Goal: Task Accomplishment & Management: Manage account settings

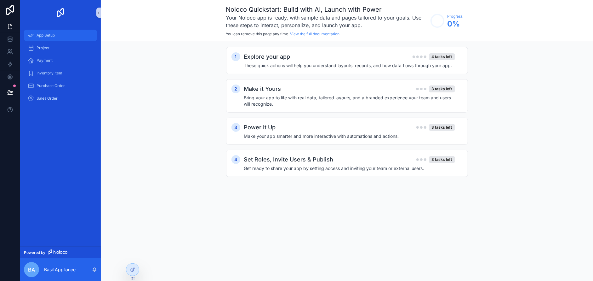
click at [48, 35] on span "App Setup" at bounding box center [46, 35] width 18 height 5
click at [350, 61] on div "Explore your app 4 tasks left These quick actions will help you understand layo…" at bounding box center [353, 60] width 219 height 16
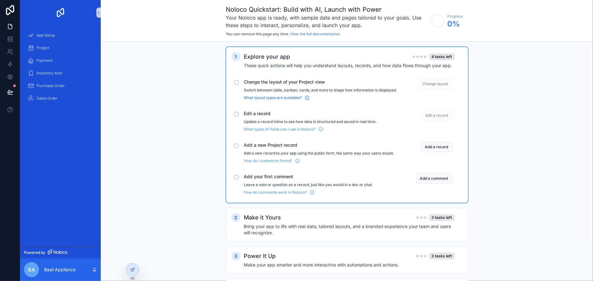
click at [264, 100] on span "What layout types are available?" at bounding box center [273, 97] width 58 height 5
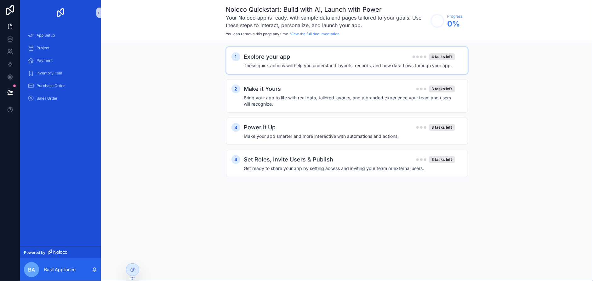
click at [308, 60] on div "Explore your app 4 tasks left" at bounding box center [349, 56] width 211 height 9
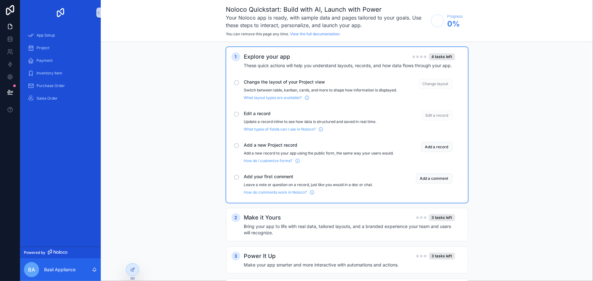
click at [428, 83] on span "Change layout" at bounding box center [436, 84] width 34 height 10
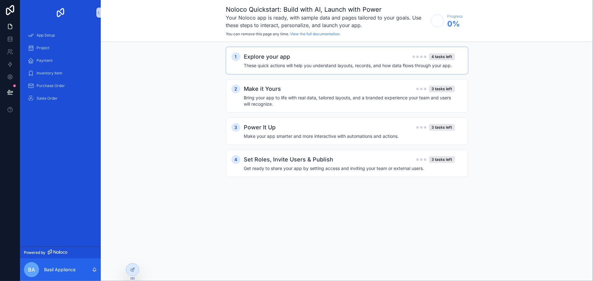
click at [298, 65] on h4 "These quick actions will help you understand layouts, records, and how data flo…" at bounding box center [349, 65] width 211 height 6
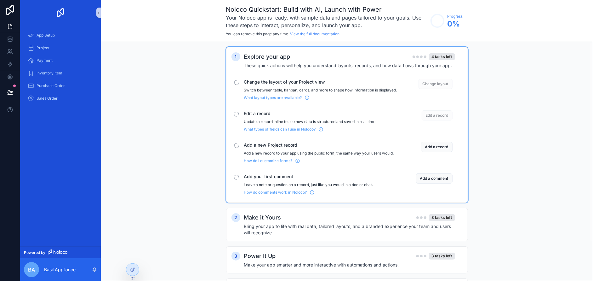
click at [294, 82] on span "Change the layout of your Project view" at bounding box center [320, 82] width 153 height 6
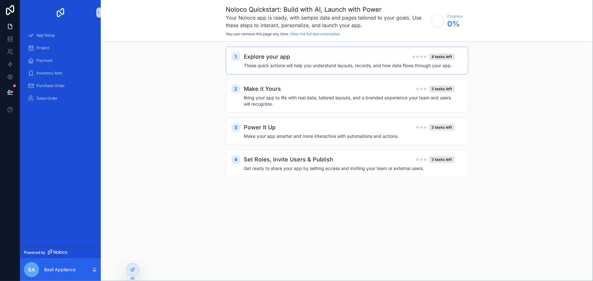
click at [301, 53] on div "Explore your app 4 tasks left" at bounding box center [349, 56] width 211 height 9
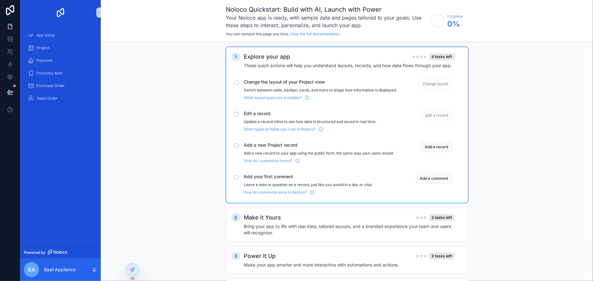
click at [235, 82] on div "scrollable content" at bounding box center [236, 82] width 5 height 5
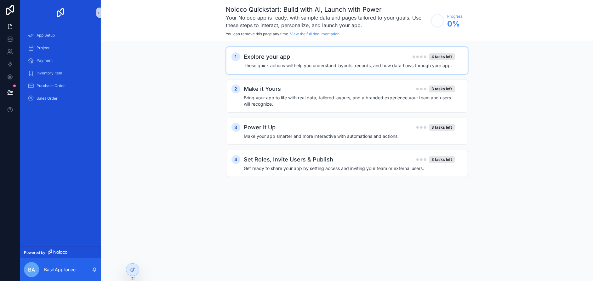
click at [283, 60] on h2 "Explore your app" at bounding box center [267, 56] width 46 height 9
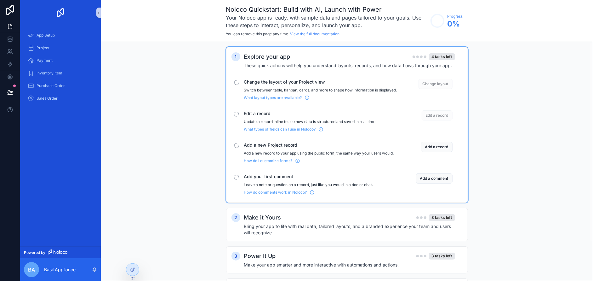
click at [281, 64] on h4 "These quick actions will help you understand layouts, records, and how data flo…" at bounding box center [349, 65] width 211 height 6
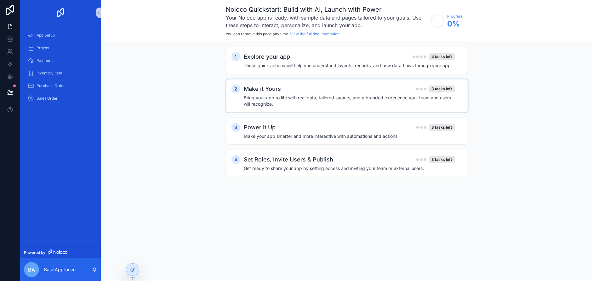
click at [288, 95] on h4 "Bring your app to life with real data, tailored layouts, and a branded experien…" at bounding box center [349, 100] width 211 height 13
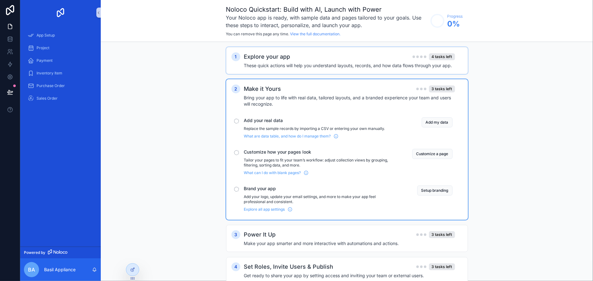
click at [314, 59] on div "Explore your app 4 tasks left" at bounding box center [349, 56] width 211 height 9
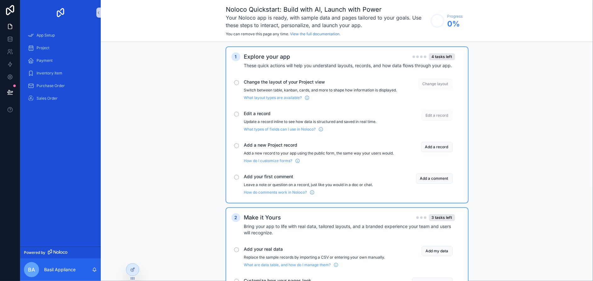
click at [435, 84] on span "Change layout" at bounding box center [436, 84] width 34 height 10
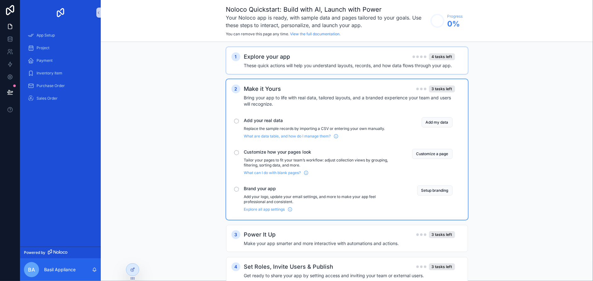
click at [389, 59] on div "Explore your app 4 tasks left" at bounding box center [349, 56] width 211 height 9
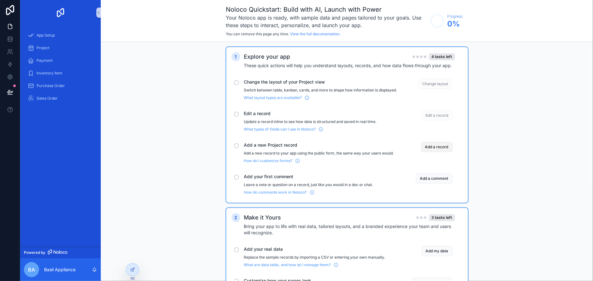
click at [440, 151] on button "Add a record" at bounding box center [436, 147] width 31 height 10
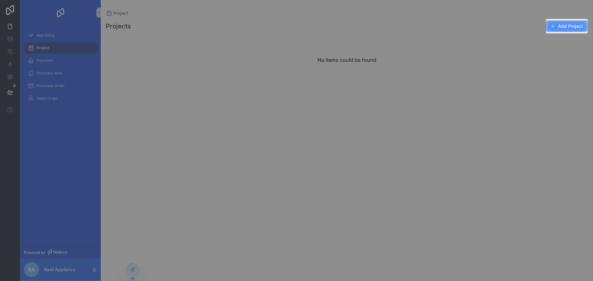
click at [564, 23] on button "Add Project" at bounding box center [566, 25] width 43 height 11
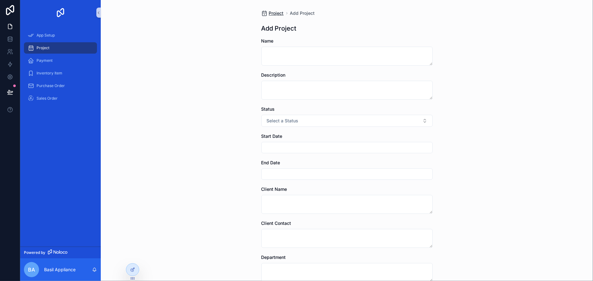
click at [272, 12] on span "Project" at bounding box center [276, 13] width 15 height 6
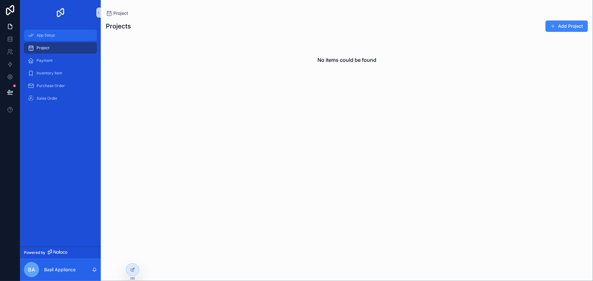
click at [31, 39] on div "App Setup" at bounding box center [61, 35] width 66 height 10
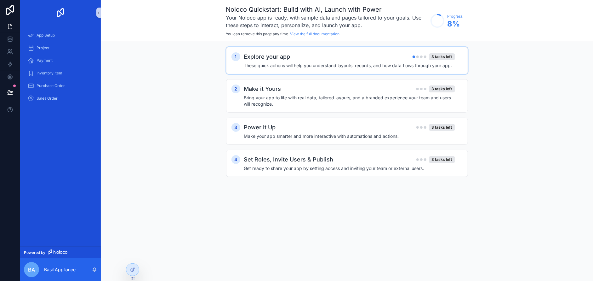
click at [371, 62] on h4 "These quick actions will help you understand layouts, records, and how data flo…" at bounding box center [349, 65] width 211 height 6
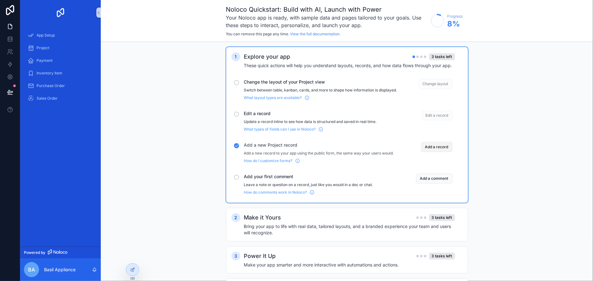
click at [449, 151] on button "Add a record" at bounding box center [436, 147] width 31 height 10
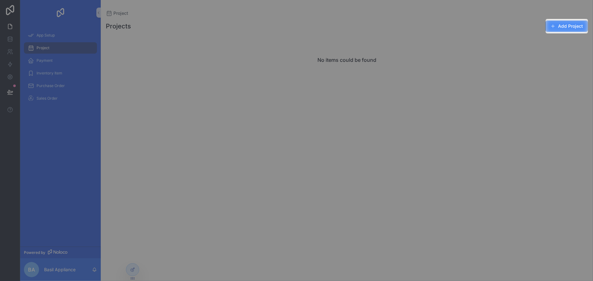
click at [562, 26] on button "Add Project" at bounding box center [566, 25] width 43 height 11
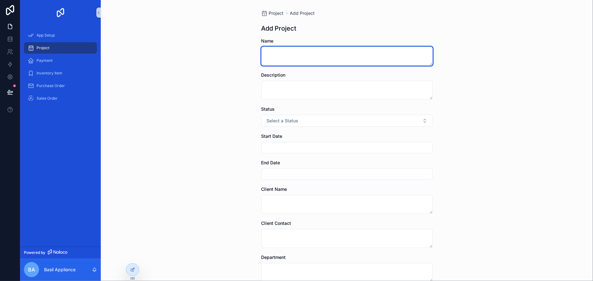
click at [287, 60] on textarea "scrollable content" at bounding box center [346, 56] width 171 height 19
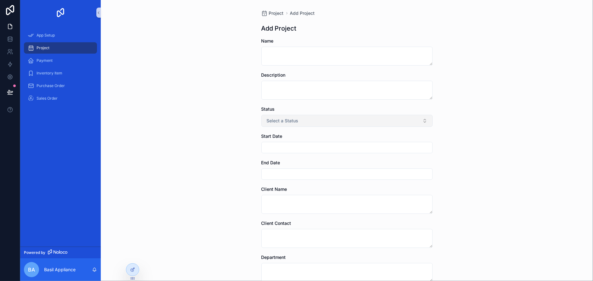
click at [281, 117] on span "Select a Status" at bounding box center [283, 120] width 32 height 6
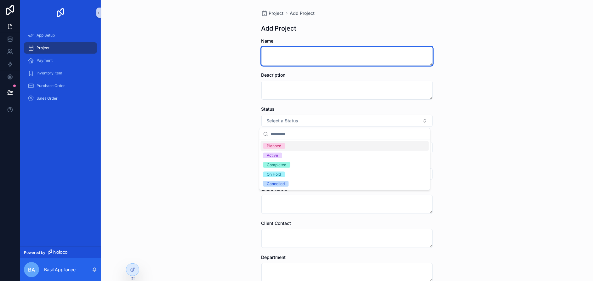
click at [286, 50] on textarea "scrollable content" at bounding box center [346, 56] width 171 height 19
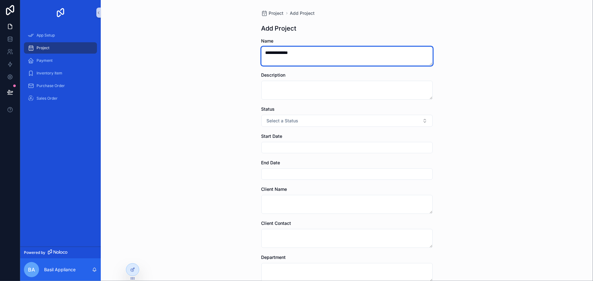
type textarea "**********"
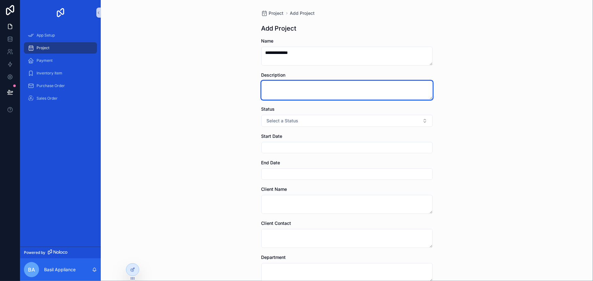
click at [278, 90] on textarea "scrollable content" at bounding box center [346, 90] width 171 height 19
drag, startPoint x: 429, startPoint y: 98, endPoint x: 424, endPoint y: 95, distance: 5.5
click at [424, 95] on textarea "scrollable content" at bounding box center [346, 90] width 171 height 19
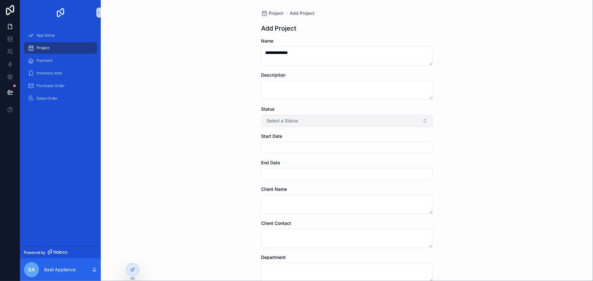
click at [371, 123] on button "Select a Status" at bounding box center [346, 121] width 171 height 12
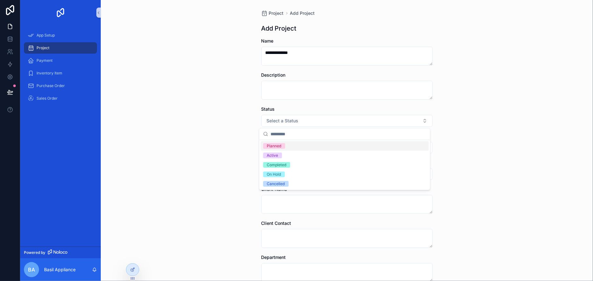
click at [289, 145] on div "Planned" at bounding box center [345, 145] width 168 height 9
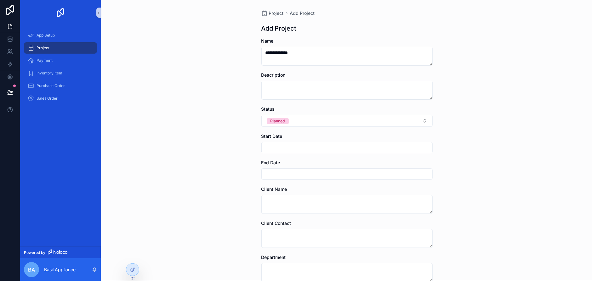
click at [289, 145] on input "scrollable content" at bounding box center [347, 147] width 171 height 9
click at [366, 254] on button "29" at bounding box center [367, 254] width 11 height 11
type input "*********"
click at [274, 169] on input "scrollable content" at bounding box center [347, 173] width 171 height 9
click at [354, 145] on button "28" at bounding box center [355, 144] width 11 height 11
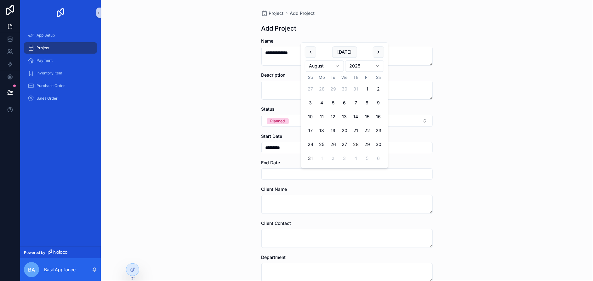
type input "*********"
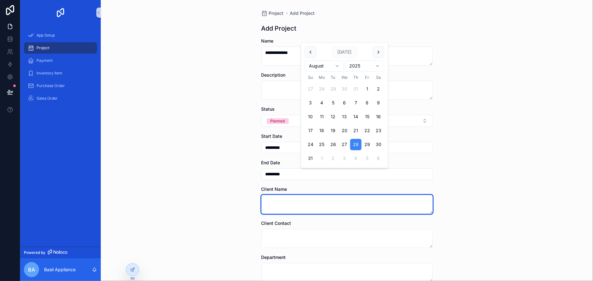
click at [316, 204] on textarea "scrollable content" at bounding box center [346, 204] width 171 height 19
type textarea "***"
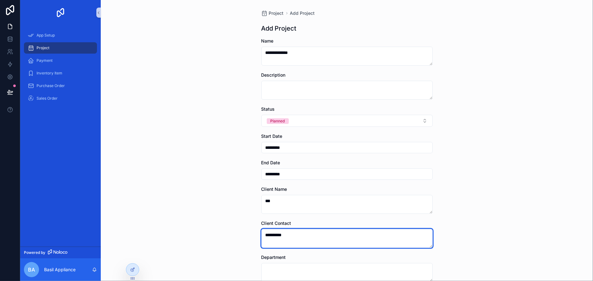
type textarea "**********"
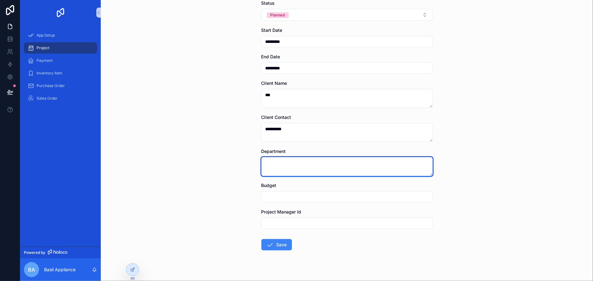
scroll to position [115, 0]
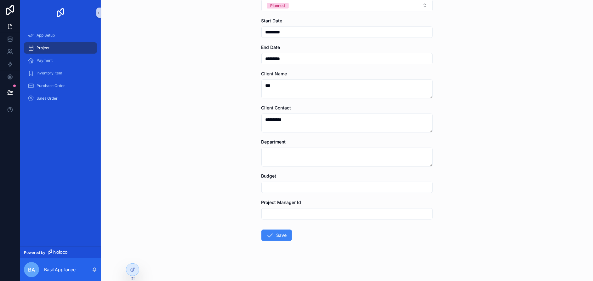
click at [354, 186] on input "scrollable content" at bounding box center [347, 187] width 171 height 9
type input "***"
type input "*******"
click at [281, 234] on button "Save" at bounding box center [276, 234] width 31 height 11
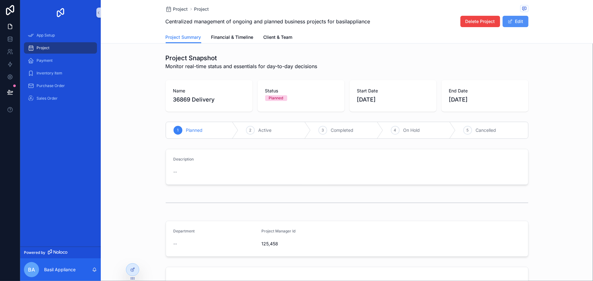
click at [516, 19] on button "Edit" at bounding box center [516, 21] width 26 height 11
click at [508, 19] on button "Done" at bounding box center [513, 21] width 29 height 11
click at [212, 39] on span "Financial & Timeline" at bounding box center [232, 37] width 42 height 6
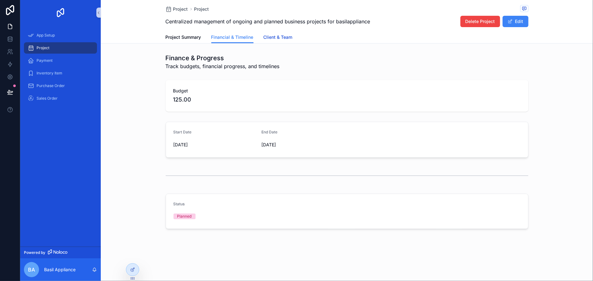
click at [277, 37] on span "Client & Team" at bounding box center [278, 37] width 29 height 6
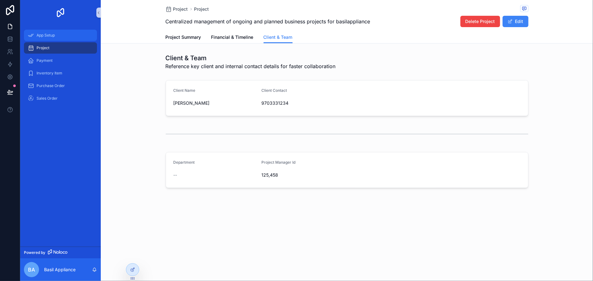
click at [42, 35] on span "App Setup" at bounding box center [46, 35] width 18 height 5
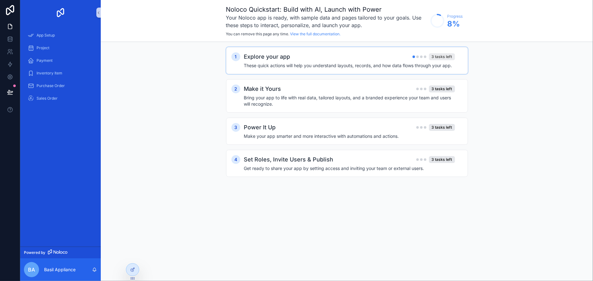
click at [443, 58] on div "3 tasks left" at bounding box center [442, 56] width 26 height 7
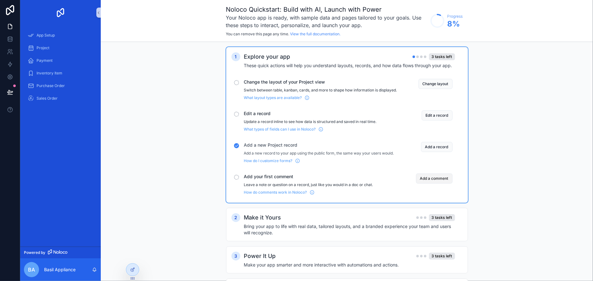
click at [435, 182] on button "Add a comment" at bounding box center [434, 178] width 37 height 10
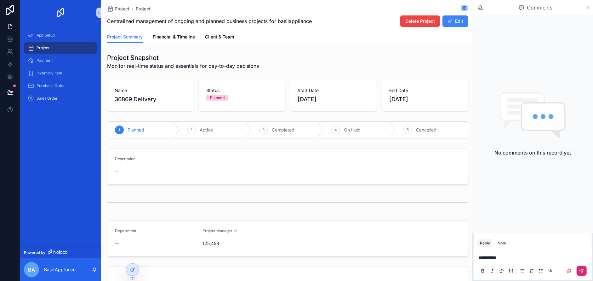
click at [582, 268] on icon "scrollable content" at bounding box center [581, 270] width 5 height 5
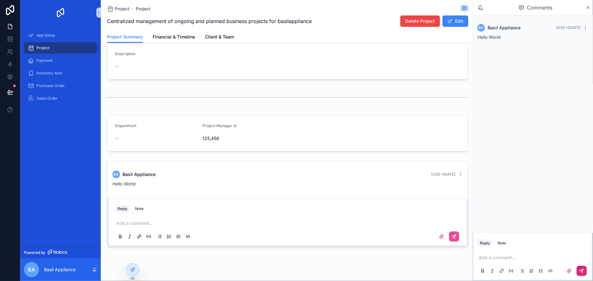
scroll to position [113, 0]
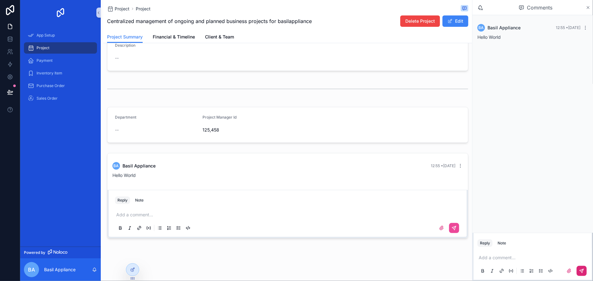
click at [588, 8] on icon "scrollable content" at bounding box center [588, 7] width 3 height 3
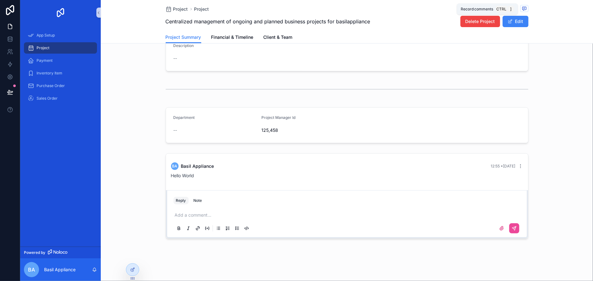
click at [523, 9] on icon "scrollable content" at bounding box center [524, 8] width 5 height 5
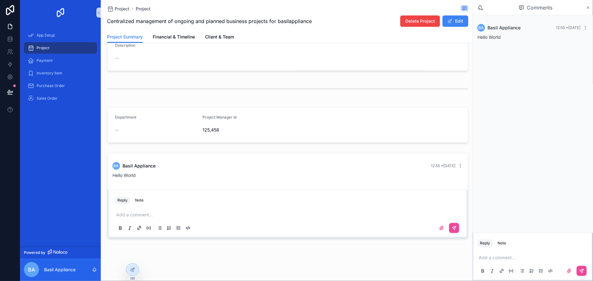
click at [588, 7] on icon "scrollable content" at bounding box center [588, 7] width 5 height 5
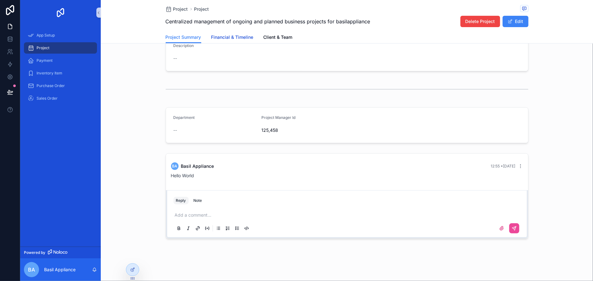
click at [232, 36] on span "Financial & Timeline" at bounding box center [232, 37] width 42 height 6
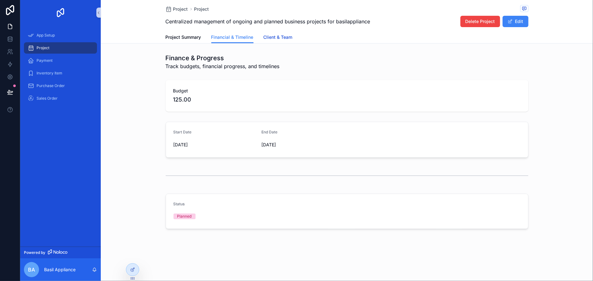
click at [280, 34] on span "Client & Team" at bounding box center [278, 37] width 29 height 6
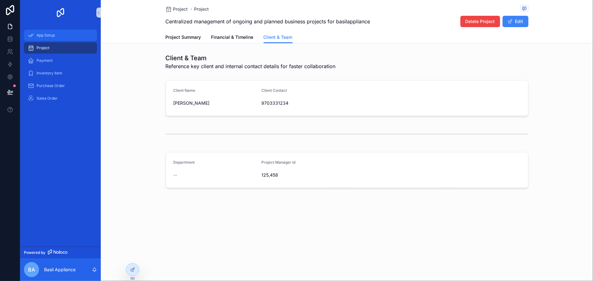
click at [56, 34] on div "App Setup" at bounding box center [61, 35] width 66 height 10
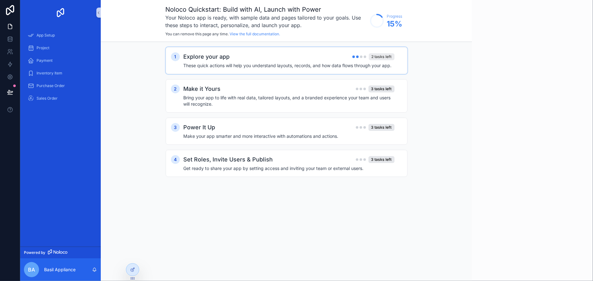
click at [386, 56] on div "2 tasks left" at bounding box center [382, 56] width 26 height 7
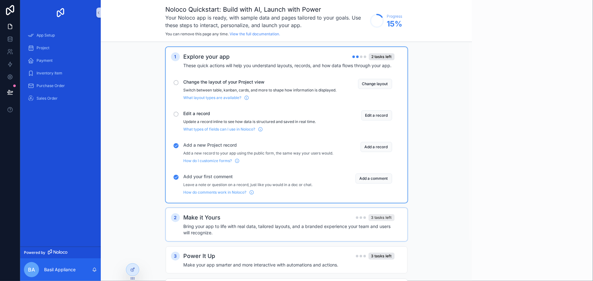
click at [379, 221] on div "3 tasks left" at bounding box center [381, 217] width 26 height 7
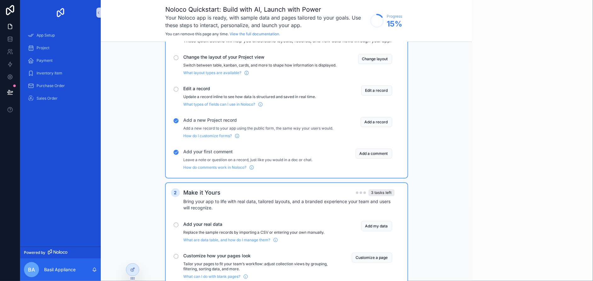
scroll to position [52, 0]
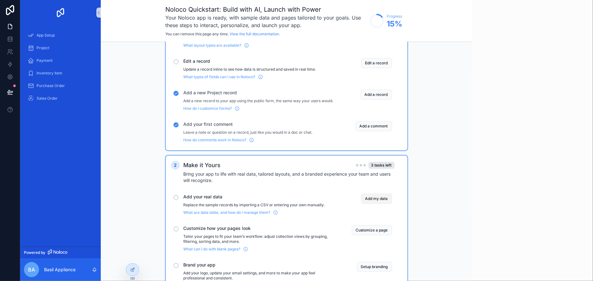
click at [377, 203] on button "Add my data" at bounding box center [376, 198] width 31 height 10
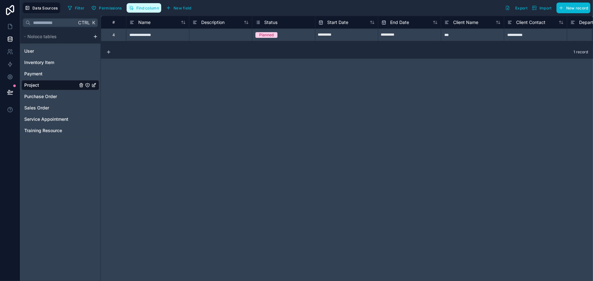
click at [140, 6] on span "Find column" at bounding box center [147, 8] width 23 height 5
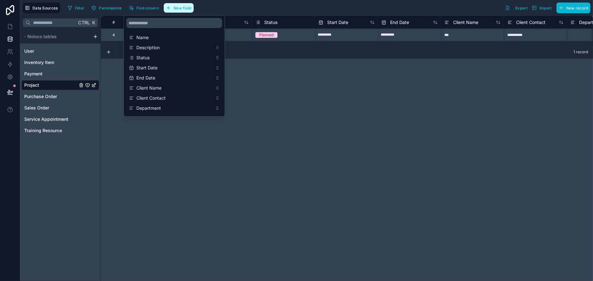
click at [182, 6] on span "New field" at bounding box center [183, 8] width 18 height 5
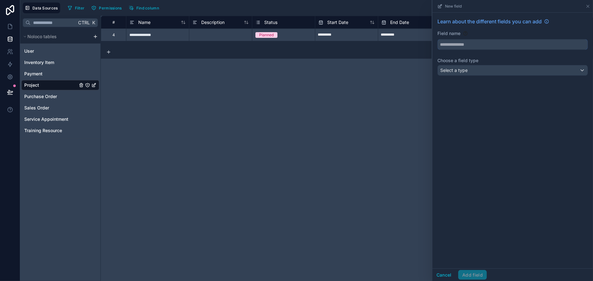
click at [518, 44] on input "text" at bounding box center [513, 44] width 150 height 10
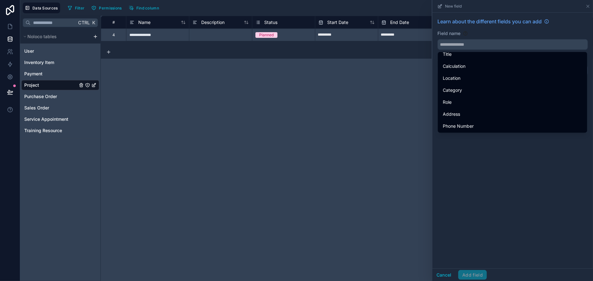
scroll to position [178, 0]
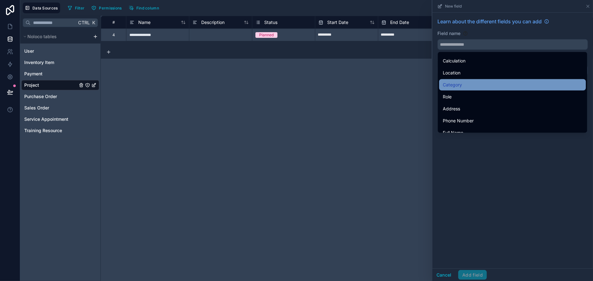
click at [526, 88] on div "Category" at bounding box center [512, 85] width 139 height 8
type input "********"
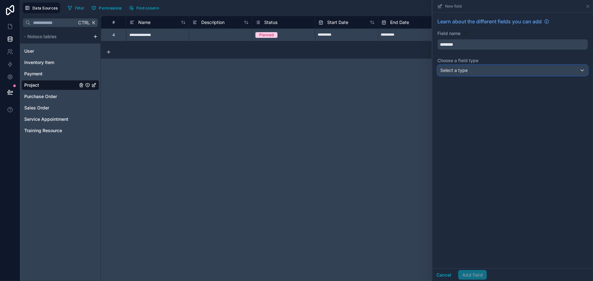
click at [522, 72] on div "Select a type" at bounding box center [513, 70] width 150 height 10
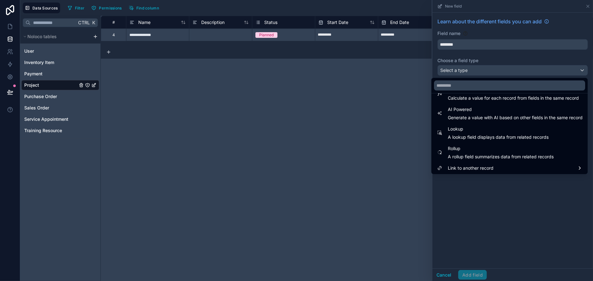
scroll to position [182, 0]
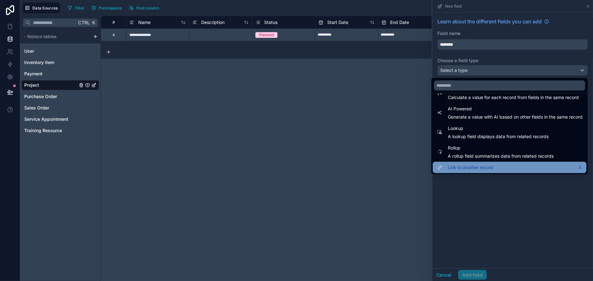
click at [520, 166] on div "Link to another record" at bounding box center [509, 167] width 146 height 8
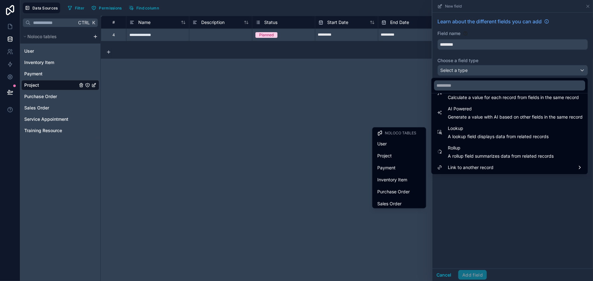
click at [446, 275] on div at bounding box center [512, 140] width 161 height 281
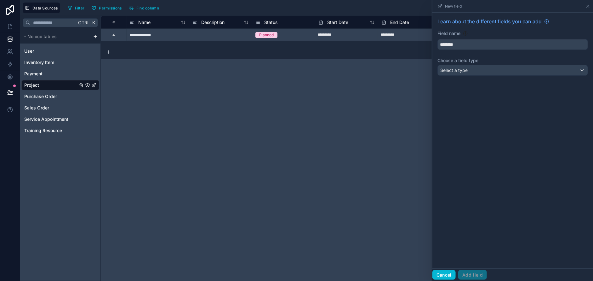
click at [446, 275] on button "Cancel" at bounding box center [443, 275] width 23 height 10
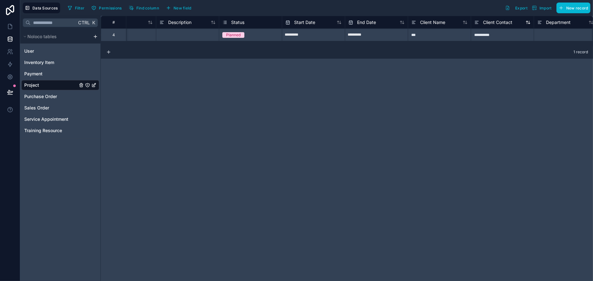
scroll to position [0, 352]
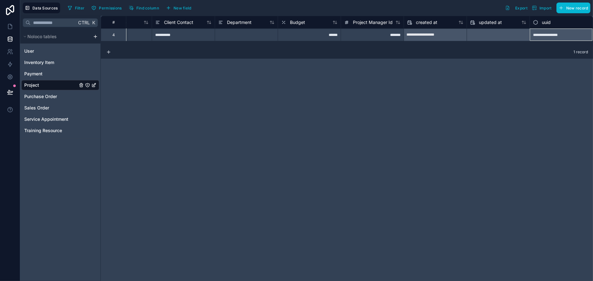
click at [549, 22] on span "uuid" at bounding box center [546, 22] width 9 height 6
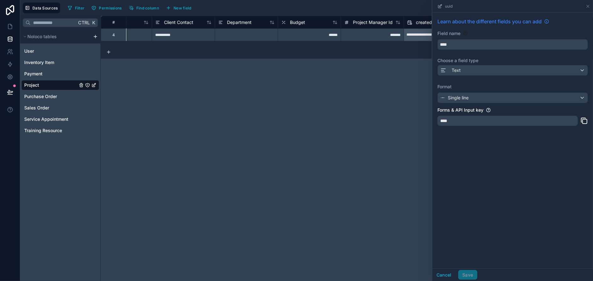
click at [517, 23] on span "Learn about the different fields you can add" at bounding box center [489, 22] width 104 height 8
click at [376, 151] on div "**********" at bounding box center [347, 148] width 492 height 265
click at [588, 8] on icon at bounding box center [587, 6] width 5 height 5
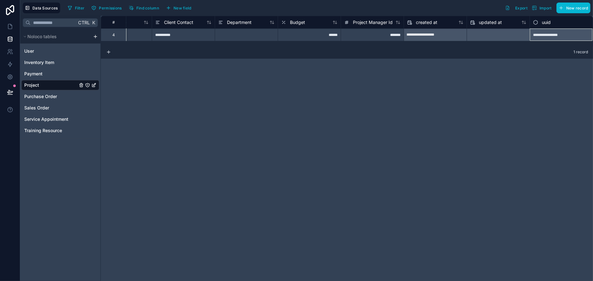
click at [548, 35] on div "**********" at bounding box center [561, 34] width 63 height 13
click at [550, 23] on span "uuid" at bounding box center [546, 22] width 9 height 6
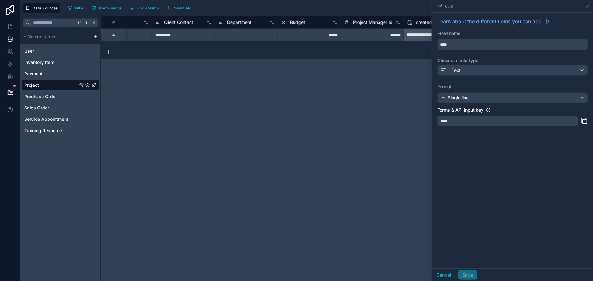
click at [583, 121] on icon at bounding box center [584, 121] width 8 height 8
click at [363, 80] on div "**********" at bounding box center [347, 148] width 492 height 265
click at [51, 96] on span "Purchase Order" at bounding box center [40, 96] width 33 height 6
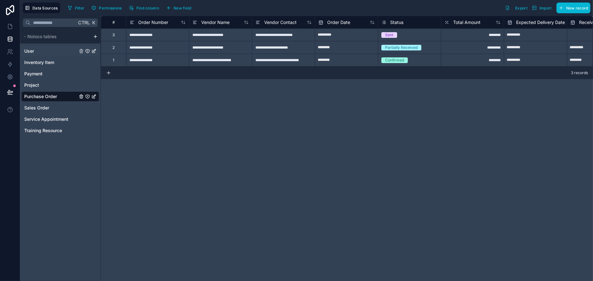
click at [39, 49] on div "User" at bounding box center [60, 51] width 78 height 10
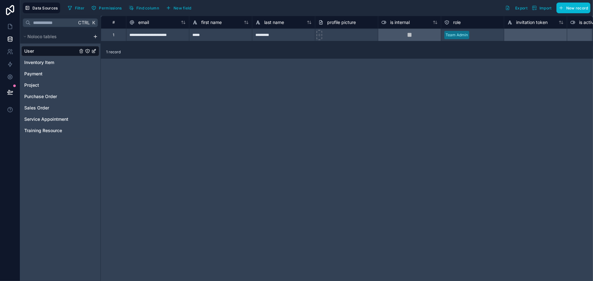
click at [452, 37] on div "Team Admin" at bounding box center [457, 35] width 22 height 6
click at [9, 24] on icon at bounding box center [10, 26] width 4 height 5
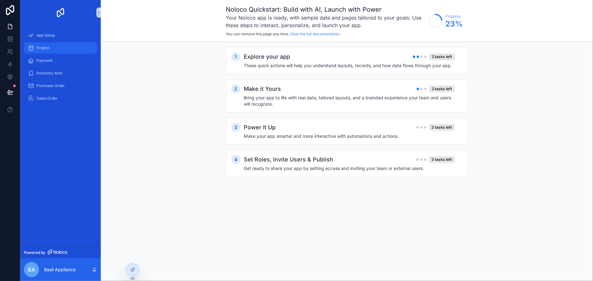
click at [41, 48] on span "Project" at bounding box center [43, 47] width 13 height 5
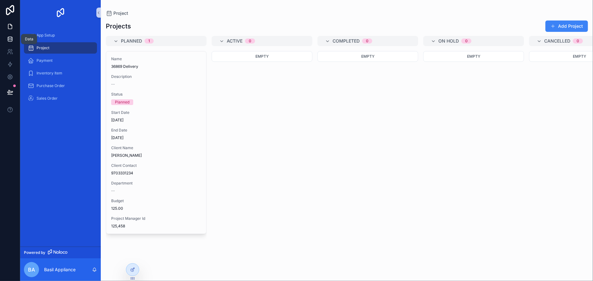
click at [8, 40] on icon at bounding box center [10, 40] width 4 height 3
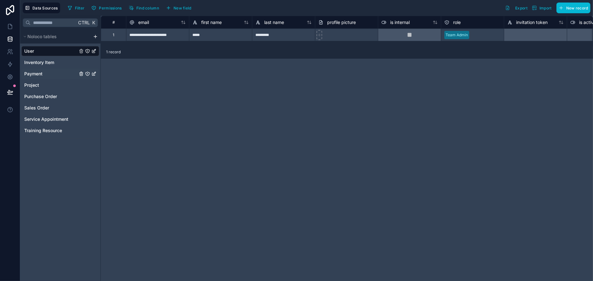
click at [45, 74] on div "Payment" at bounding box center [60, 74] width 78 height 10
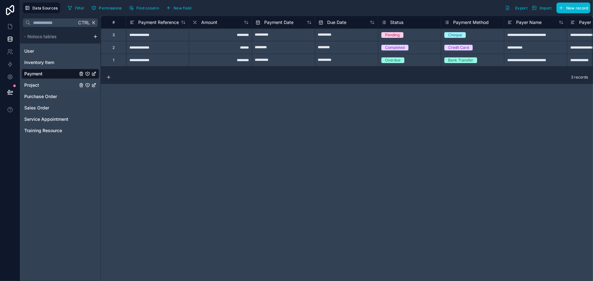
click at [45, 83] on div "Project" at bounding box center [60, 85] width 78 height 10
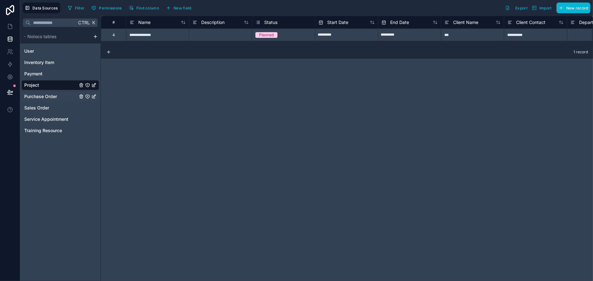
click at [45, 97] on span "Purchase Order" at bounding box center [40, 96] width 33 height 6
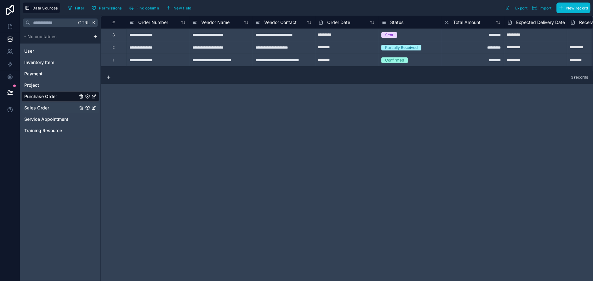
click at [43, 107] on span "Sales Order" at bounding box center [36, 108] width 25 height 6
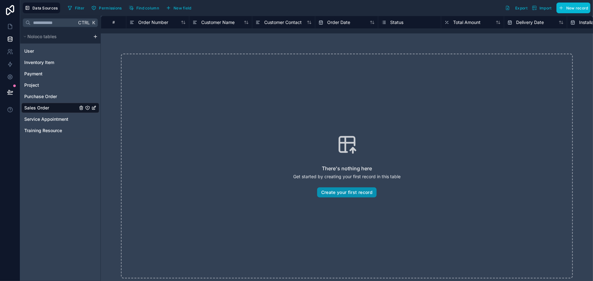
click at [350, 193] on button "Create your first record" at bounding box center [347, 192] width 60 height 10
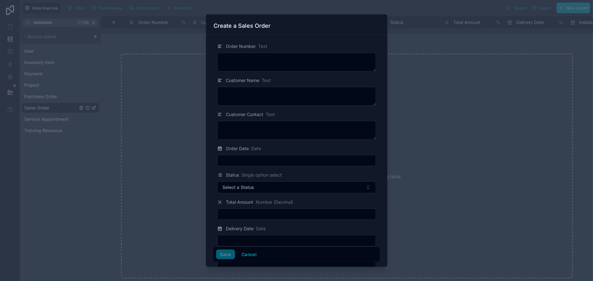
click at [218, 45] on icon at bounding box center [219, 45] width 3 height 0
click at [233, 56] on textarea at bounding box center [296, 62] width 159 height 19
click at [245, 254] on button "Cancel" at bounding box center [248, 254] width 23 height 10
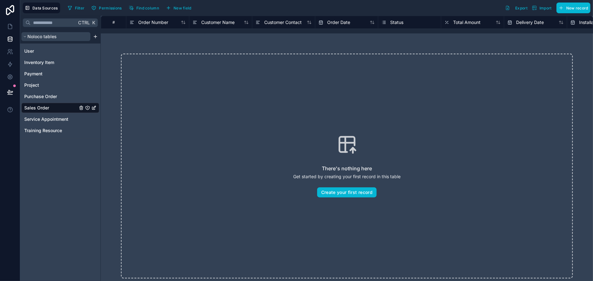
click at [45, 37] on span "Noloco tables" at bounding box center [41, 36] width 29 height 6
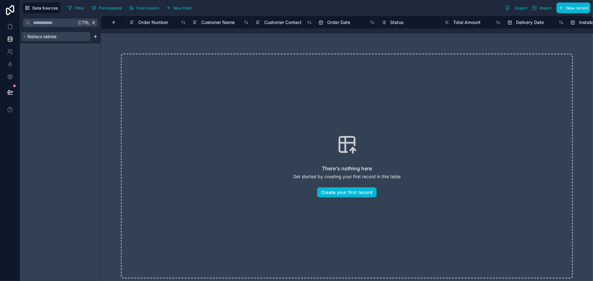
click at [45, 37] on span "Noloco tables" at bounding box center [41, 36] width 29 height 6
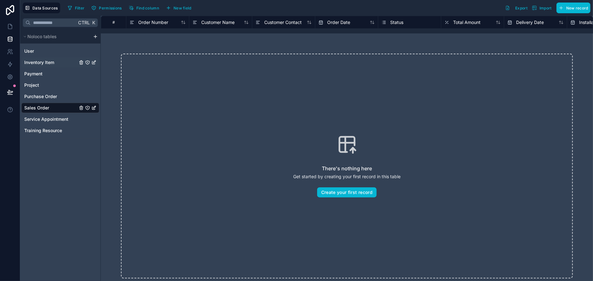
click at [42, 60] on span "Inventory Item" at bounding box center [39, 62] width 30 height 6
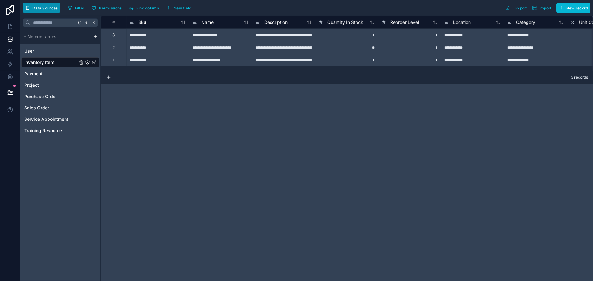
click at [40, 7] on span "Data Sources" at bounding box center [45, 8] width 26 height 5
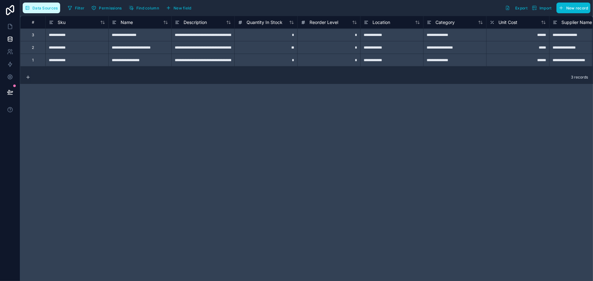
click at [42, 8] on span "Data Sources" at bounding box center [45, 8] width 26 height 5
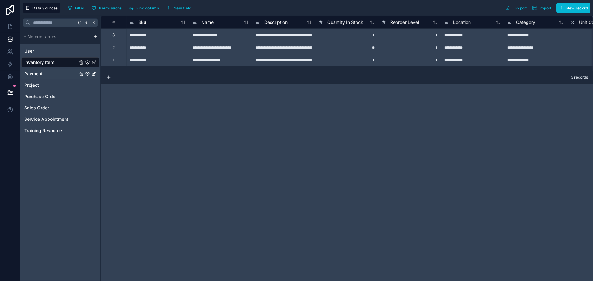
click at [45, 71] on div "Payment" at bounding box center [60, 74] width 78 height 10
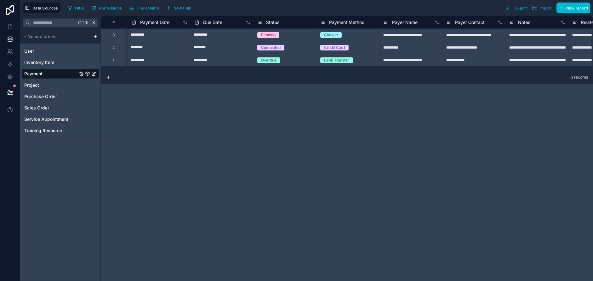
scroll to position [0, 126]
click at [39, 107] on span "Sales Order" at bounding box center [36, 108] width 25 height 6
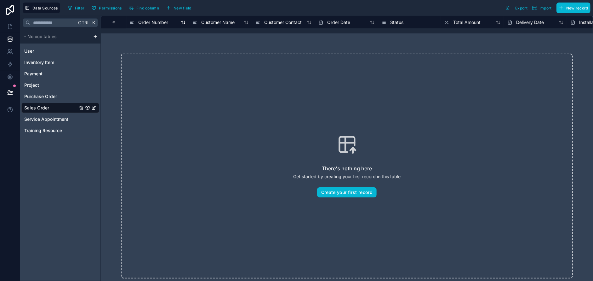
click at [177, 21] on div "Order Number" at bounding box center [157, 23] width 56 height 8
click at [156, 23] on span "Order Number" at bounding box center [153, 22] width 30 height 6
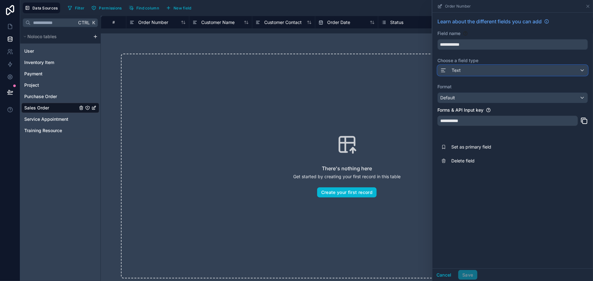
click at [456, 69] on span "Text" at bounding box center [456, 70] width 9 height 6
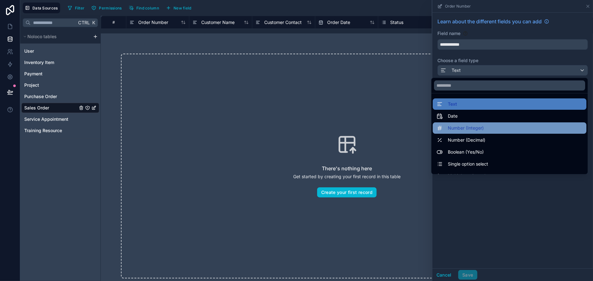
click at [491, 125] on div "Number (Integer)" at bounding box center [509, 128] width 146 height 8
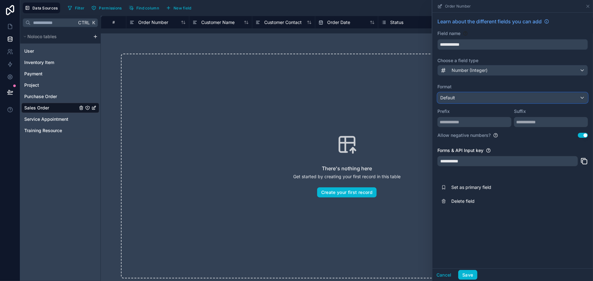
click at [484, 95] on div "Default" at bounding box center [513, 98] width 150 height 10
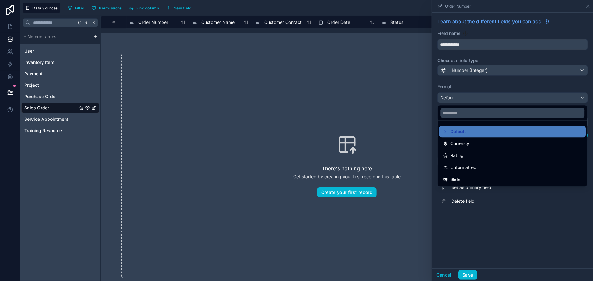
click at [472, 84] on div at bounding box center [512, 140] width 161 height 281
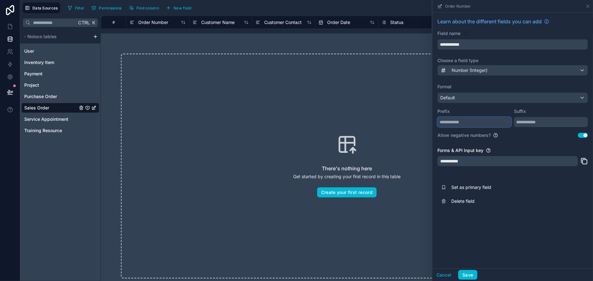
click at [469, 122] on input "text" at bounding box center [474, 122] width 74 height 10
click at [580, 135] on button "Use setting" at bounding box center [583, 135] width 10 height 5
click at [462, 276] on button "Save" at bounding box center [467, 275] width 19 height 10
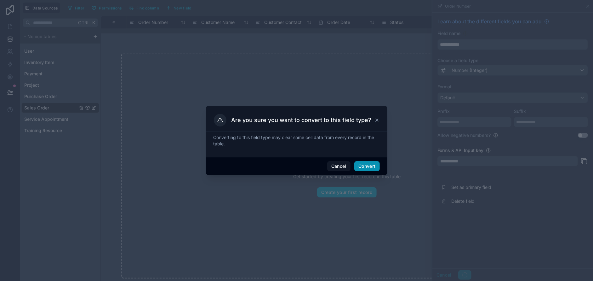
click at [373, 168] on button "Convert" at bounding box center [366, 166] width 25 height 10
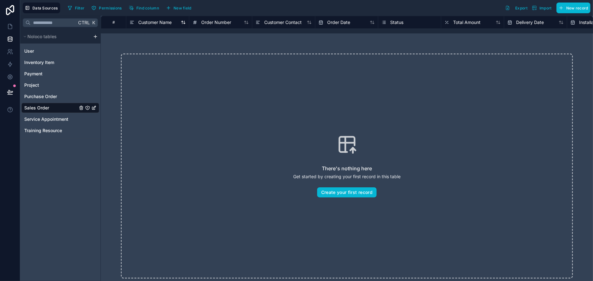
click at [146, 22] on span "Customer Name" at bounding box center [154, 22] width 33 height 6
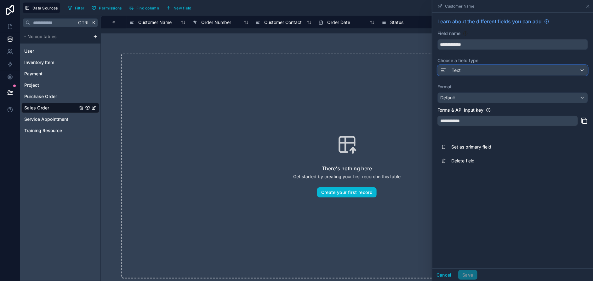
click at [491, 68] on div "Text" at bounding box center [513, 70] width 150 height 10
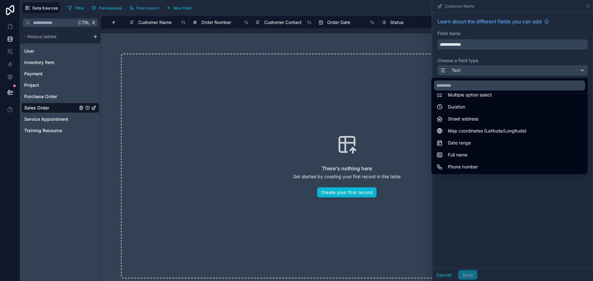
scroll to position [84, 0]
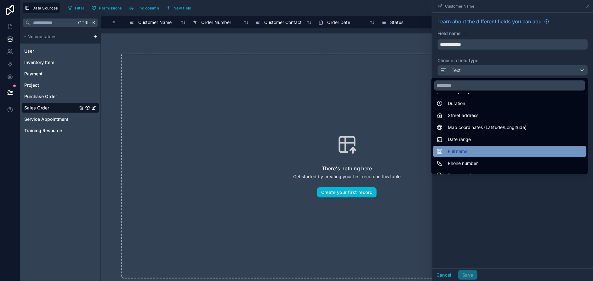
click at [505, 147] on div "Full name" at bounding box center [509, 151] width 146 height 8
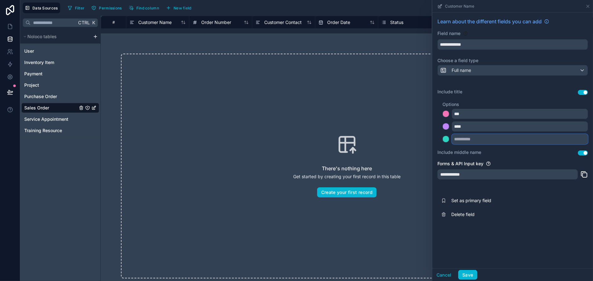
click at [472, 140] on input "text" at bounding box center [520, 139] width 136 height 10
click at [583, 91] on button "Use setting" at bounding box center [583, 92] width 10 height 5
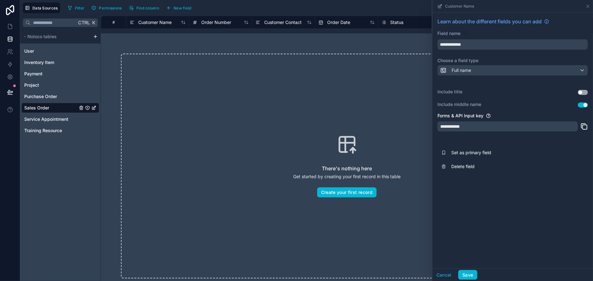
click at [478, 127] on div "**********" at bounding box center [507, 126] width 140 height 10
click at [457, 125] on div "**********" at bounding box center [507, 126] width 140 height 10
click at [469, 271] on button "Save" at bounding box center [467, 275] width 19 height 10
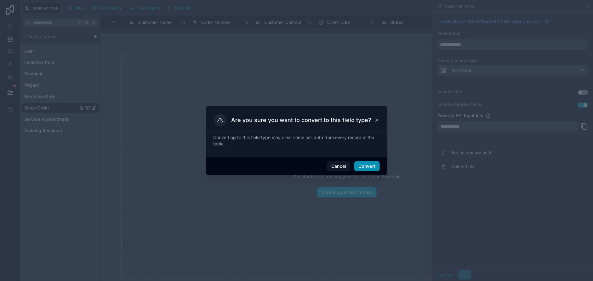
click at [368, 167] on button "Convert" at bounding box center [366, 166] width 25 height 10
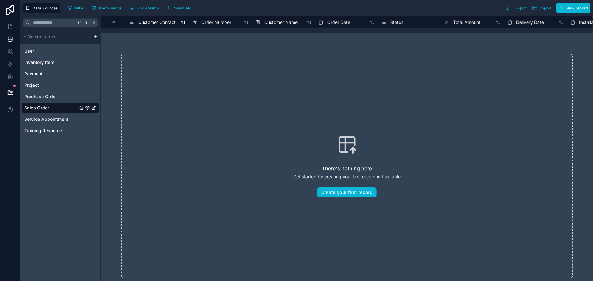
click at [155, 23] on span "Customer Contact" at bounding box center [156, 22] width 37 height 6
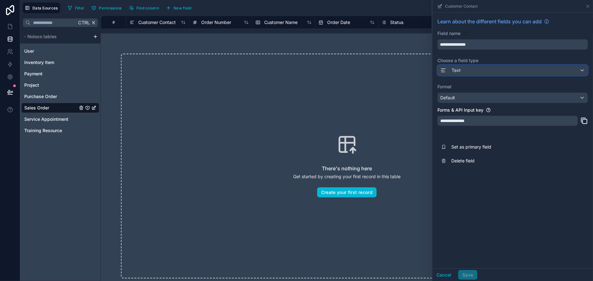
click at [502, 69] on div "Text" at bounding box center [513, 70] width 150 height 10
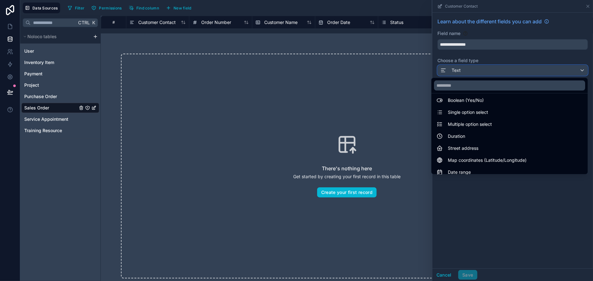
scroll to position [52, 0]
click at [465, 83] on input "text" at bounding box center [509, 85] width 151 height 10
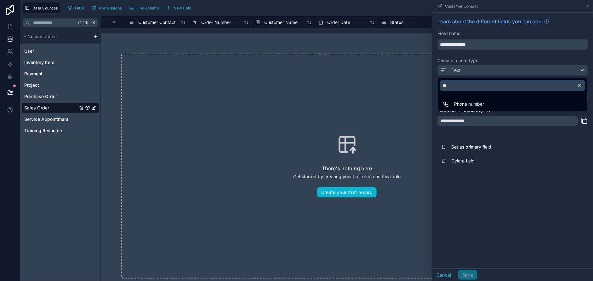
scroll to position [0, 0]
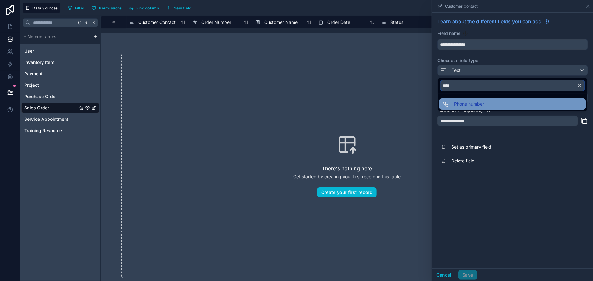
type input "****"
click at [482, 101] on span "Phone number" at bounding box center [469, 104] width 30 height 8
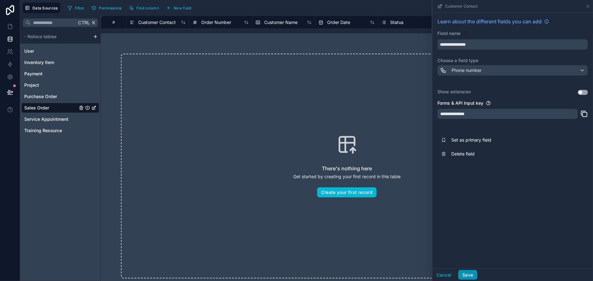
click at [469, 275] on button "Save" at bounding box center [467, 275] width 19 height 10
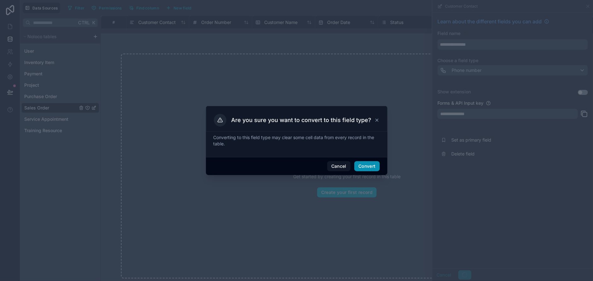
click at [378, 166] on button "Convert" at bounding box center [366, 166] width 25 height 10
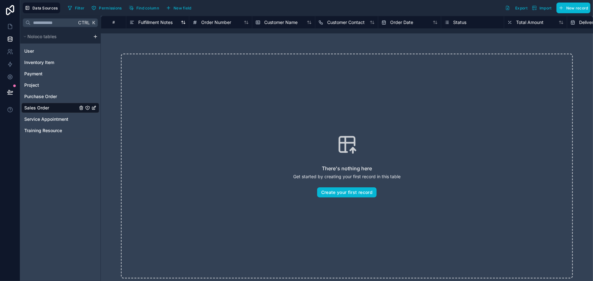
click at [144, 19] on span "Fulfillment Notes" at bounding box center [155, 22] width 34 height 6
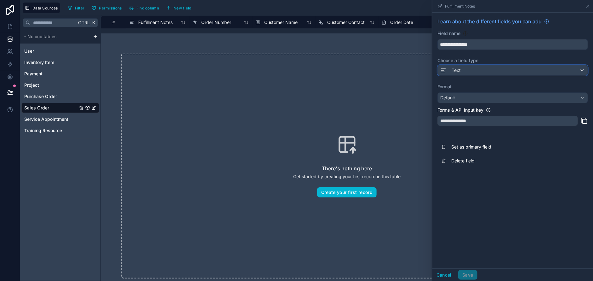
click at [467, 71] on div "Text" at bounding box center [513, 70] width 150 height 10
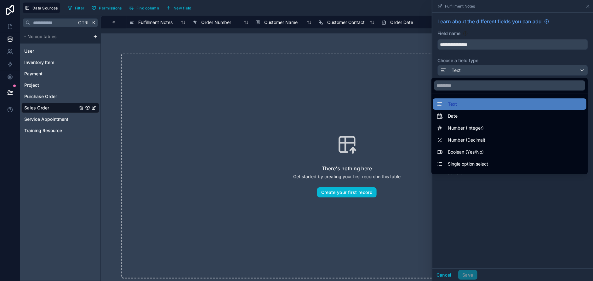
click at [446, 271] on div at bounding box center [512, 140] width 161 height 281
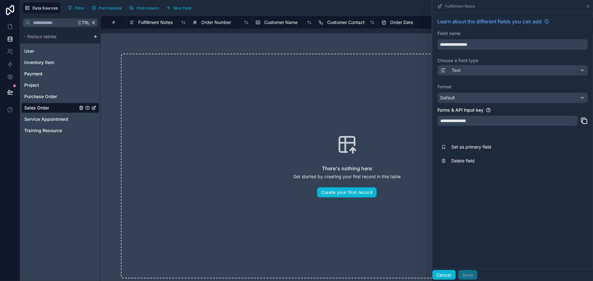
click at [444, 273] on button "Cancel" at bounding box center [443, 275] width 23 height 10
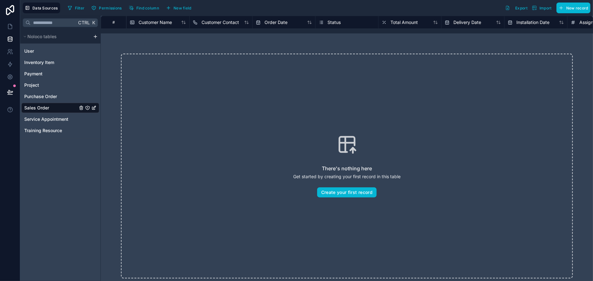
scroll to position [0, 126]
click at [272, 21] on span "Order Date" at bounding box center [275, 22] width 23 height 6
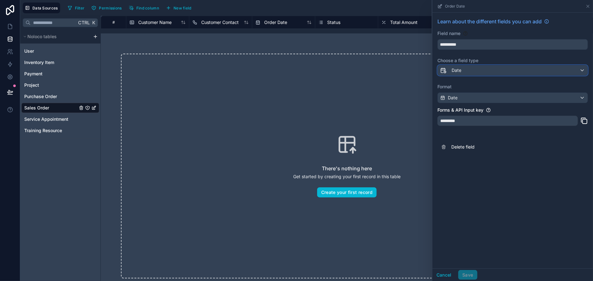
click at [507, 71] on div "Date" at bounding box center [513, 70] width 150 height 10
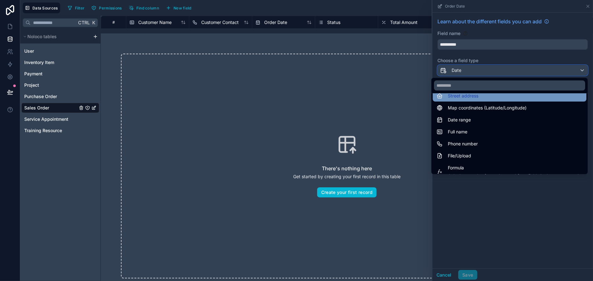
scroll to position [105, 0]
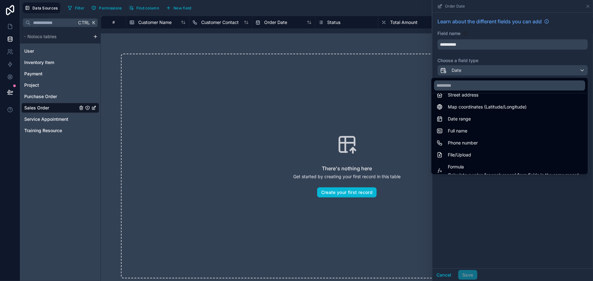
click at [440, 275] on div at bounding box center [512, 140] width 161 height 281
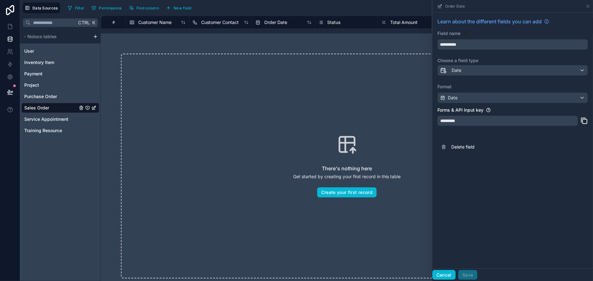
click at [440, 275] on button "Cancel" at bounding box center [443, 275] width 23 height 10
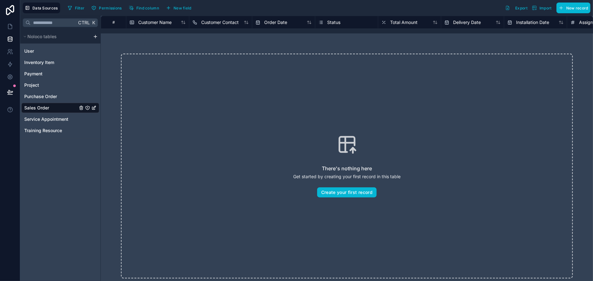
click at [328, 22] on span "Status" at bounding box center [333, 22] width 13 height 6
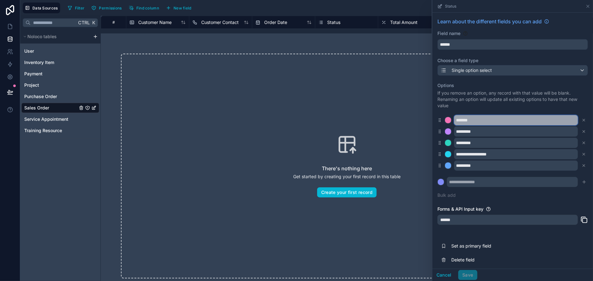
click at [478, 119] on input "*******" at bounding box center [516, 120] width 124 height 10
type input "*****"
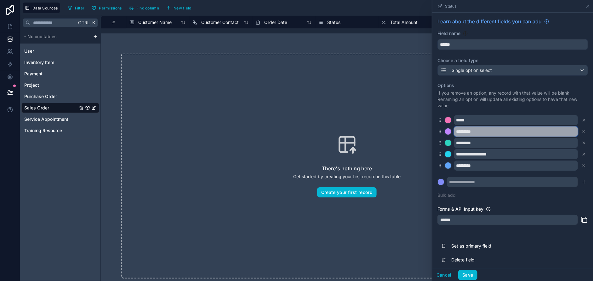
click at [475, 129] on input "*********" at bounding box center [516, 131] width 124 height 10
type input "*******"
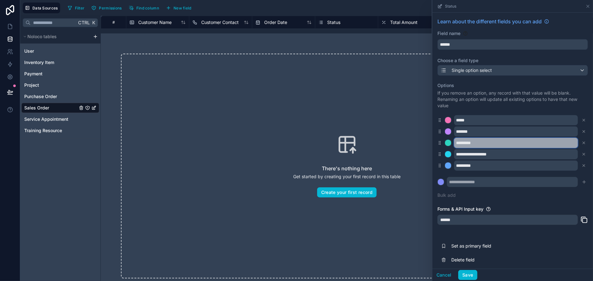
click at [480, 143] on input "*********" at bounding box center [516, 143] width 124 height 10
type input "*******"
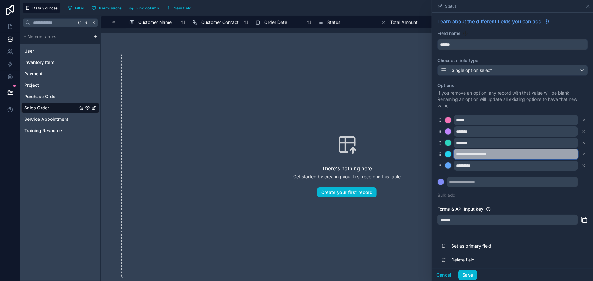
click at [480, 153] on input "**********" at bounding box center [516, 154] width 124 height 10
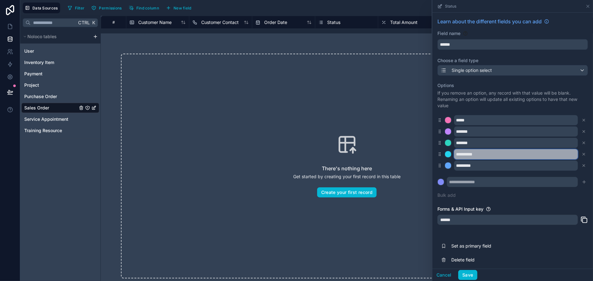
type input "**********"
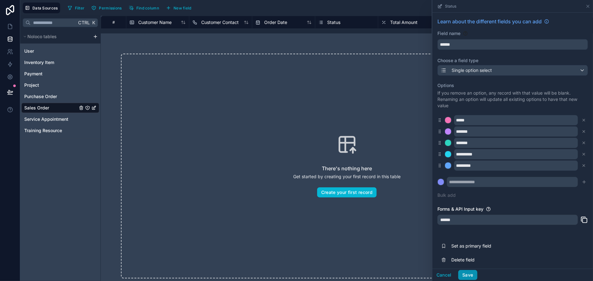
click at [471, 273] on button "Save" at bounding box center [467, 275] width 19 height 10
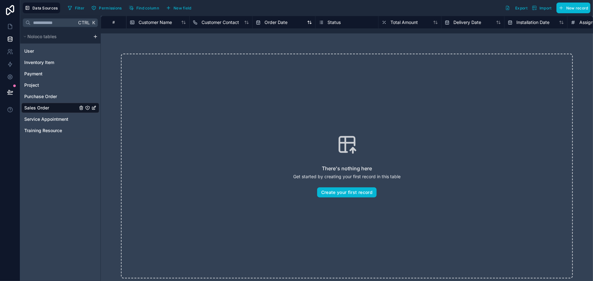
scroll to position [0, 126]
click at [397, 20] on span "Total Amount" at bounding box center [403, 22] width 27 height 6
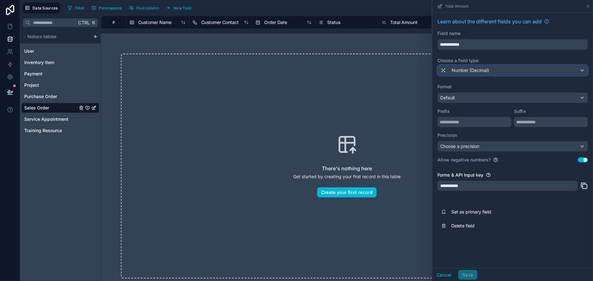
click at [468, 69] on span "Number (Decimal)" at bounding box center [470, 70] width 37 height 6
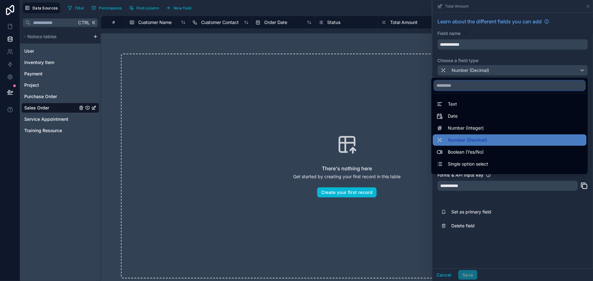
click at [462, 85] on input "text" at bounding box center [509, 85] width 151 height 10
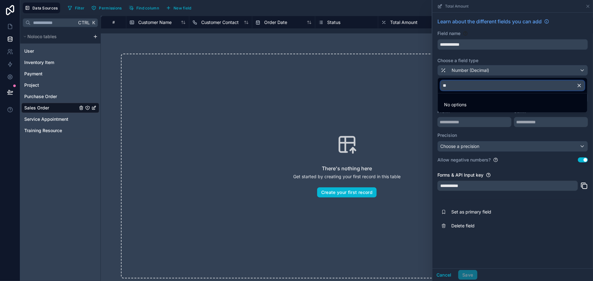
type input "*"
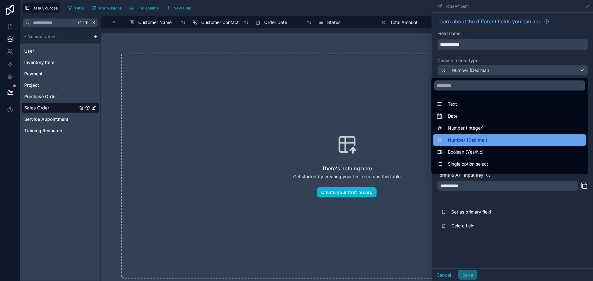
click at [460, 141] on span "Number (Decimal)" at bounding box center [467, 140] width 39 height 8
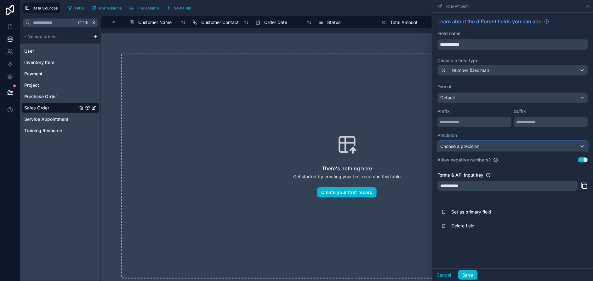
click at [459, 146] on span "Choose a precision" at bounding box center [459, 145] width 39 height 5
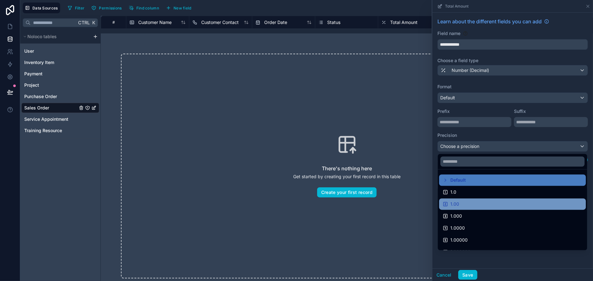
click at [463, 201] on div "1.00" at bounding box center [512, 204] width 139 height 8
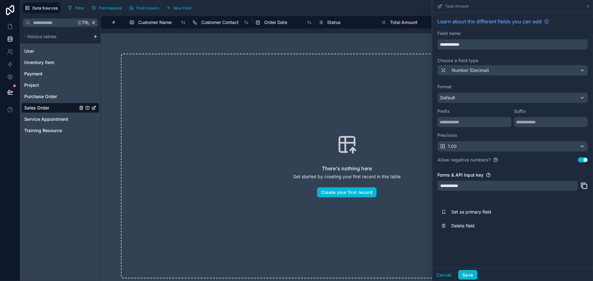
click at [584, 160] on button "Use setting" at bounding box center [583, 159] width 10 height 5
click at [470, 275] on button "Save" at bounding box center [467, 275] width 19 height 10
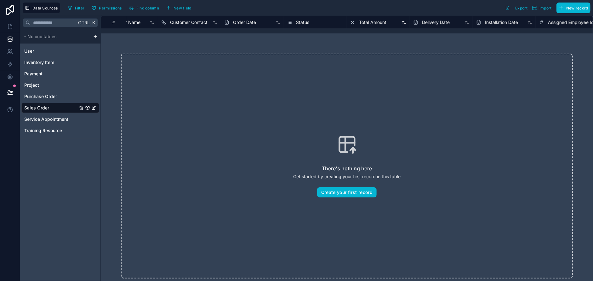
scroll to position [0, 352]
click at [374, 20] on span "Assigned Employee Id" at bounding box center [376, 22] width 46 height 6
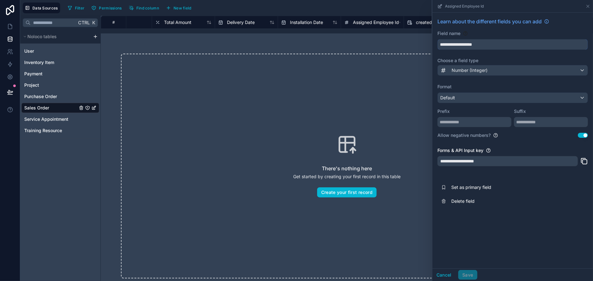
drag, startPoint x: 460, startPoint y: 43, endPoint x: 432, endPoint y: 45, distance: 28.1
click at [432, 45] on div "**********" at bounding box center [512, 140] width 161 height 281
type input "**********"
click at [513, 68] on div "Number (Integer)" at bounding box center [513, 70] width 150 height 10
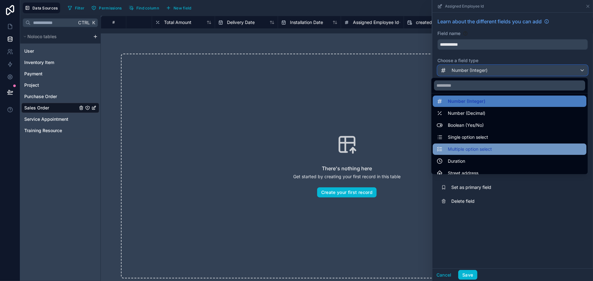
scroll to position [52, 0]
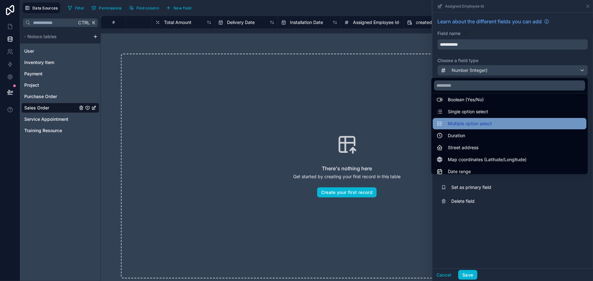
click at [493, 125] on div "Multiple option select" at bounding box center [509, 124] width 146 height 8
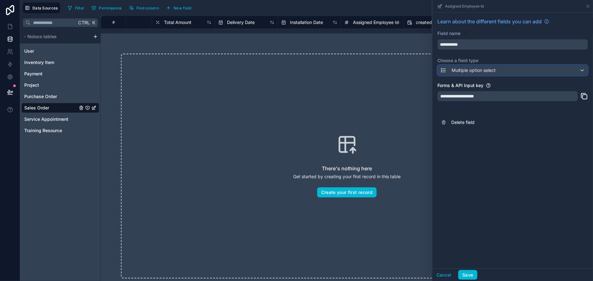
click at [467, 69] on span "Multiple option select" at bounding box center [474, 70] width 44 height 6
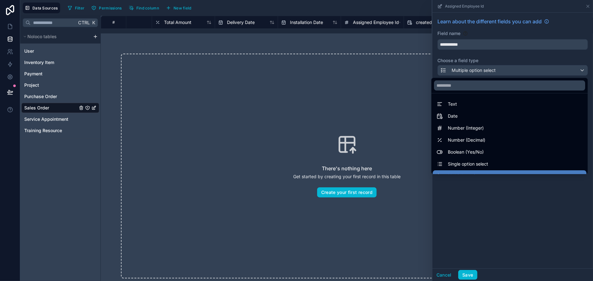
click at [467, 69] on div at bounding box center [512, 140] width 161 height 281
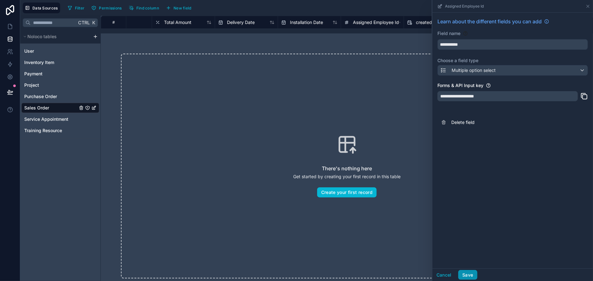
click at [472, 276] on button "Save" at bounding box center [467, 275] width 19 height 10
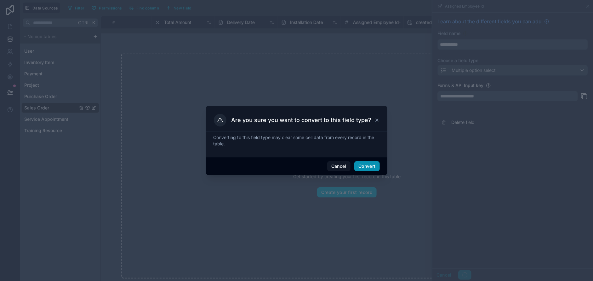
click at [363, 166] on button "Convert" at bounding box center [366, 166] width 25 height 10
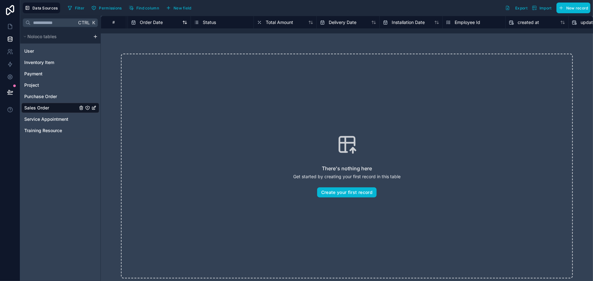
scroll to position [0, 252]
click at [343, 20] on span "Delivery Date" at bounding box center [342, 22] width 28 height 6
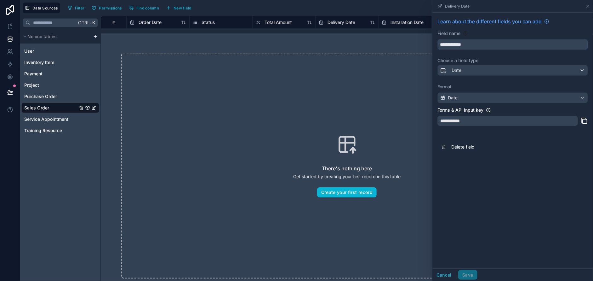
drag, startPoint x: 474, startPoint y: 44, endPoint x: 436, endPoint y: 45, distance: 37.8
click at [436, 45] on div "**********" at bounding box center [512, 86] width 161 height 146
type input "*"
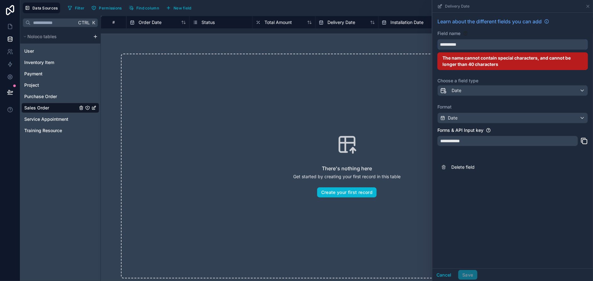
click at [437, 39] on button "*********" at bounding box center [512, 44] width 151 height 11
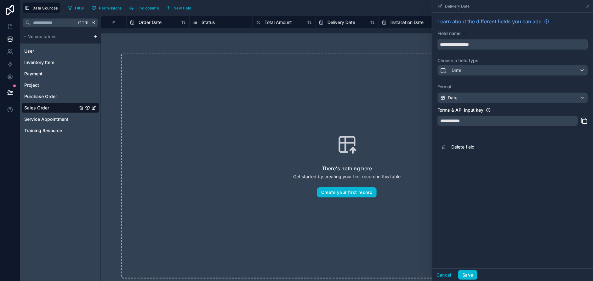
type input "**********"
click at [472, 73] on div "Date" at bounding box center [513, 70] width 150 height 10
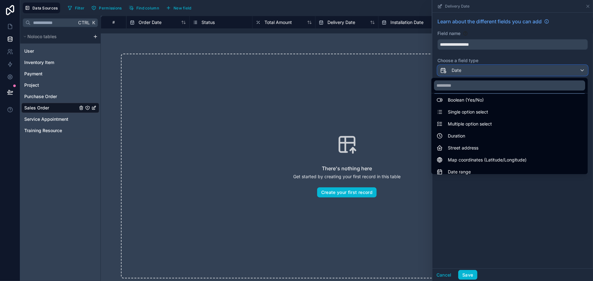
scroll to position [52, 0]
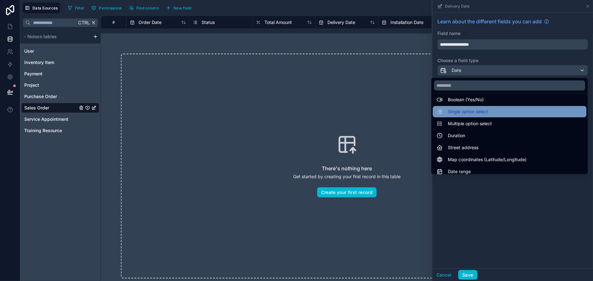
click at [481, 108] on span "Single option select" at bounding box center [468, 112] width 40 height 8
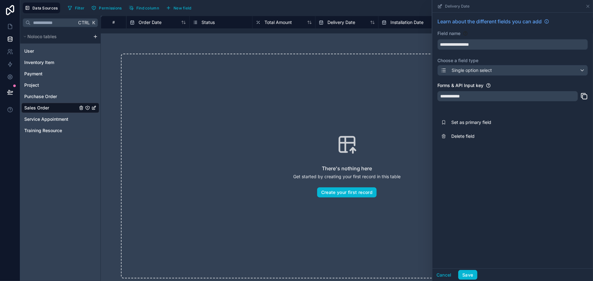
click at [480, 98] on div "**********" at bounding box center [507, 96] width 140 height 10
click at [467, 274] on button "Save" at bounding box center [467, 275] width 19 height 10
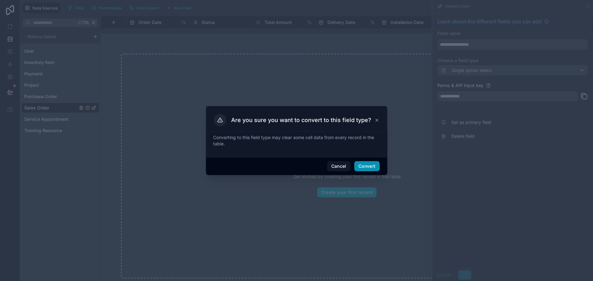
click at [372, 167] on button "Convert" at bounding box center [366, 166] width 25 height 10
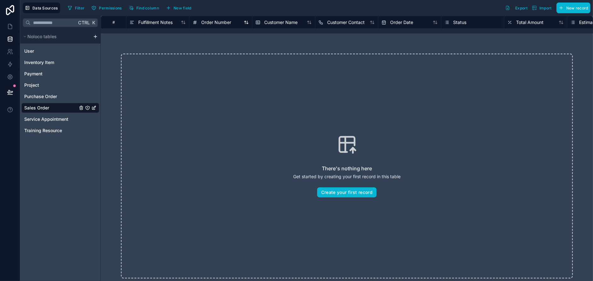
click at [220, 22] on span "Order Number" at bounding box center [216, 22] width 30 height 6
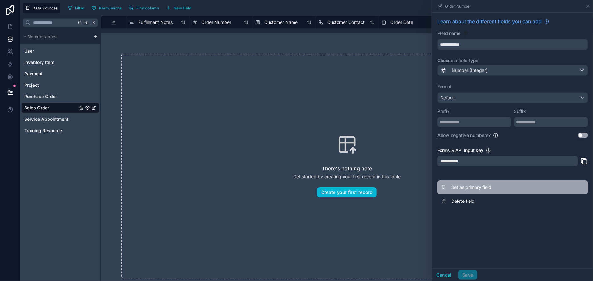
click at [469, 190] on span "Set as primary field" at bounding box center [496, 187] width 91 height 6
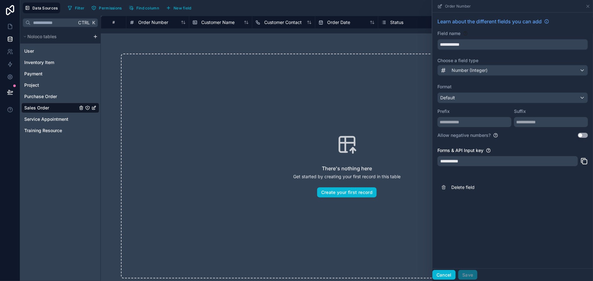
click at [443, 274] on button "Cancel" at bounding box center [443, 275] width 23 height 10
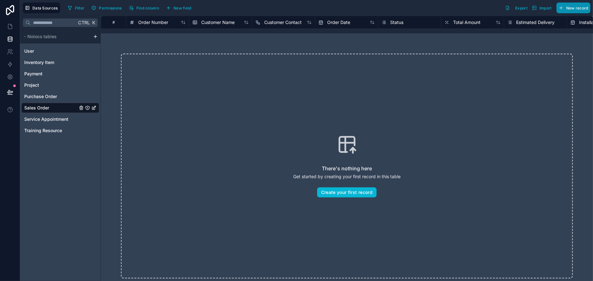
click at [586, 6] on span "New record" at bounding box center [577, 8] width 22 height 5
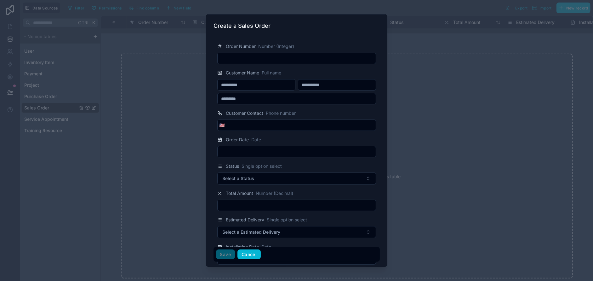
click at [249, 252] on button "Cancel" at bounding box center [248, 254] width 23 height 10
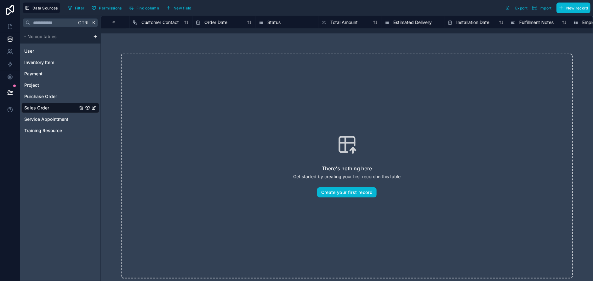
scroll to position [0, 352]
click at [577, 25] on div "uuid" at bounding box center [561, 23] width 56 height 8
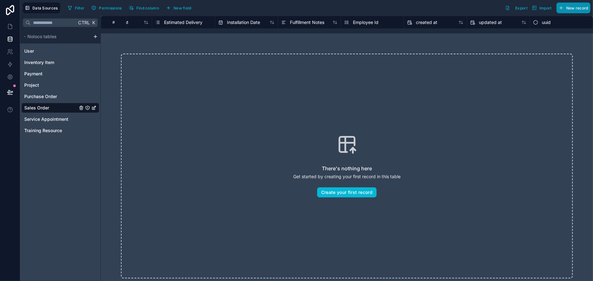
click at [574, 9] on span "New record" at bounding box center [577, 8] width 22 height 5
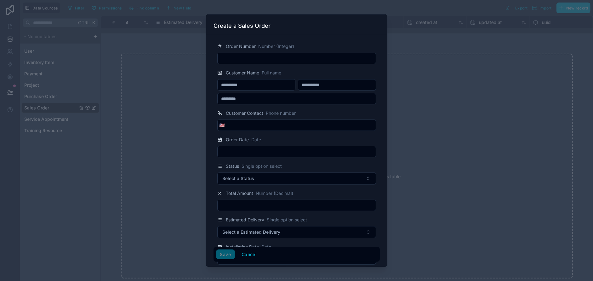
click at [238, 43] on span "Order Number" at bounding box center [241, 46] width 30 height 6
click at [251, 254] on button "Cancel" at bounding box center [248, 254] width 23 height 10
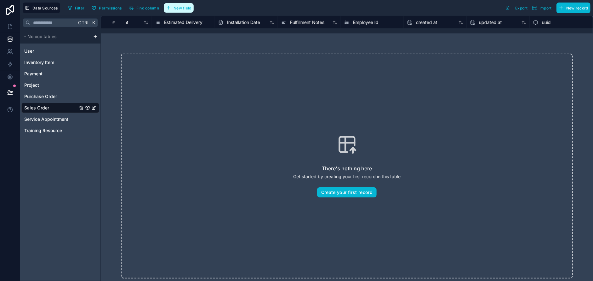
click at [174, 9] on span "New field" at bounding box center [183, 8] width 18 height 5
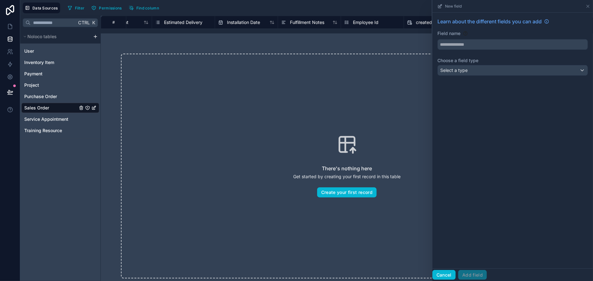
click at [442, 275] on button "Cancel" at bounding box center [443, 275] width 23 height 10
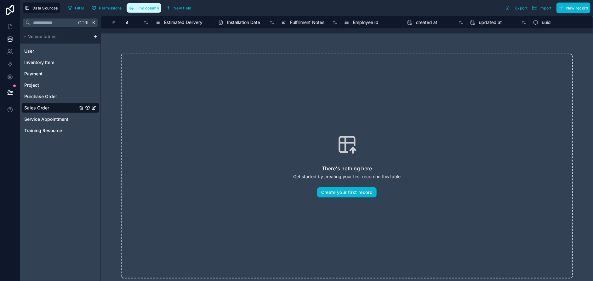
click at [139, 6] on span "Find column" at bounding box center [147, 8] width 23 height 5
click at [176, 4] on button "New field" at bounding box center [179, 7] width 30 height 9
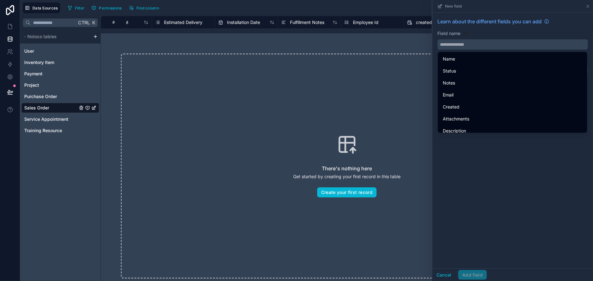
click at [487, 42] on input "text" at bounding box center [513, 44] width 150 height 10
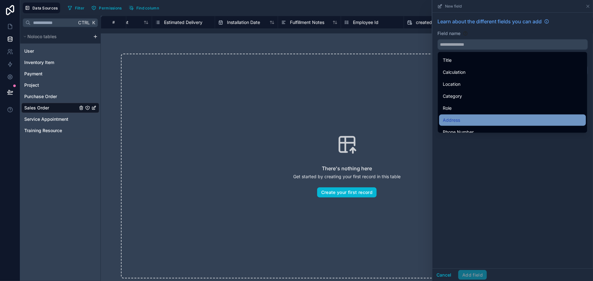
click at [504, 118] on div "Address" at bounding box center [512, 120] width 139 height 8
type input "*******"
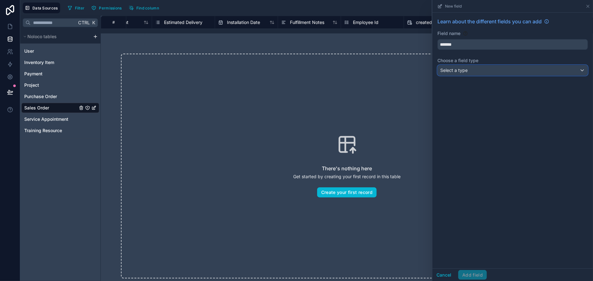
click at [489, 71] on div "Select a type" at bounding box center [513, 70] width 150 height 10
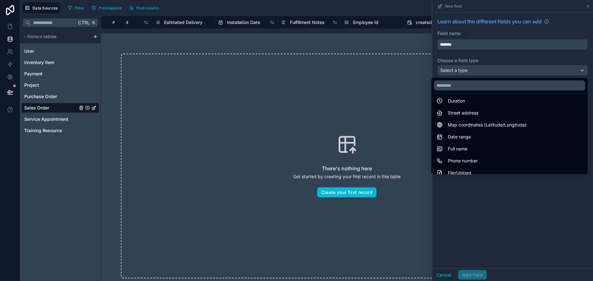
scroll to position [88, 0]
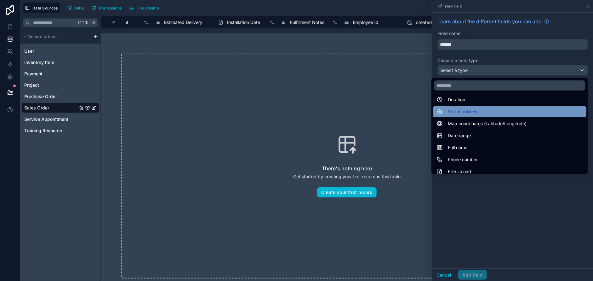
click at [459, 114] on span "Street address" at bounding box center [463, 112] width 31 height 8
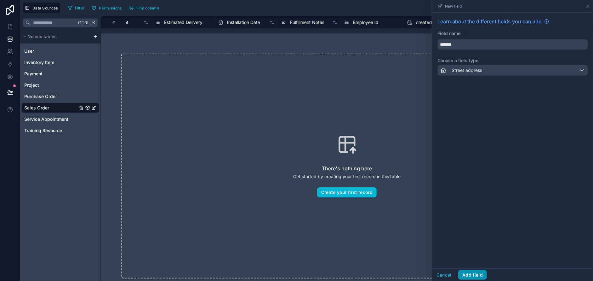
click at [473, 272] on button "Add field" at bounding box center [472, 275] width 29 height 10
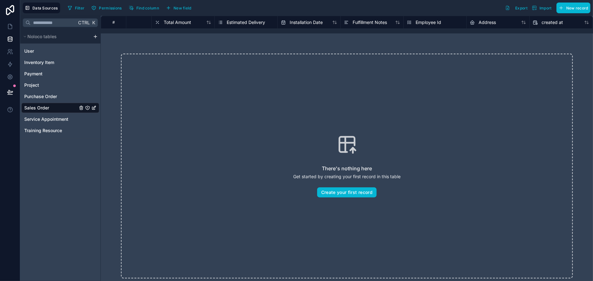
scroll to position [0, 252]
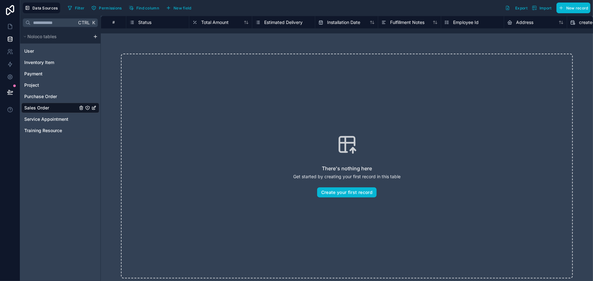
drag, startPoint x: 492, startPoint y: 21, endPoint x: 151, endPoint y: 19, distance: 340.8
click at [151, 19] on div "# Customer Contact Order Date Status Total Amount Estimated Delivery Installati…" at bounding box center [302, 22] width 907 height 13
drag, startPoint x: 284, startPoint y: 21, endPoint x: 225, endPoint y: 20, distance: 59.2
click at [225, 20] on div "# Order Number Customer Name Customer Contact Order Date Status Total Amount Es…" at bounding box center [554, 22] width 907 height 13
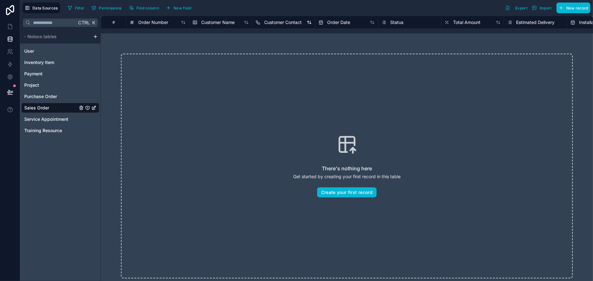
click at [289, 21] on span "Customer Contact" at bounding box center [282, 22] width 37 height 6
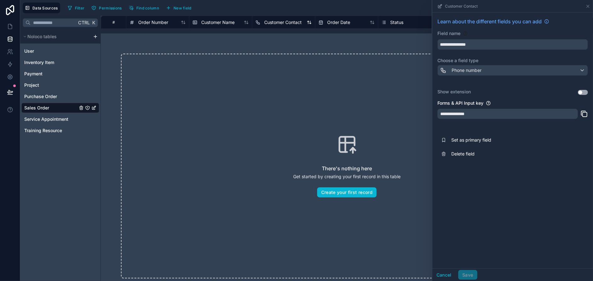
drag, startPoint x: 289, startPoint y: 21, endPoint x: 264, endPoint y: 21, distance: 24.9
click at [264, 21] on span "Customer Contact" at bounding box center [282, 22] width 37 height 6
click at [586, 6] on icon at bounding box center [587, 6] width 5 height 5
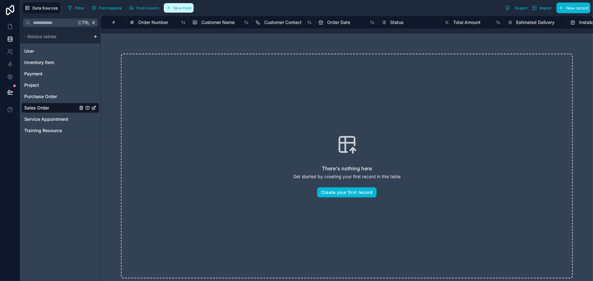
click at [177, 9] on span "New field" at bounding box center [183, 8] width 18 height 5
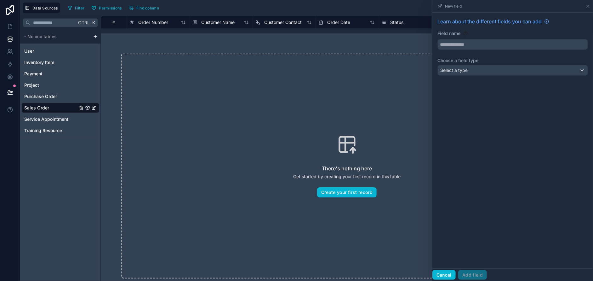
click at [448, 270] on button "Cancel" at bounding box center [443, 275] width 23 height 10
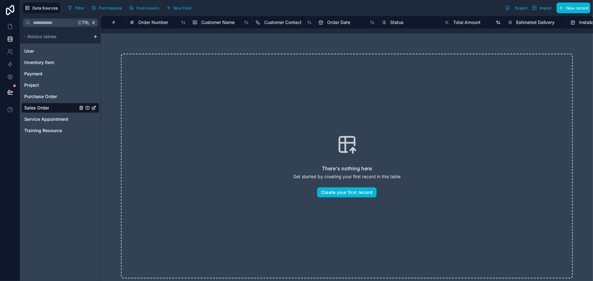
click at [496, 23] on icon at bounding box center [498, 22] width 5 height 5
click at [474, 22] on span "Total Amount" at bounding box center [466, 22] width 27 height 6
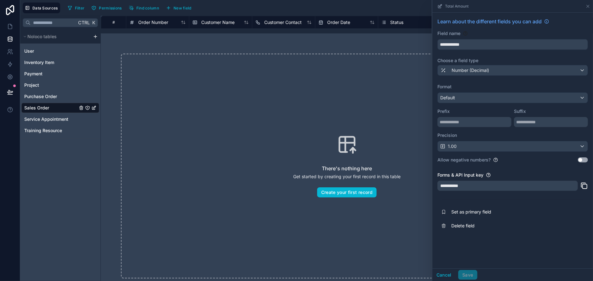
click at [368, 93] on div "There's nothing here Get started by creating your first record in this table Cr…" at bounding box center [347, 166] width 452 height 225
click at [227, 21] on span "Customer Name" at bounding box center [217, 22] width 33 height 6
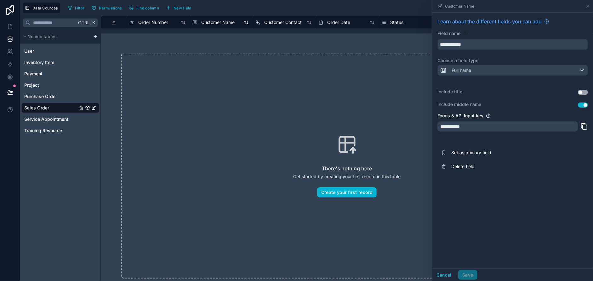
click at [226, 22] on span "Customer Name" at bounding box center [217, 22] width 33 height 6
drag, startPoint x: 251, startPoint y: 22, endPoint x: 284, endPoint y: 21, distance: 33.7
click at [284, 21] on div "# Order Number Customer Name Customer Contact Order Date Status Total Amount Es…" at bounding box center [554, 22] width 907 height 13
click at [252, 22] on div "Customer Contact" at bounding box center [283, 23] width 63 height 8
drag, startPoint x: 252, startPoint y: 22, endPoint x: 224, endPoint y: 22, distance: 28.0
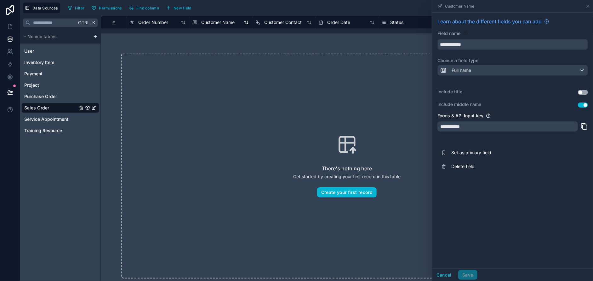
click at [224, 22] on div "# Order Number Customer Name Customer Contact Order Date Status Total Amount Es…" at bounding box center [554, 22] width 907 height 13
drag, startPoint x: 229, startPoint y: 22, endPoint x: 176, endPoint y: 23, distance: 52.3
click at [176, 23] on div "# Order Number Customer Name Customer Contact Order Date Status Total Amount Es…" at bounding box center [554, 22] width 907 height 13
drag, startPoint x: 211, startPoint y: 22, endPoint x: 258, endPoint y: 23, distance: 47.2
click at [258, 23] on div "# Order Number Customer Name Customer Contact Order Date Status Total Amount Es…" at bounding box center [554, 22] width 907 height 13
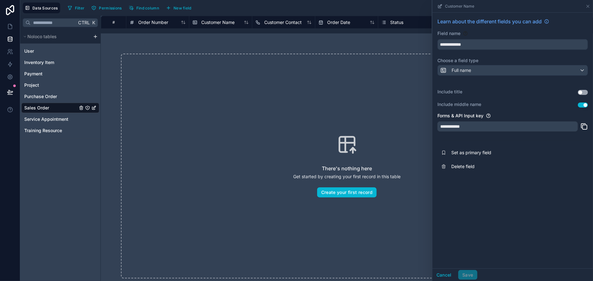
click at [249, 100] on div "There's nothing here Get started by creating your first record in this table Cr…" at bounding box center [347, 166] width 452 height 225
click at [223, 40] on div "There's nothing here Get started by creating your first record in this table Cr…" at bounding box center [347, 165] width 492 height 265
click at [587, 5] on icon at bounding box center [588, 6] width 3 height 3
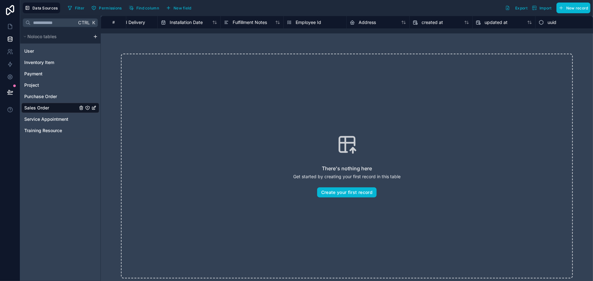
scroll to position [0, 415]
click at [38, 106] on span "Sales Order" at bounding box center [36, 108] width 25 height 6
click at [94, 105] on icon "Sales Order" at bounding box center [93, 107] width 5 height 5
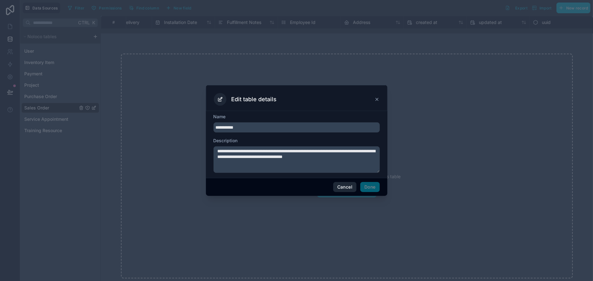
click at [345, 189] on button "Cancel" at bounding box center [344, 187] width 23 height 10
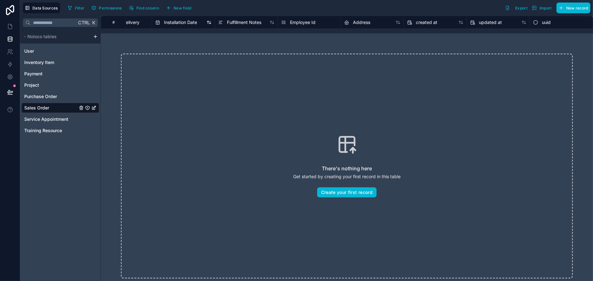
click at [176, 22] on span "Installation Date" at bounding box center [180, 22] width 33 height 6
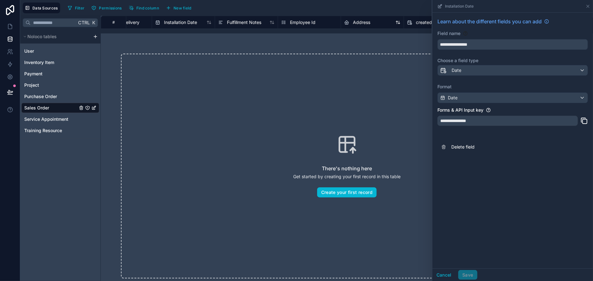
click at [362, 21] on span "Address" at bounding box center [361, 22] width 17 height 6
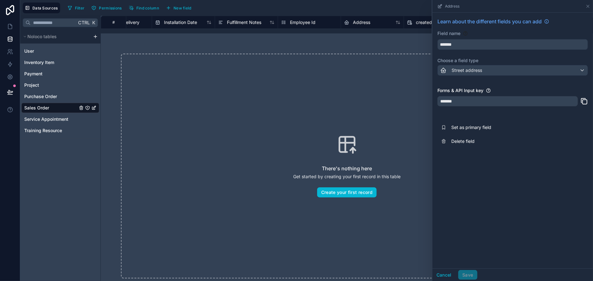
click at [362, 88] on div "There's nothing here Get started by creating your first record in this table Cr…" at bounding box center [347, 166] width 452 height 225
click at [446, 276] on button "Cancel" at bounding box center [443, 275] width 23 height 10
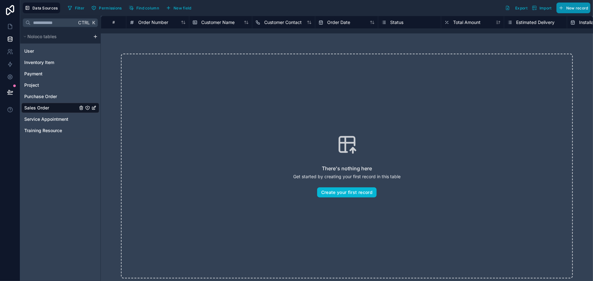
click at [567, 9] on span "New record" at bounding box center [577, 8] width 22 height 5
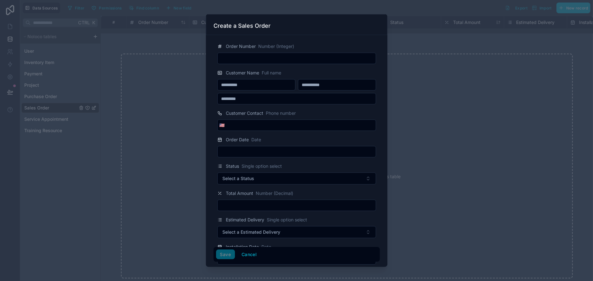
click at [258, 59] on input "text" at bounding box center [297, 58] width 158 height 9
type input "******"
click at [253, 255] on button "Cancel" at bounding box center [248, 254] width 23 height 10
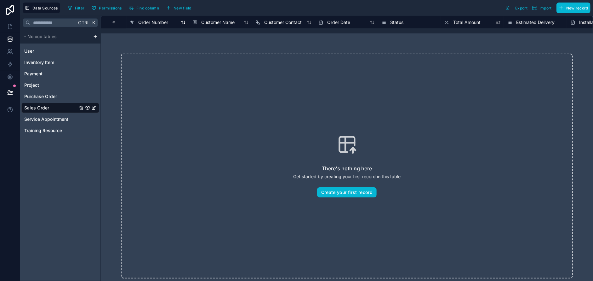
click at [165, 24] on span "Order Number" at bounding box center [153, 22] width 30 height 6
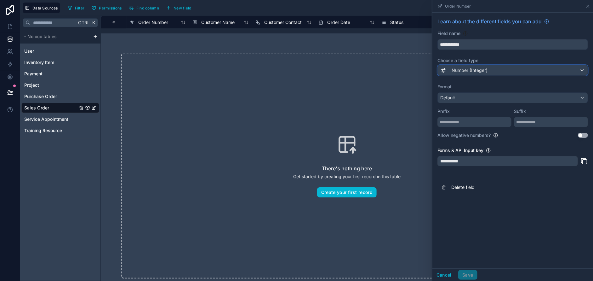
click at [481, 68] on span "Number (Integer)" at bounding box center [470, 70] width 36 height 6
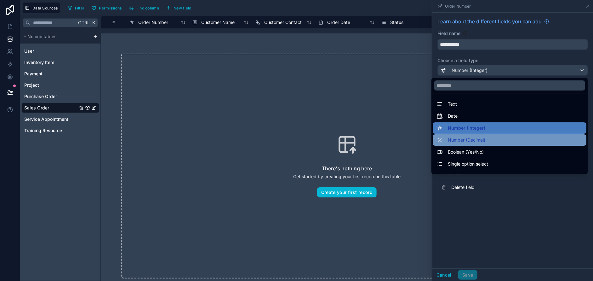
click at [475, 138] on span "Number (Decimal)" at bounding box center [466, 140] width 37 height 8
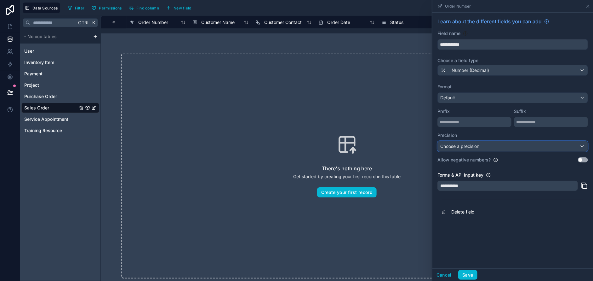
click at [476, 143] on span "Choose a precision" at bounding box center [459, 145] width 39 height 5
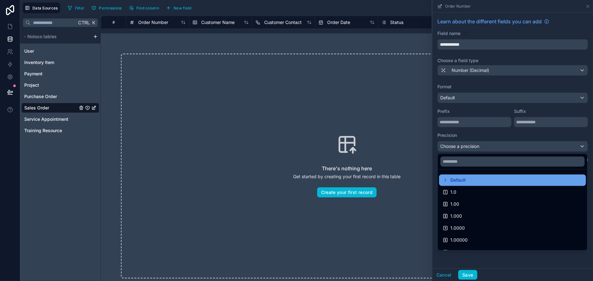
click at [461, 179] on span "Default" at bounding box center [457, 180] width 15 height 8
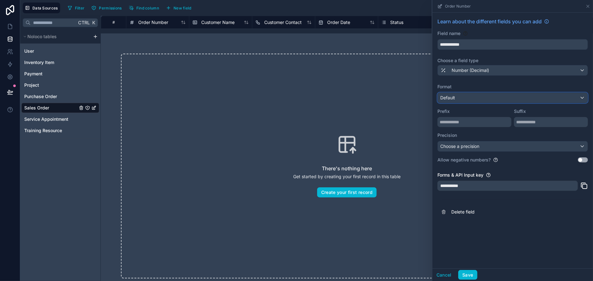
click at [460, 94] on div "Default" at bounding box center [513, 98] width 150 height 10
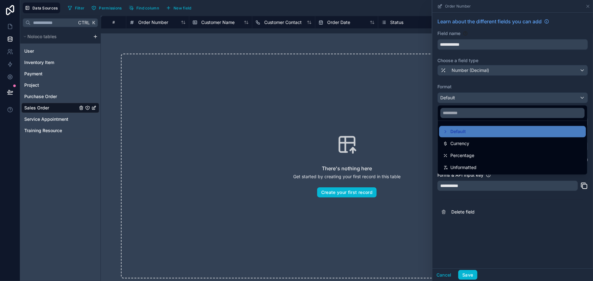
click at [463, 71] on div at bounding box center [512, 140] width 161 height 281
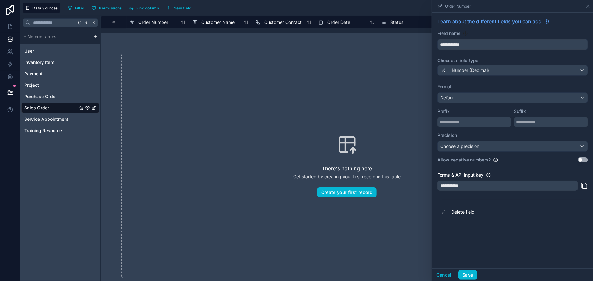
click at [261, 103] on div "There's nothing here Get started by creating your first record in this table Cr…" at bounding box center [347, 166] width 452 height 225
click at [519, 68] on div "Number (Decimal)" at bounding box center [513, 70] width 150 height 10
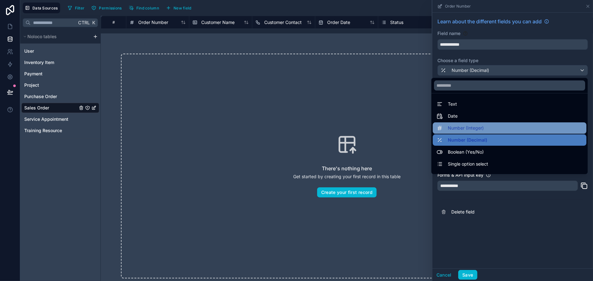
click at [479, 127] on div "Number (Integer)" at bounding box center [509, 128] width 146 height 8
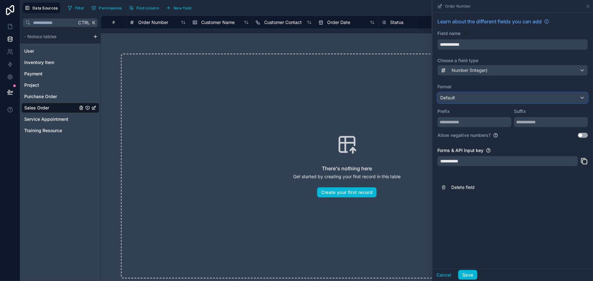
click at [559, 95] on div "Default" at bounding box center [513, 98] width 150 height 10
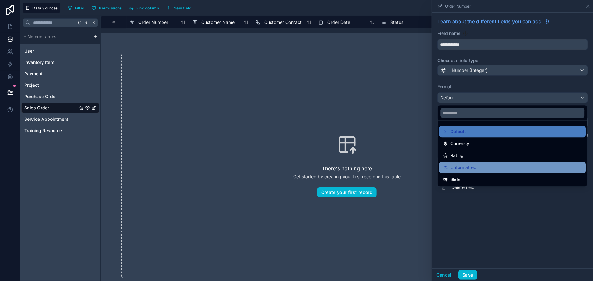
click at [538, 164] on div "Unformatted" at bounding box center [512, 167] width 139 height 8
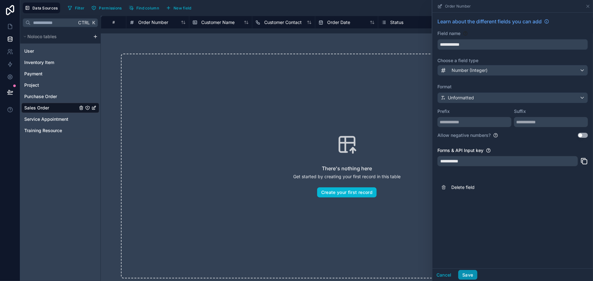
click at [463, 275] on button "Save" at bounding box center [467, 275] width 19 height 10
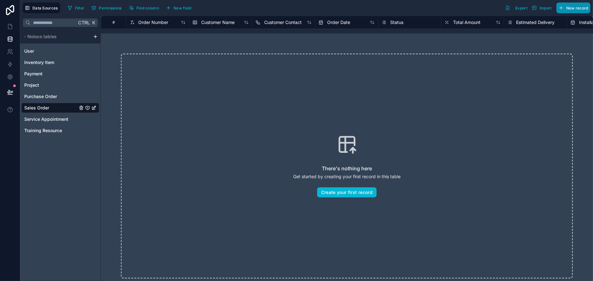
click at [567, 7] on span "New record" at bounding box center [577, 8] width 22 height 5
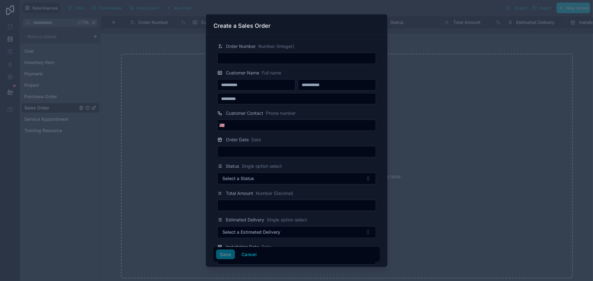
click at [249, 56] on input "text" at bounding box center [297, 58] width 158 height 9
type input "*****"
type input "*******"
type input "*"
type input "*******"
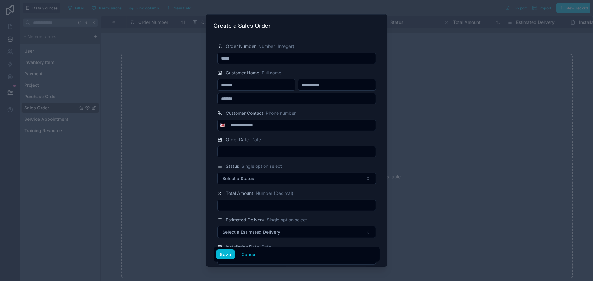
type input "**********"
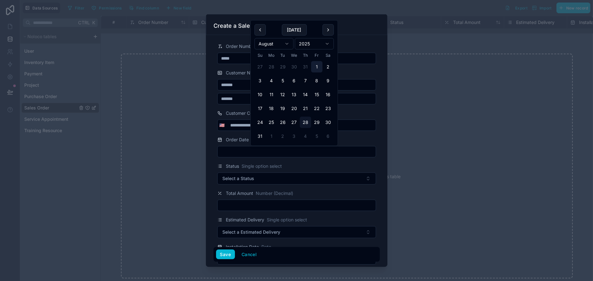
click at [318, 65] on button "1" at bounding box center [316, 66] width 11 height 11
type input "********"
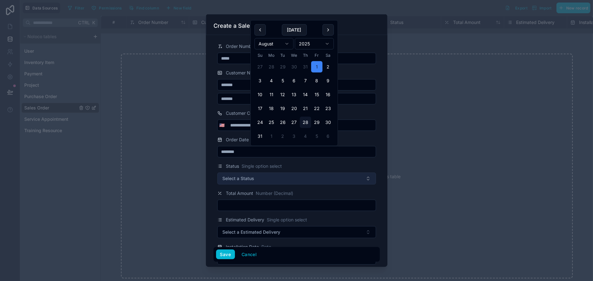
click at [271, 178] on button "Select a Status" at bounding box center [296, 178] width 159 height 12
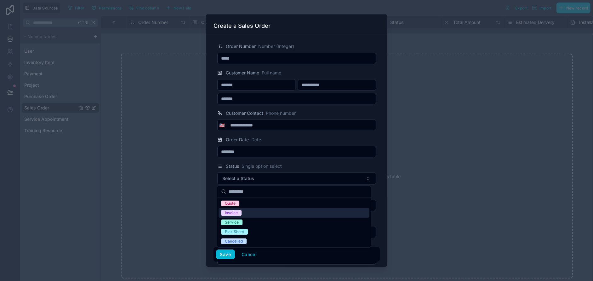
click at [254, 214] on div "Invoice" at bounding box center [294, 212] width 151 height 9
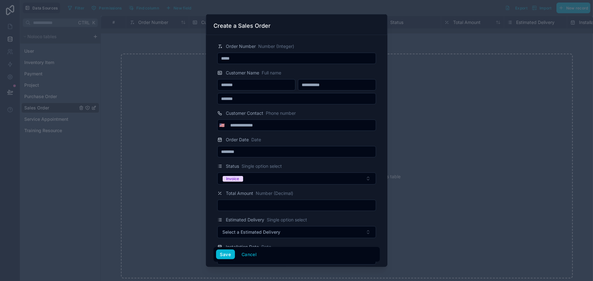
click at [250, 204] on input "text" at bounding box center [297, 205] width 158 height 9
type input "********"
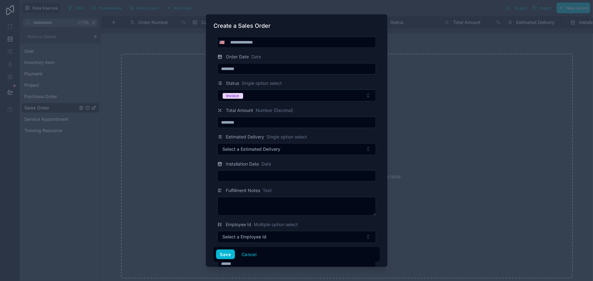
scroll to position [105, 0]
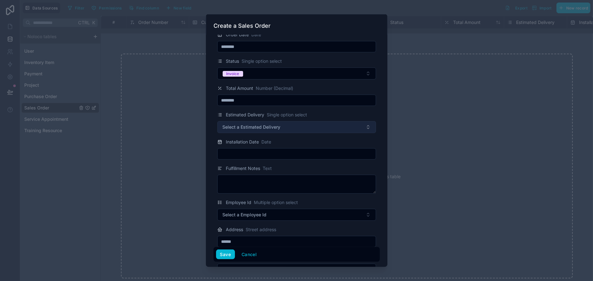
click at [259, 126] on span "Select a Estimated Delivery" at bounding box center [252, 127] width 58 height 6
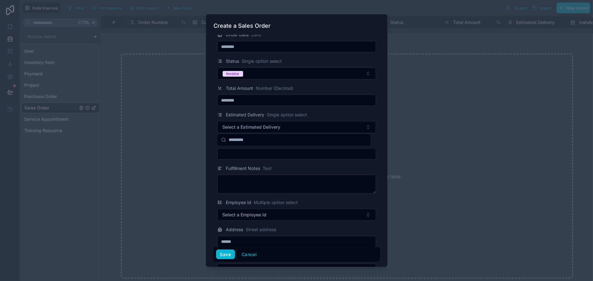
click at [248, 139] on input "text" at bounding box center [298, 139] width 138 height 11
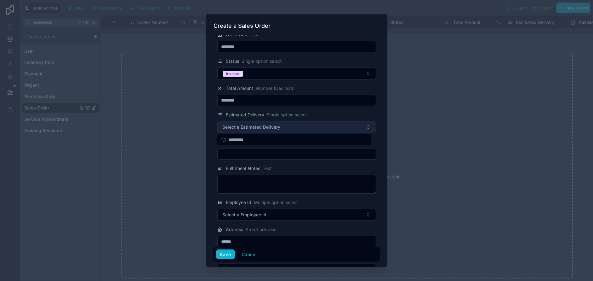
click at [253, 124] on span "Select a Estimated Delivery" at bounding box center [252, 127] width 58 height 6
click at [254, 128] on span "Select a Estimated Delivery" at bounding box center [252, 127] width 58 height 6
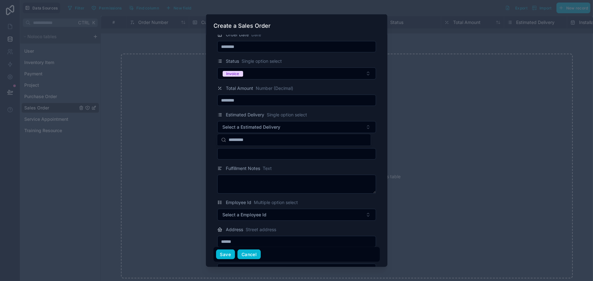
click at [250, 253] on button "Cancel" at bounding box center [248, 254] width 23 height 10
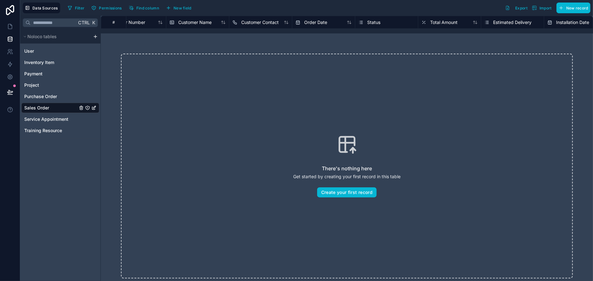
scroll to position [0, 23]
click at [499, 24] on span "Estimated Delivery" at bounding box center [512, 22] width 38 height 6
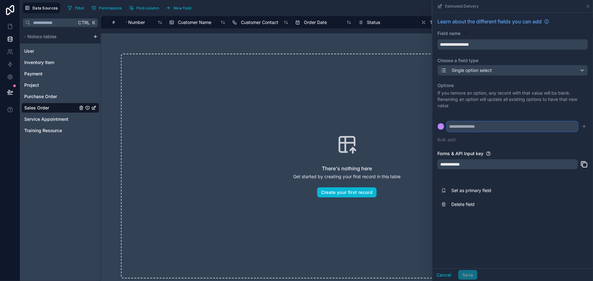
click at [482, 127] on input "text" at bounding box center [512, 126] width 131 height 10
type input "*******"
click at [447, 137] on button "Bulk add" at bounding box center [446, 139] width 18 height 6
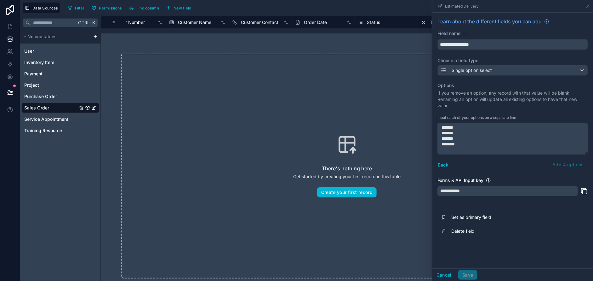
type textarea "******* ******* ******* ********"
click at [565, 162] on div "Back Add 4 options" at bounding box center [512, 164] width 151 height 10
click at [438, 165] on button "Back" at bounding box center [442, 164] width 11 height 7
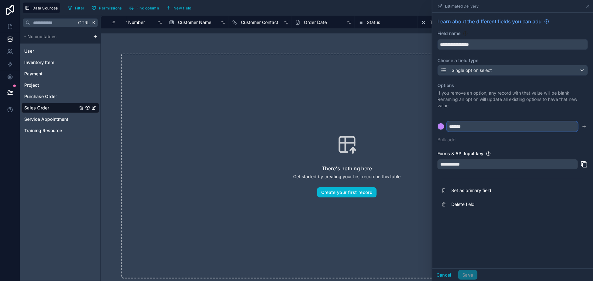
click at [481, 124] on input "*******" at bounding box center [512, 126] width 131 height 10
click at [449, 138] on button "Bulk add" at bounding box center [446, 139] width 18 height 6
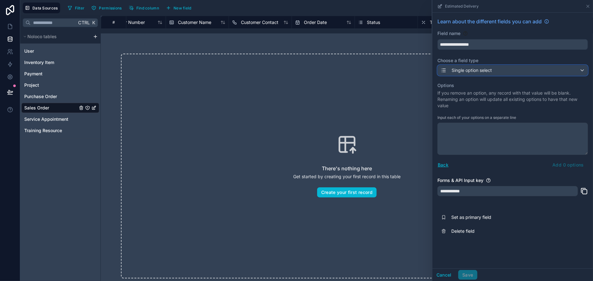
click at [466, 71] on span "Single option select" at bounding box center [472, 70] width 40 height 6
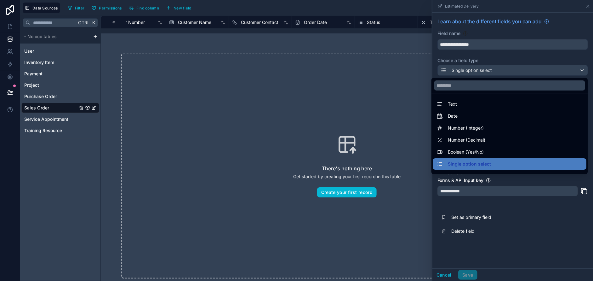
click at [466, 71] on div at bounding box center [512, 140] width 161 height 281
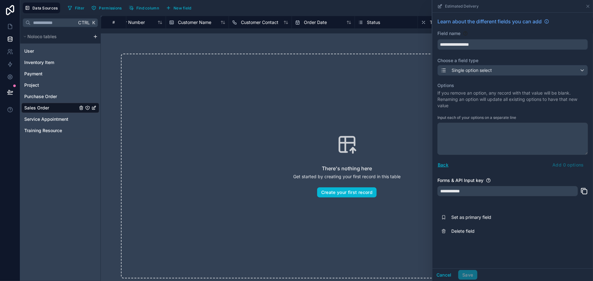
click at [458, 135] on textarea at bounding box center [512, 139] width 151 height 32
type textarea "****** ********"
click at [558, 164] on div "Back Add 2 options" at bounding box center [512, 164] width 151 height 10
click at [567, 165] on div "Back Add 2 options" at bounding box center [512, 164] width 151 height 10
click at [489, 132] on textarea "****** ********" at bounding box center [512, 139] width 151 height 32
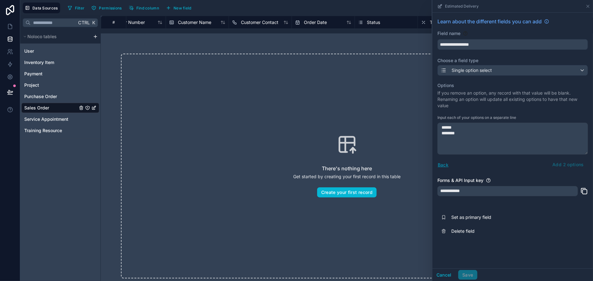
click at [443, 164] on button "Back" at bounding box center [442, 164] width 11 height 7
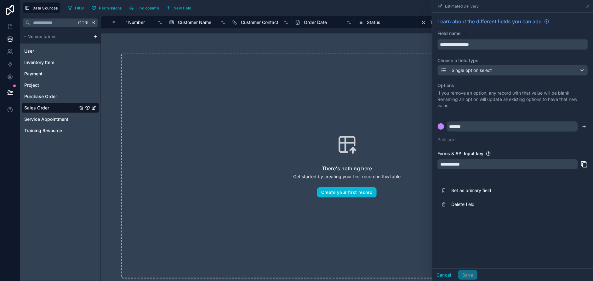
click at [587, 126] on button "submit" at bounding box center [584, 127] width 8 height 8
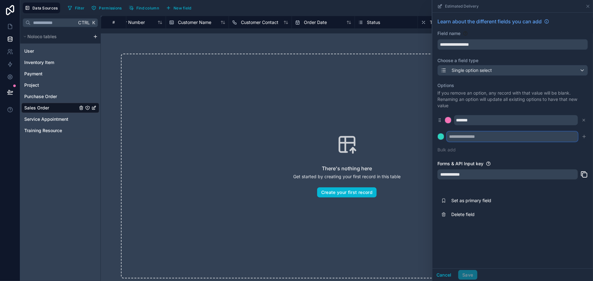
click at [502, 135] on input "text" at bounding box center [512, 136] width 131 height 10
type input "*******"
click at [586, 138] on icon "submit" at bounding box center [584, 136] width 5 height 5
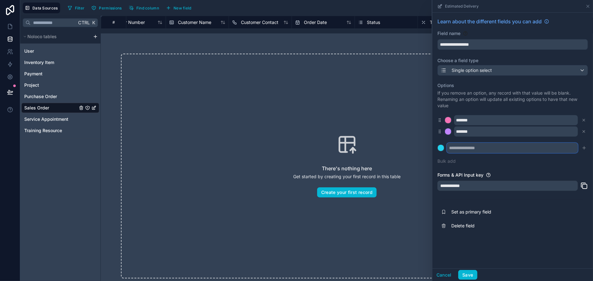
click at [501, 147] on input "text" at bounding box center [512, 148] width 131 height 10
type input "********"
click at [584, 148] on icon "submit" at bounding box center [584, 147] width 5 height 5
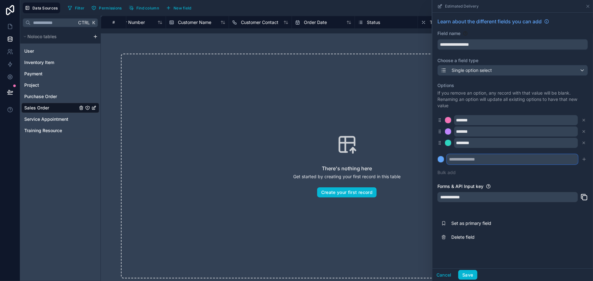
click at [510, 157] on input "text" at bounding box center [512, 159] width 131 height 10
type input "********"
click at [469, 273] on button "Save" at bounding box center [467, 275] width 19 height 10
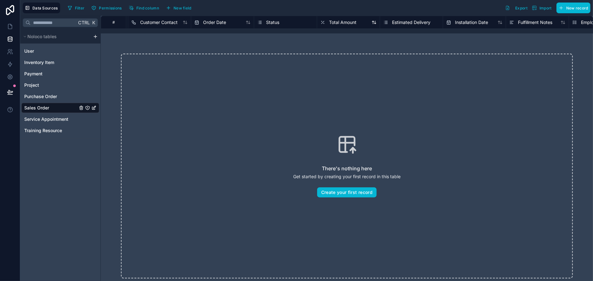
scroll to position [0, 126]
click at [465, 24] on span "Installation Date" at bounding box center [469, 22] width 33 height 6
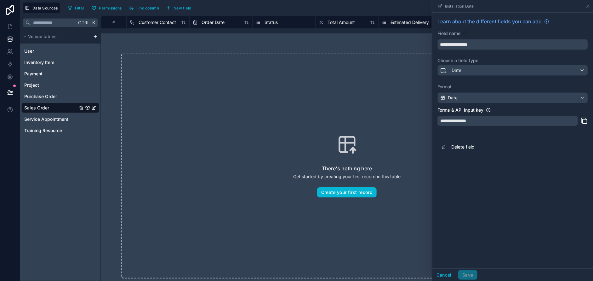
click at [411, 21] on span "Estimated Delivery" at bounding box center [410, 22] width 38 height 6
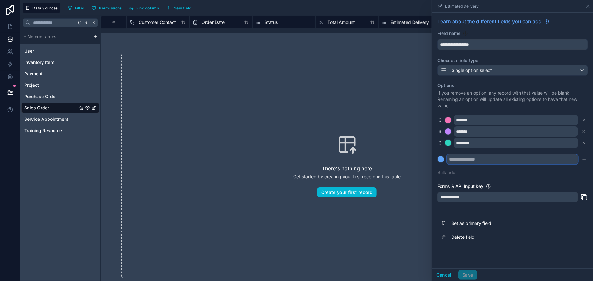
click at [460, 158] on input "text" at bounding box center [512, 159] width 131 height 10
type input "********"
click at [584, 158] on icon "submit" at bounding box center [584, 158] width 0 height 3
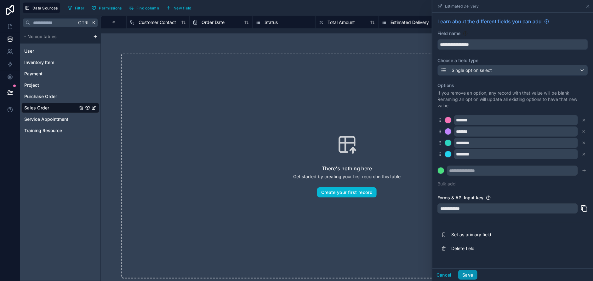
click at [472, 273] on button "Save" at bounding box center [467, 275] width 19 height 10
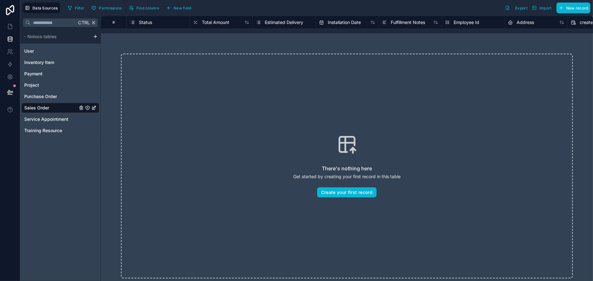
scroll to position [0, 252]
click at [460, 24] on span "Employee Id" at bounding box center [466, 22] width 26 height 6
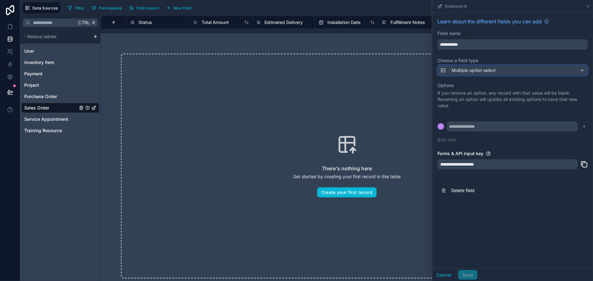
click at [472, 69] on span "Multiple option select" at bounding box center [474, 70] width 44 height 6
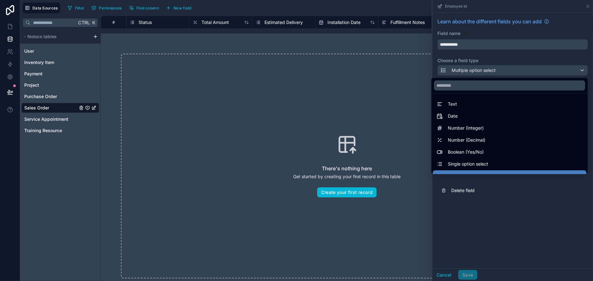
click at [360, 80] on div "There's nothing here Get started by creating your first record in this table Cr…" at bounding box center [347, 166] width 452 height 225
click at [495, 226] on div at bounding box center [512, 140] width 161 height 281
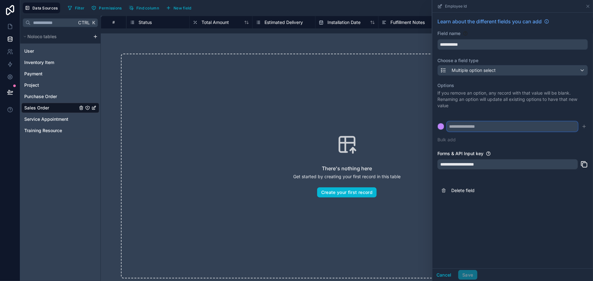
click at [489, 127] on input "text" at bounding box center [512, 126] width 131 height 10
type input "******"
click at [585, 127] on icon "submit" at bounding box center [584, 126] width 5 height 5
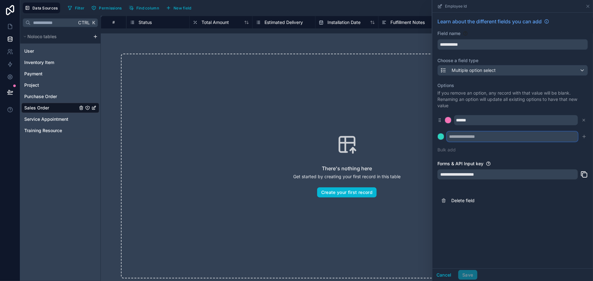
click at [497, 138] on input "text" at bounding box center [512, 136] width 131 height 10
type input "*******"
click at [584, 136] on icon "submit" at bounding box center [584, 136] width 0 height 3
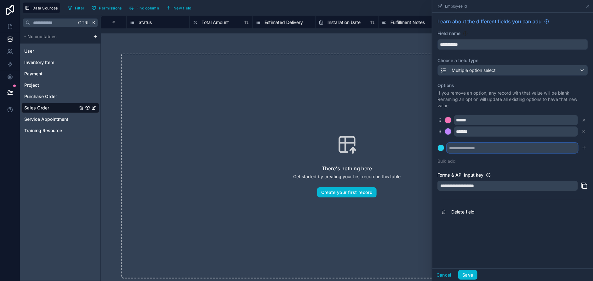
click at [535, 147] on input "text" at bounding box center [512, 148] width 131 height 10
type input "*******"
click at [586, 147] on icon "submit" at bounding box center [584, 147] width 5 height 5
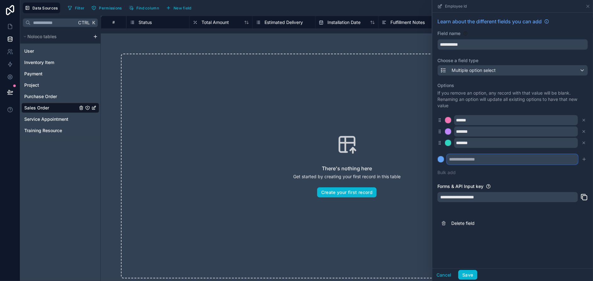
click at [513, 159] on input "text" at bounding box center [512, 159] width 131 height 10
type input "***"
click at [585, 160] on icon "submit" at bounding box center [584, 159] width 5 height 5
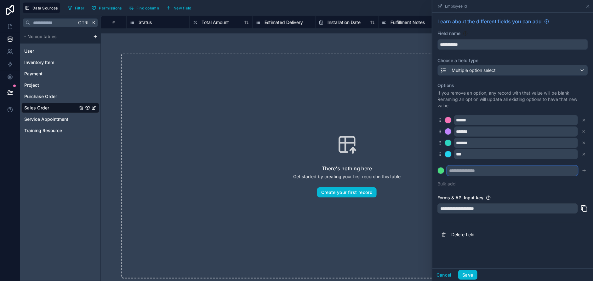
click at [485, 171] on input "text" at bounding box center [512, 170] width 131 height 10
type input "****"
click at [586, 168] on icon "submit" at bounding box center [584, 170] width 5 height 5
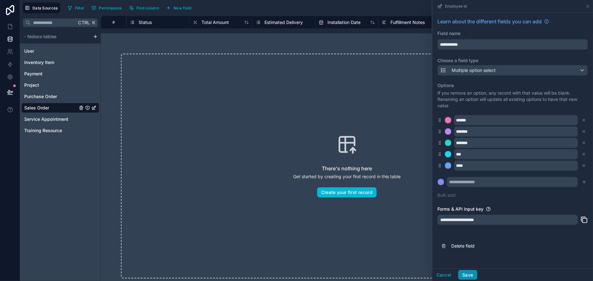
click at [466, 275] on button "Save" at bounding box center [467, 275] width 19 height 10
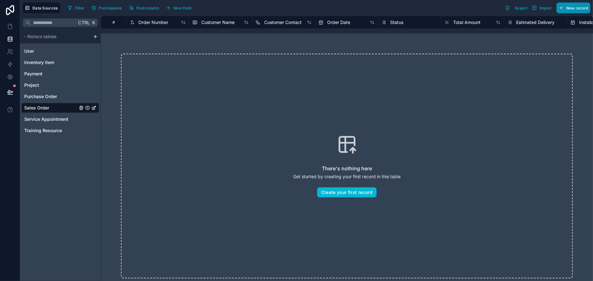
click at [573, 9] on span "New record" at bounding box center [577, 8] width 22 height 5
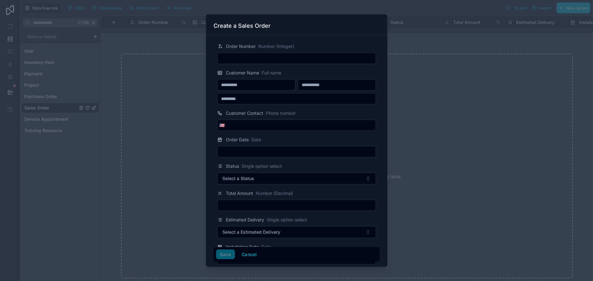
click at [270, 55] on input "text" at bounding box center [297, 58] width 158 height 9
type input "*****"
click at [261, 86] on input "text" at bounding box center [256, 84] width 77 height 9
type input "****"
type input "*****"
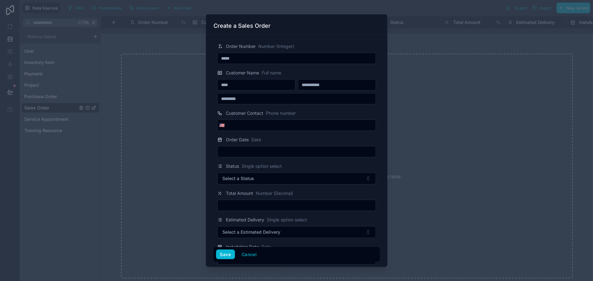
paste input "*****"
type input "*****"
type input "**********"
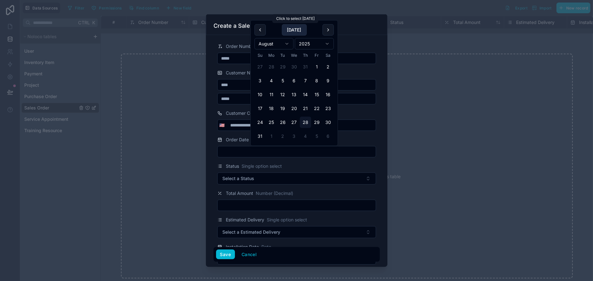
click at [291, 30] on button "Today" at bounding box center [294, 29] width 25 height 11
type input "*********"
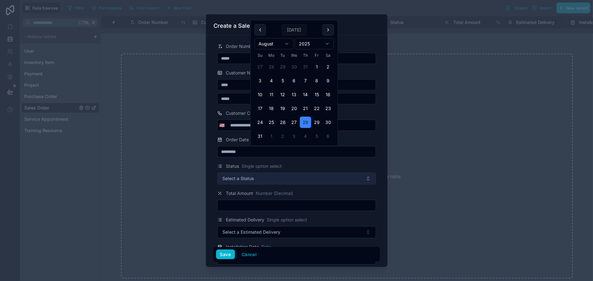
click at [265, 178] on button "Select a Status" at bounding box center [296, 178] width 159 height 12
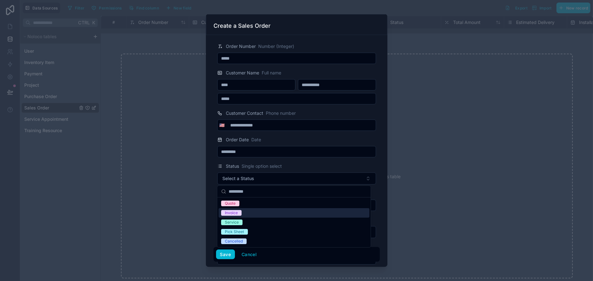
click at [252, 214] on div "Invoice" at bounding box center [294, 212] width 151 height 9
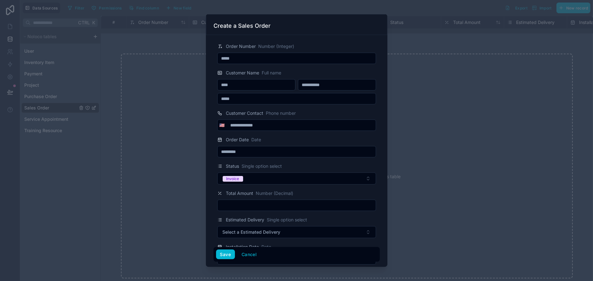
click at [251, 206] on input "text" at bounding box center [297, 205] width 158 height 9
type input "******"
click at [262, 190] on span "Number (Decimal)" at bounding box center [274, 193] width 37 height 6
click at [247, 252] on button "Cancel" at bounding box center [248, 254] width 23 height 10
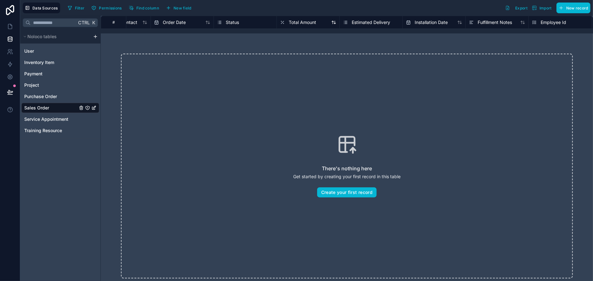
scroll to position [0, 164]
click at [314, 24] on span "Total Amount" at bounding box center [302, 22] width 27 height 6
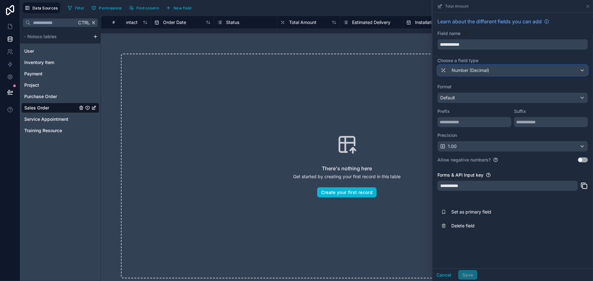
click at [469, 70] on span "Number (Decimal)" at bounding box center [470, 70] width 37 height 6
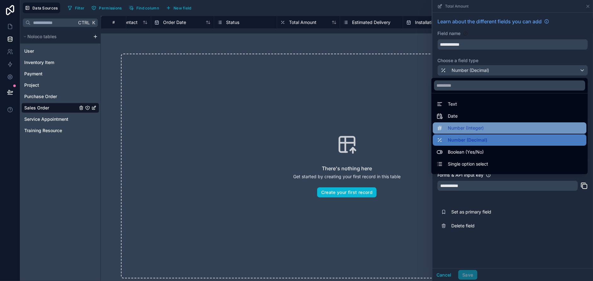
click at [462, 127] on span "Number (Integer)" at bounding box center [466, 128] width 36 height 8
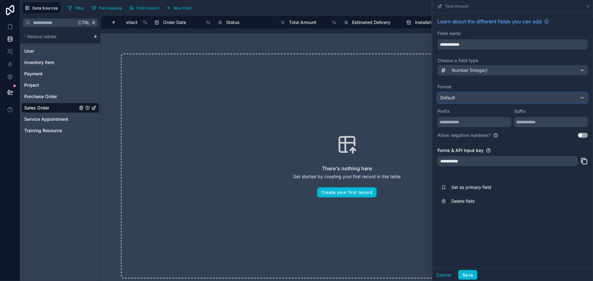
click at [474, 98] on div "Default" at bounding box center [513, 98] width 150 height 10
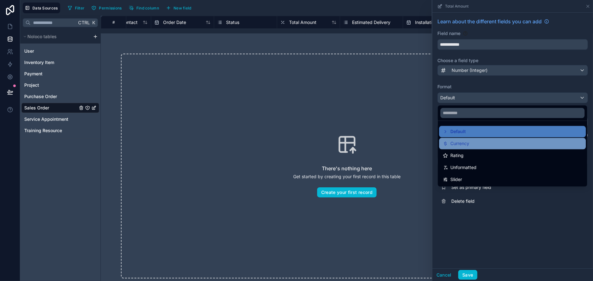
click at [473, 142] on div "Currency" at bounding box center [512, 144] width 139 height 8
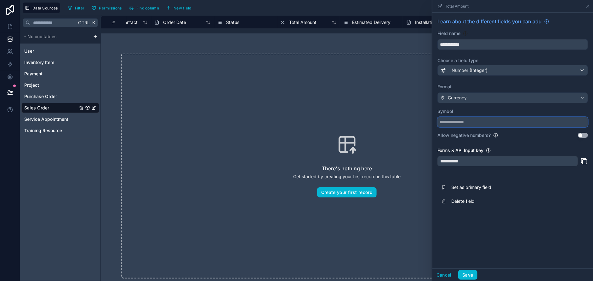
click at [473, 123] on input "text" at bounding box center [512, 122] width 151 height 10
click at [584, 135] on button "Use setting" at bounding box center [583, 135] width 10 height 5
click at [456, 123] on input "text" at bounding box center [512, 122] width 151 height 10
type input "*"
click at [473, 272] on button "Save" at bounding box center [467, 275] width 19 height 10
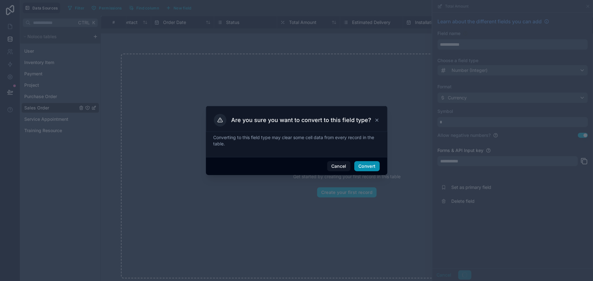
click at [369, 164] on button "Convert" at bounding box center [366, 166] width 25 height 10
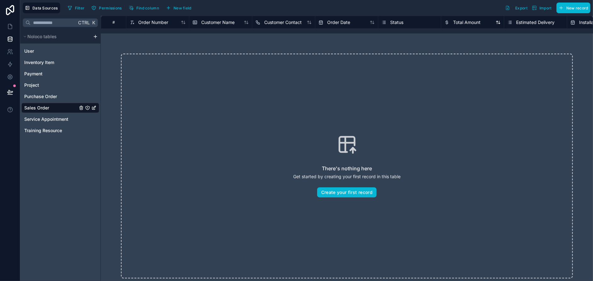
click at [470, 24] on span "Total Amount" at bounding box center [466, 22] width 27 height 6
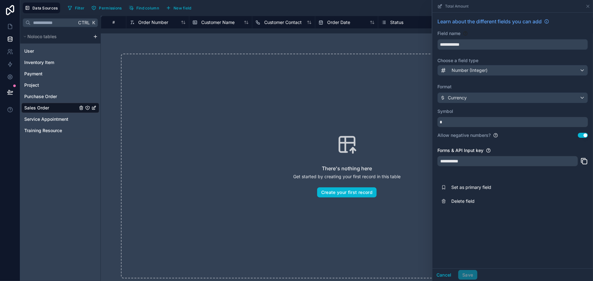
click at [373, 117] on div "There's nothing here Get started by creating your first record in this table Cr…" at bounding box center [347, 166] width 452 height 225
click at [442, 274] on button "Cancel" at bounding box center [443, 275] width 23 height 10
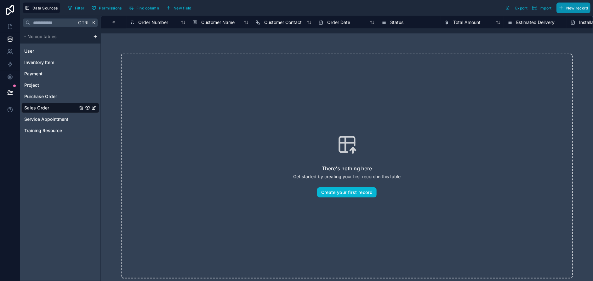
click at [568, 6] on span "New record" at bounding box center [577, 8] width 22 height 5
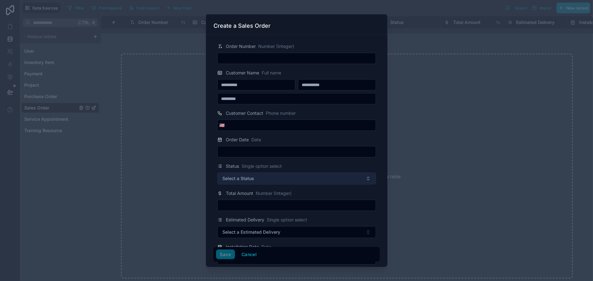
scroll to position [52, 0]
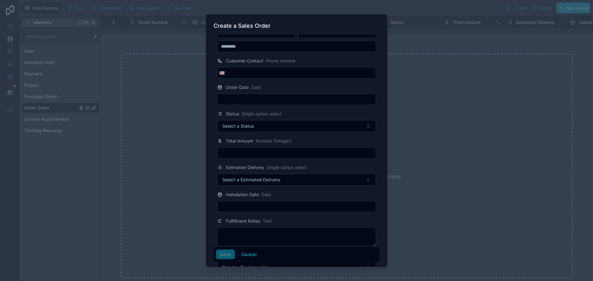
click at [275, 149] on input "text" at bounding box center [297, 152] width 158 height 9
type input "******"
type input "********"
click at [253, 254] on button "Cancel" at bounding box center [248, 254] width 23 height 10
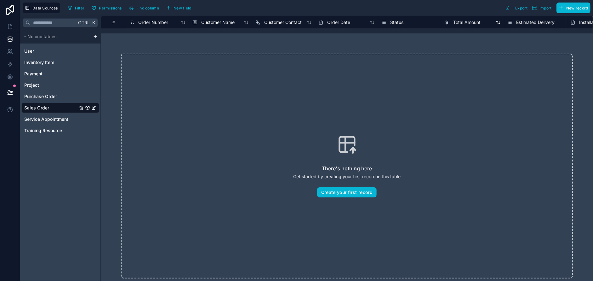
click at [465, 22] on span "Total Amount" at bounding box center [466, 22] width 27 height 6
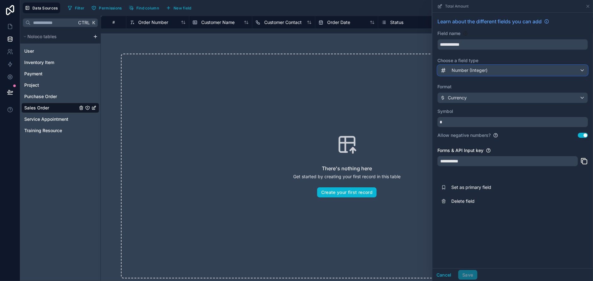
click at [483, 71] on span "Number (Integer)" at bounding box center [470, 70] width 36 height 6
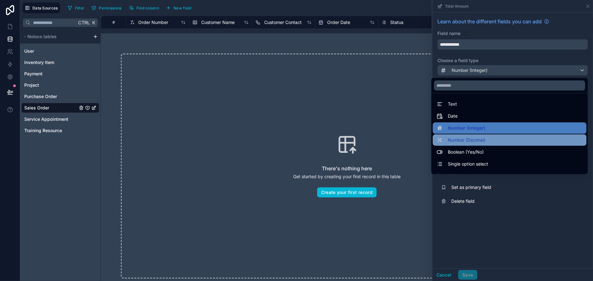
click at [474, 137] on span "Number (Decimal)" at bounding box center [466, 140] width 37 height 8
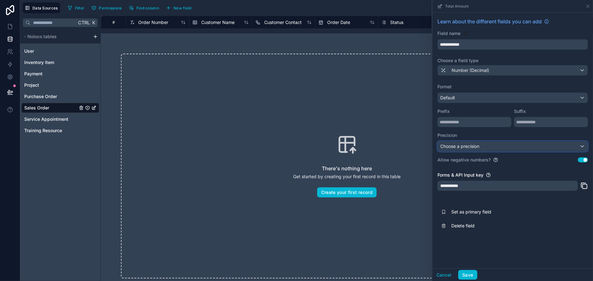
click at [466, 148] on span "Choose a precision" at bounding box center [459, 145] width 39 height 5
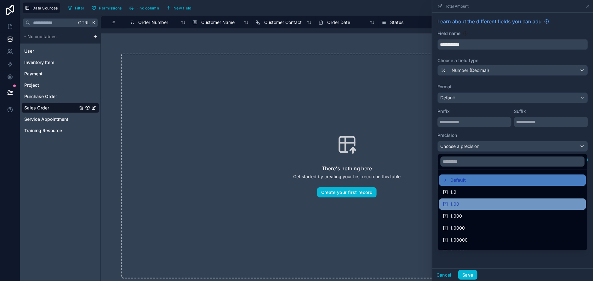
click at [464, 200] on div "1.00" at bounding box center [512, 204] width 139 height 8
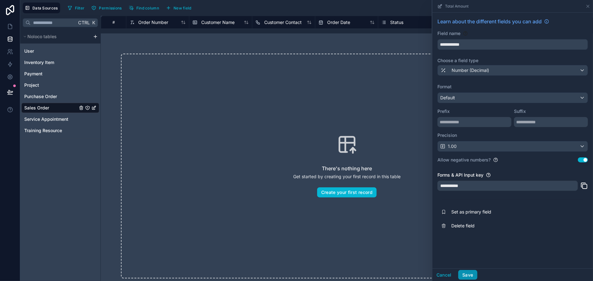
click at [465, 276] on button "Save" at bounding box center [467, 275] width 19 height 10
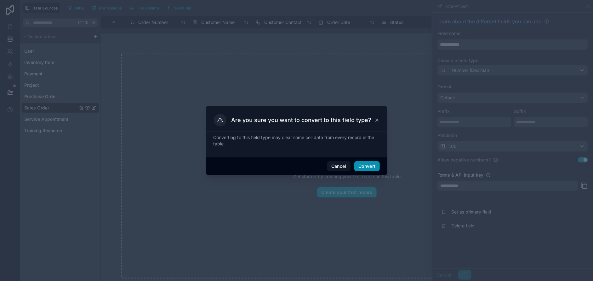
click at [373, 167] on button "Convert" at bounding box center [366, 166] width 25 height 10
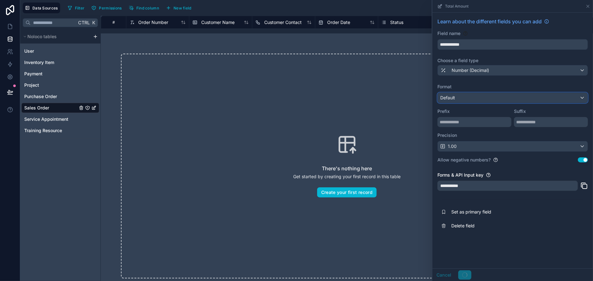
click at [486, 95] on div "Default" at bounding box center [513, 98] width 150 height 10
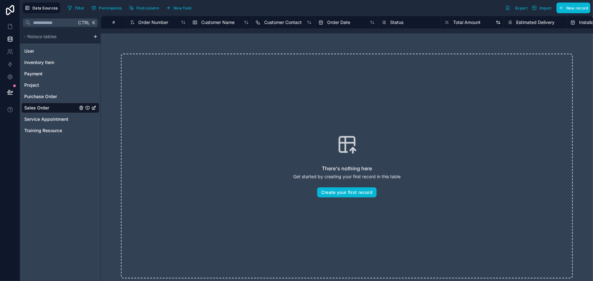
click at [470, 25] on span "Total Amount" at bounding box center [466, 22] width 27 height 6
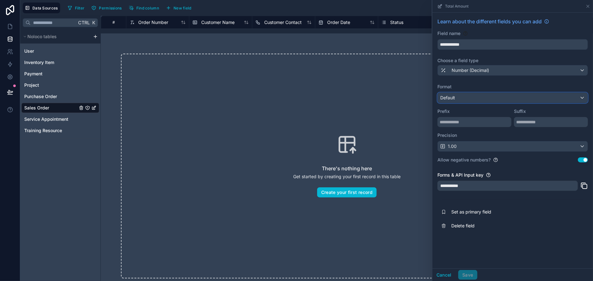
click at [472, 96] on div "Default" at bounding box center [513, 98] width 150 height 10
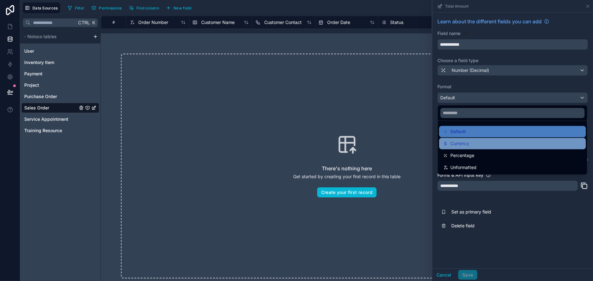
click at [465, 144] on span "Currency" at bounding box center [459, 144] width 19 height 8
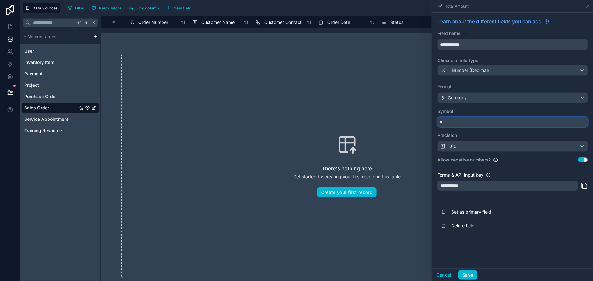
click at [469, 117] on input "*" at bounding box center [512, 122] width 151 height 10
click at [475, 71] on span "Number (Decimal)" at bounding box center [470, 70] width 37 height 6
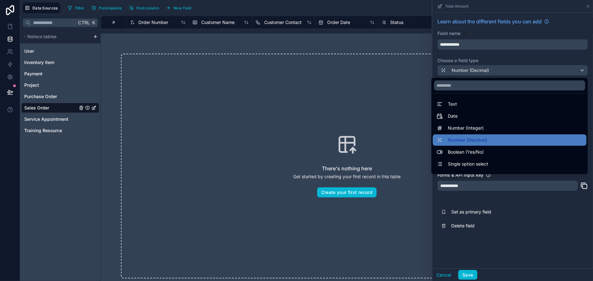
click at [475, 71] on div at bounding box center [512, 140] width 161 height 281
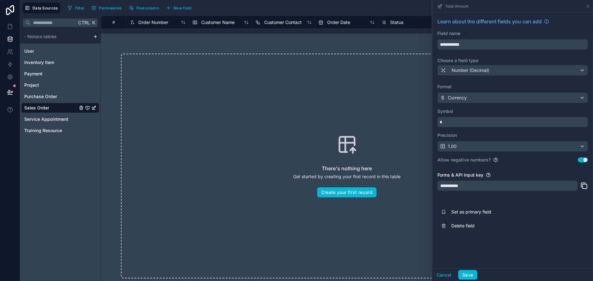
click at [482, 43] on input "**********" at bounding box center [513, 44] width 150 height 10
drag, startPoint x: 482, startPoint y: 43, endPoint x: 421, endPoint y: 41, distance: 60.8
click at [421, 41] on div "**********" at bounding box center [347, 148] width 492 height 265
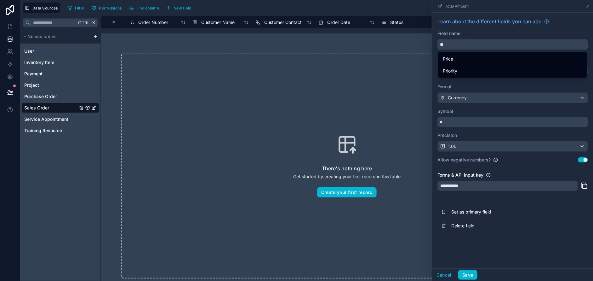
type input "*"
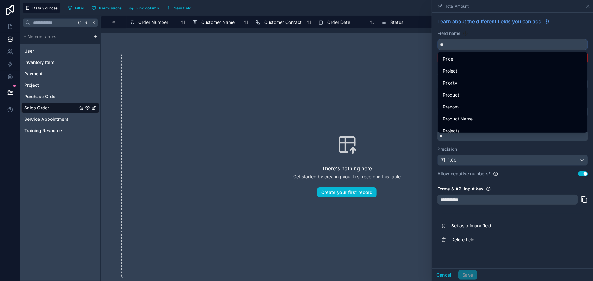
type input "*"
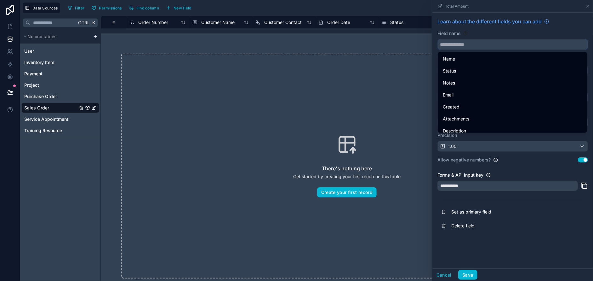
type input "*"
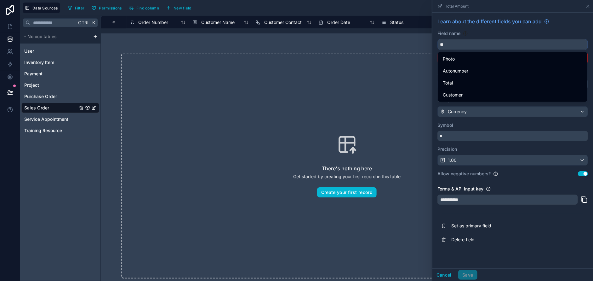
type input "*"
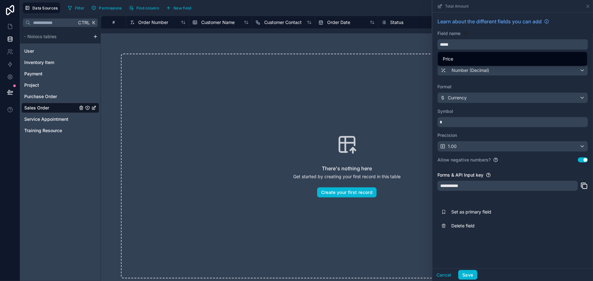
type input "*****"
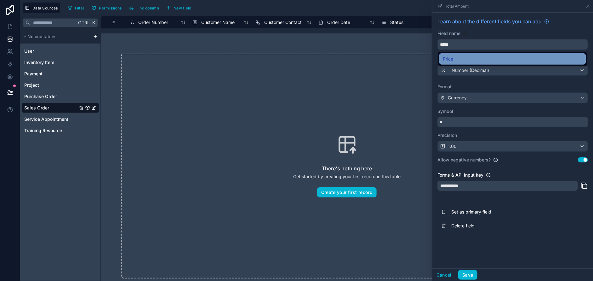
click at [450, 60] on span "Price" at bounding box center [448, 59] width 10 height 8
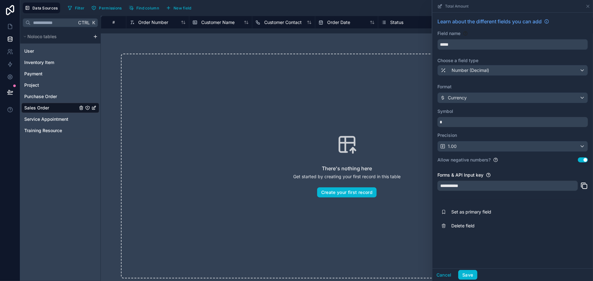
click at [473, 83] on label "Format" at bounding box center [512, 86] width 151 height 6
click at [468, 277] on button "Save" at bounding box center [467, 275] width 19 height 10
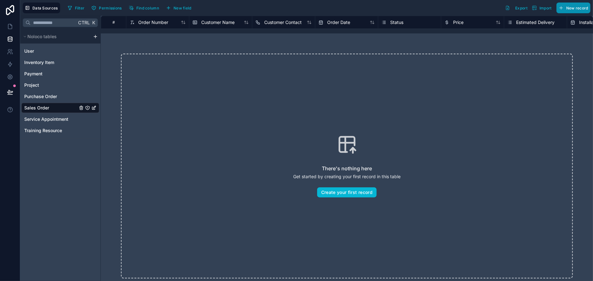
click at [571, 7] on span "New record" at bounding box center [577, 8] width 22 height 5
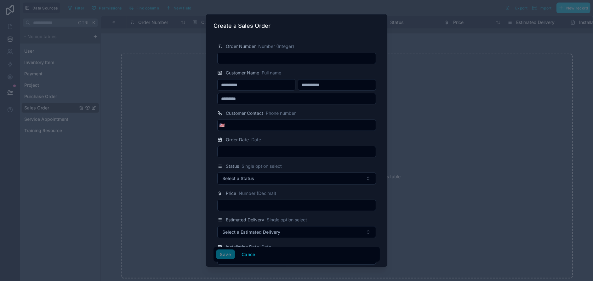
click at [281, 59] on input "text" at bounding box center [297, 58] width 158 height 9
type input "*****"
type input "****"
type input "*****"
type input "**********"
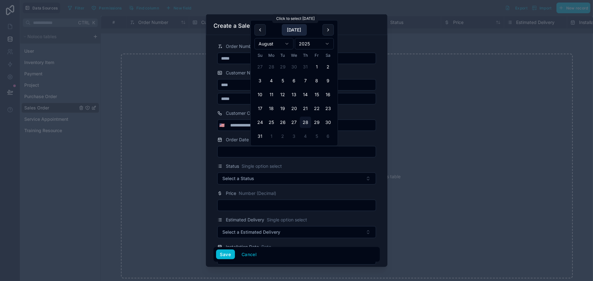
click at [298, 29] on button "Today" at bounding box center [294, 29] width 25 height 11
type input "*********"
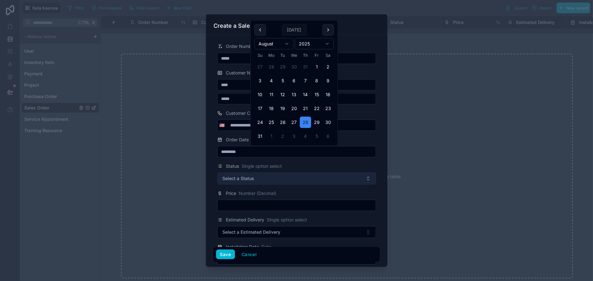
click at [255, 178] on button "Select a Status" at bounding box center [296, 178] width 159 height 12
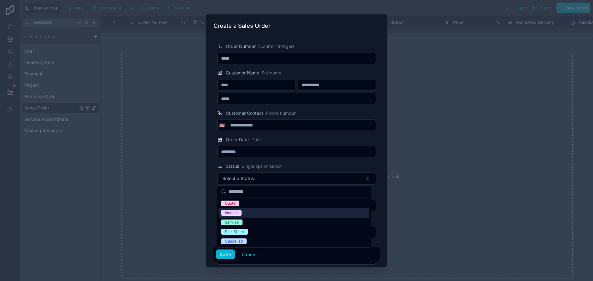
click at [245, 211] on div "Invoice" at bounding box center [294, 212] width 151 height 9
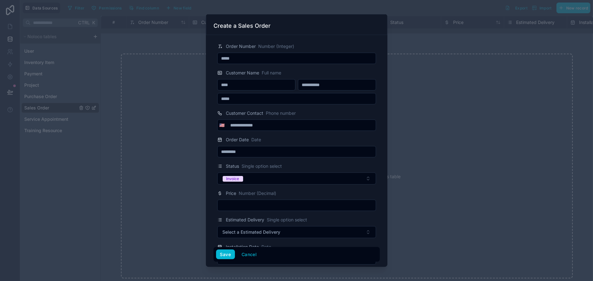
click at [247, 207] on input "text" at bounding box center [297, 205] width 158 height 9
type input "*********"
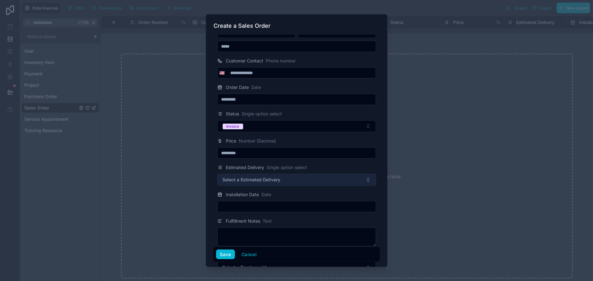
click at [254, 181] on span "Select a Estimated Delivery" at bounding box center [252, 179] width 58 height 6
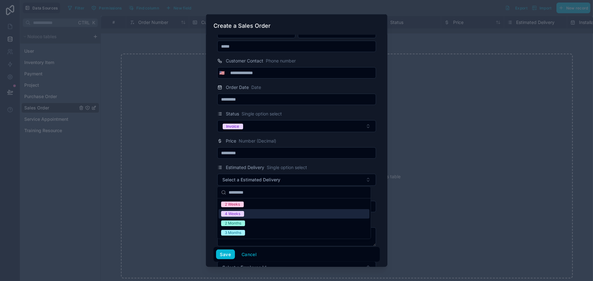
click at [242, 212] on span "4 Weeks" at bounding box center [232, 214] width 23 height 6
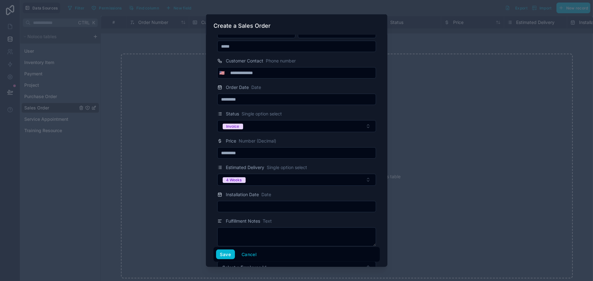
click at [244, 204] on input "text" at bounding box center [297, 206] width 158 height 9
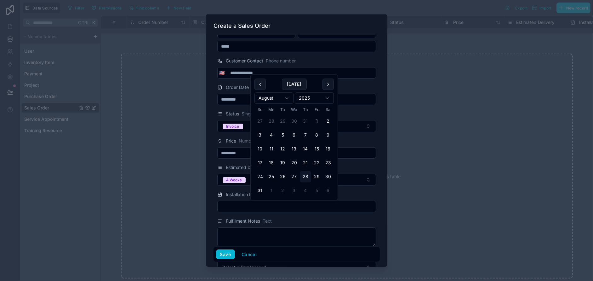
click at [244, 204] on input "text" at bounding box center [297, 206] width 158 height 9
click at [286, 98] on html "**********" at bounding box center [296, 140] width 593 height 281
click at [271, 178] on button "22" at bounding box center [271, 176] width 11 height 11
type input "*********"
click at [271, 176] on button "22" at bounding box center [271, 176] width 11 height 11
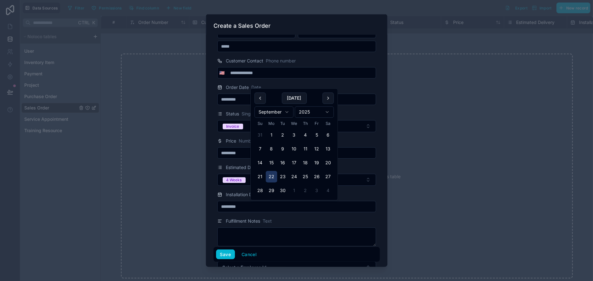
click at [271, 176] on button "22" at bounding box center [271, 176] width 11 height 11
click at [350, 164] on div "Estimated Delivery Single option select" at bounding box center [296, 167] width 159 height 8
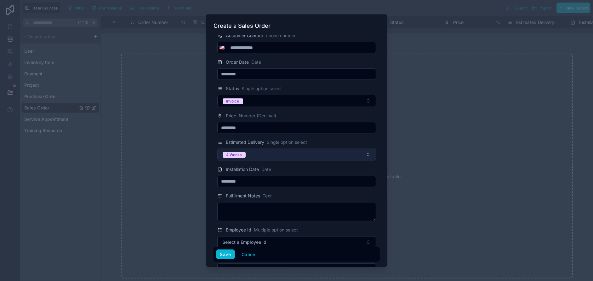
scroll to position [105, 0]
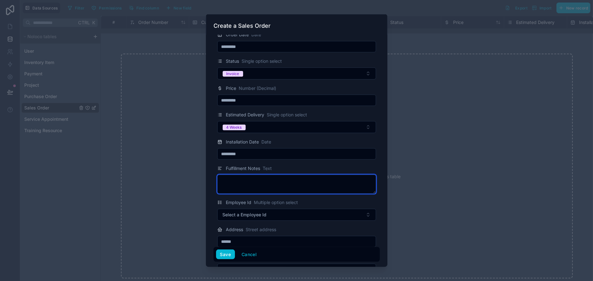
click at [295, 177] on textarea at bounding box center [296, 183] width 159 height 19
type textarea "**********"
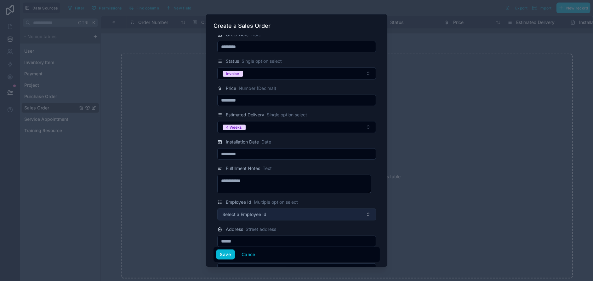
click at [277, 213] on button "Select a Employee Id" at bounding box center [296, 214] width 159 height 12
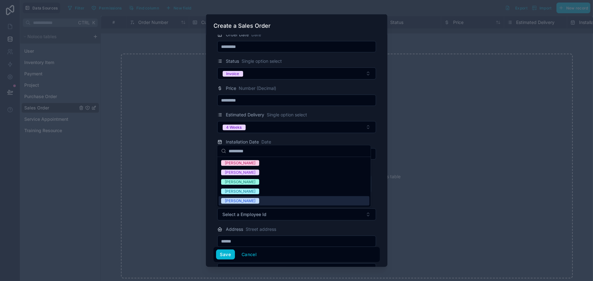
click at [232, 200] on div "Tony" at bounding box center [240, 201] width 31 height 6
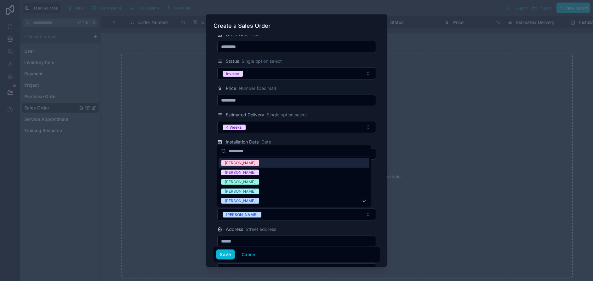
click at [234, 161] on div "Andrew" at bounding box center [240, 163] width 31 height 6
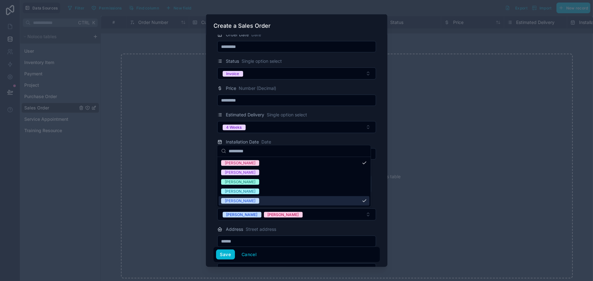
click at [270, 228] on span "Street address" at bounding box center [261, 229] width 31 height 6
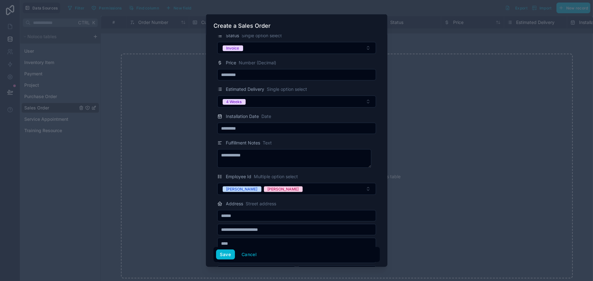
scroll to position [157, 0]
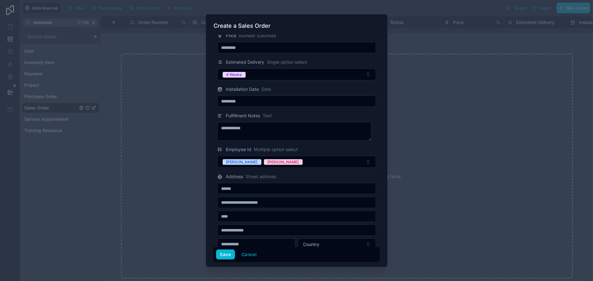
click at [256, 189] on input "text" at bounding box center [297, 188] width 158 height 9
drag, startPoint x: 248, startPoint y: 189, endPoint x: 216, endPoint y: 189, distance: 31.5
click at [216, 189] on div "Address Street address **** Country" at bounding box center [297, 211] width 166 height 77
type input "**********"
type input "*********"
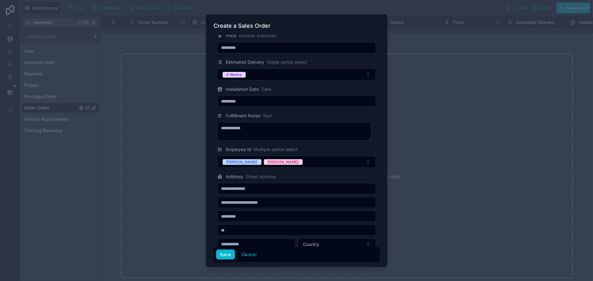
type input "**"
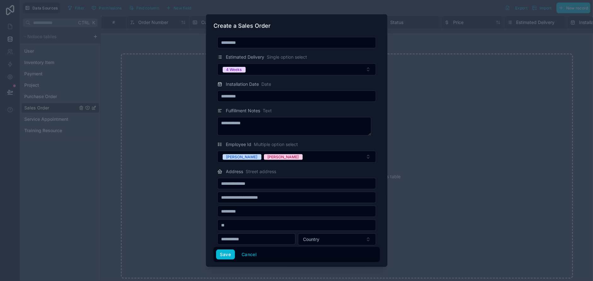
scroll to position [166, 0]
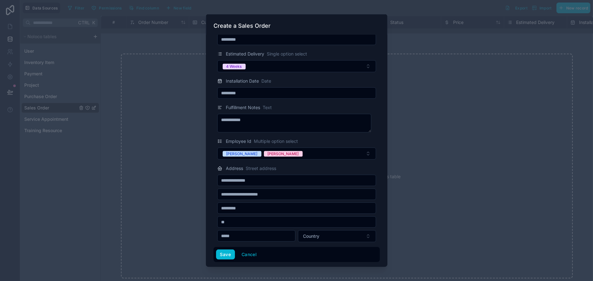
type input "*****"
click at [321, 233] on button "Country" at bounding box center [337, 236] width 78 height 12
type input "******"
click at [320, 225] on div "United States" at bounding box center [333, 222] width 76 height 10
click at [223, 255] on button "Save" at bounding box center [225, 254] width 19 height 10
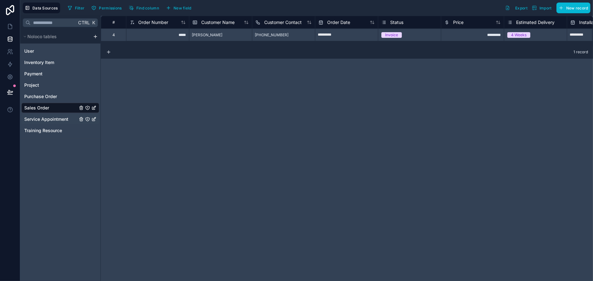
click at [52, 118] on span "Service Appointment" at bounding box center [46, 119] width 44 height 6
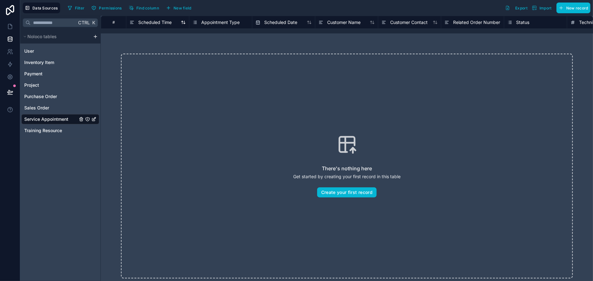
click at [146, 22] on span "Scheduled Time" at bounding box center [154, 22] width 33 height 6
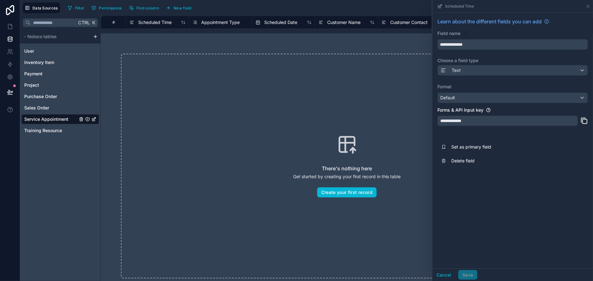
click at [195, 94] on div "There's nothing here Get started by creating your first record in this table Cr…" at bounding box center [347, 166] width 452 height 225
click at [589, 5] on icon at bounding box center [588, 6] width 3 height 3
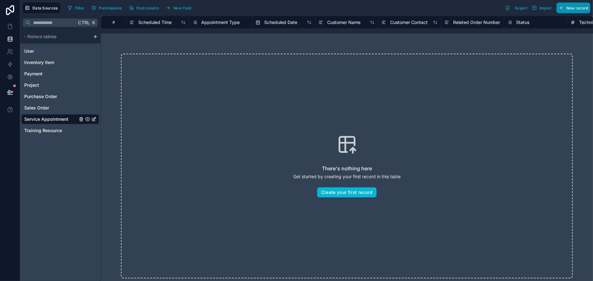
click at [573, 4] on button "New record" at bounding box center [573, 8] width 34 height 11
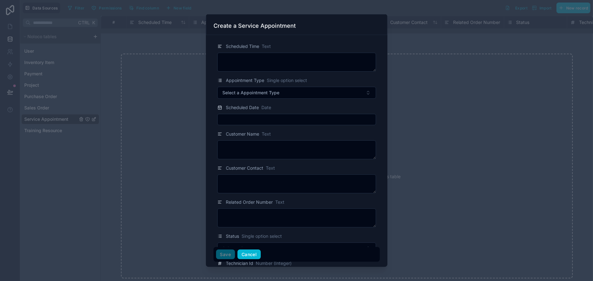
click at [245, 254] on button "Cancel" at bounding box center [248, 254] width 23 height 10
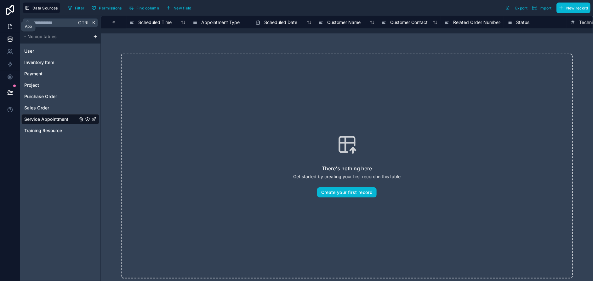
click at [10, 28] on icon at bounding box center [10, 26] width 6 height 6
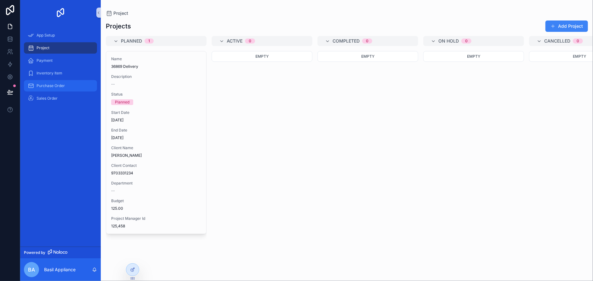
click at [45, 87] on span "Purchase Order" at bounding box center [51, 85] width 28 height 5
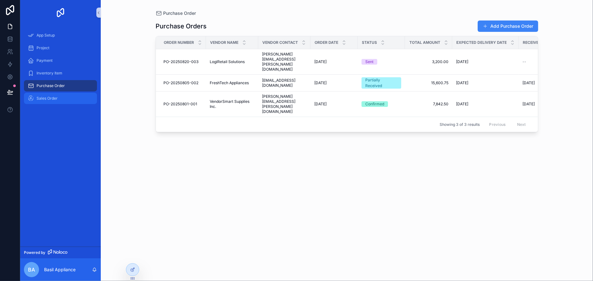
click at [42, 100] on span "Sales Order" at bounding box center [47, 98] width 21 height 5
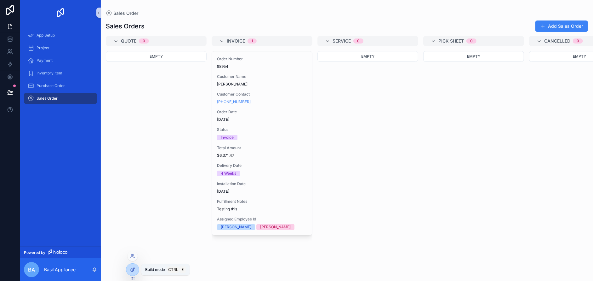
click at [136, 269] on div at bounding box center [132, 269] width 13 height 12
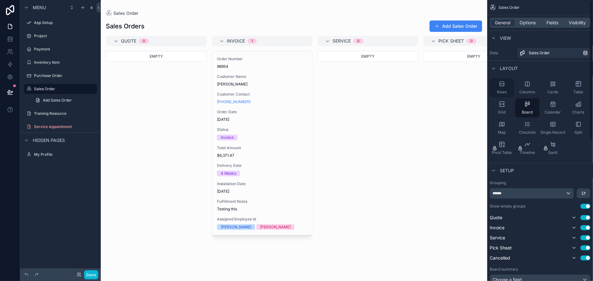
click at [499, 83] on icon "scrollable content" at bounding box center [502, 84] width 6 height 6
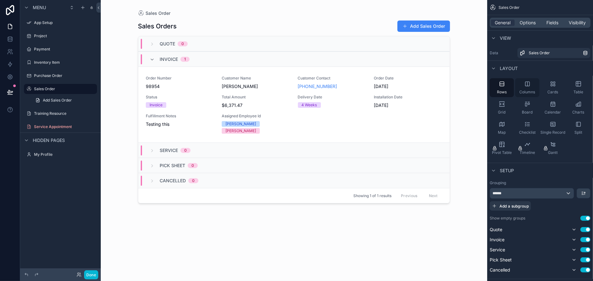
click at [526, 84] on icon "scrollable content" at bounding box center [527, 84] width 6 height 6
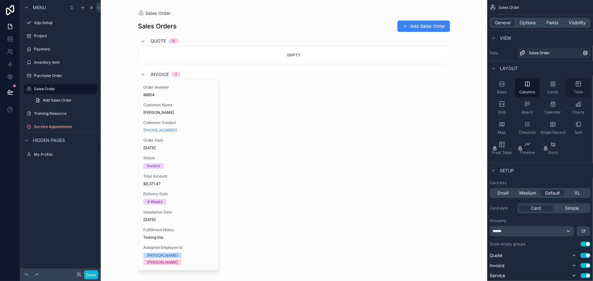
click at [577, 85] on icon "scrollable content" at bounding box center [578, 84] width 6 height 6
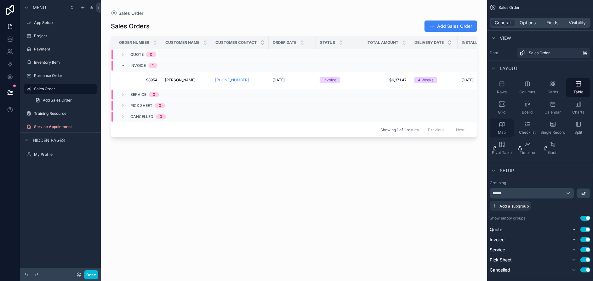
click at [502, 124] on icon "scrollable content" at bounding box center [502, 124] width 6 height 6
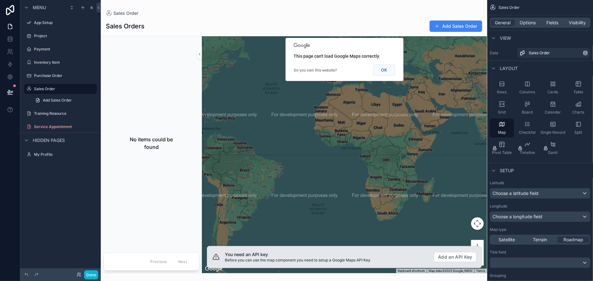
click at [381, 68] on button "OK" at bounding box center [384, 69] width 22 height 11
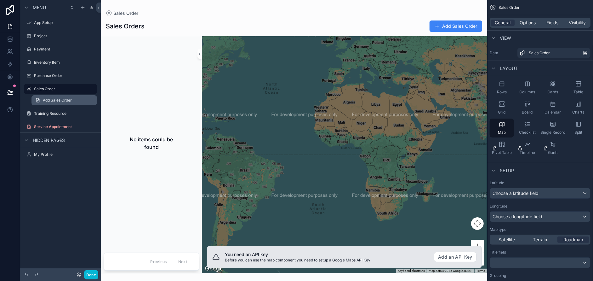
click at [54, 96] on link "Add Sales Order" at bounding box center [64, 100] width 66 height 10
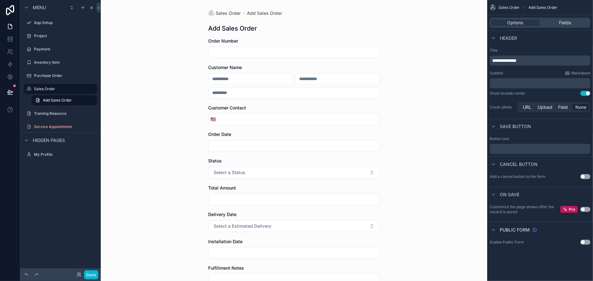
click at [218, 54] on input "scrollable content" at bounding box center [294, 52] width 171 height 9
type input "*****"
click at [242, 75] on input "scrollable content" at bounding box center [251, 78] width 84 height 9
click at [223, 76] on input "scrollable content" at bounding box center [251, 78] width 84 height 9
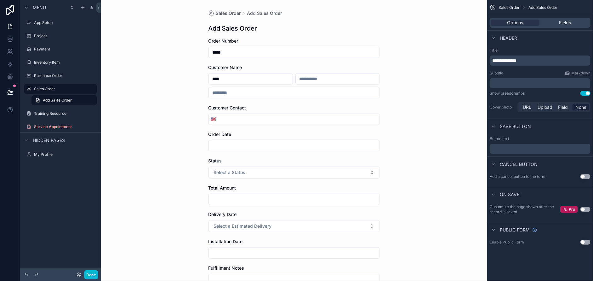
type input "****"
type input "*"
type input "******"
click at [209, 113] on button "🇺🇸" at bounding box center [213, 118] width 9 height 11
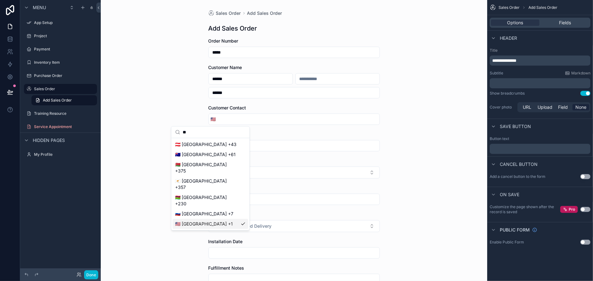
type input "**"
click at [194, 219] on div "🇺🇸 United States +1" at bounding box center [211, 224] width 76 height 10
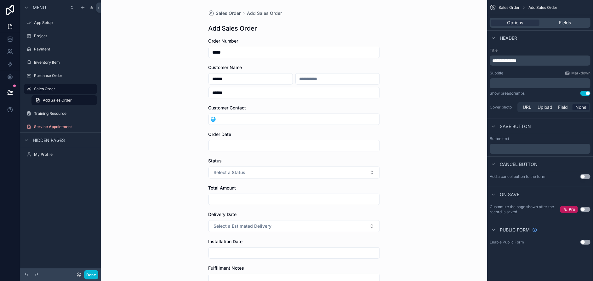
click at [245, 119] on input "scrollable content" at bounding box center [299, 119] width 162 height 9
type input "**********"
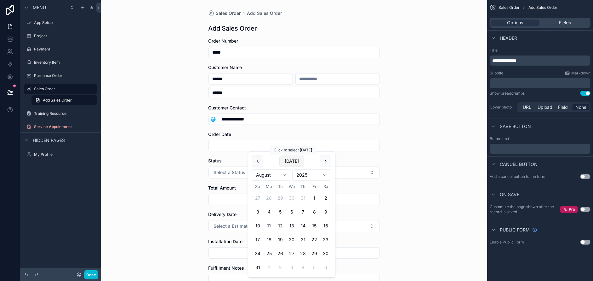
click at [291, 165] on button "Today" at bounding box center [291, 160] width 25 height 11
type input "*********"
click at [219, 174] on span "Select a Status" at bounding box center [230, 172] width 32 height 6
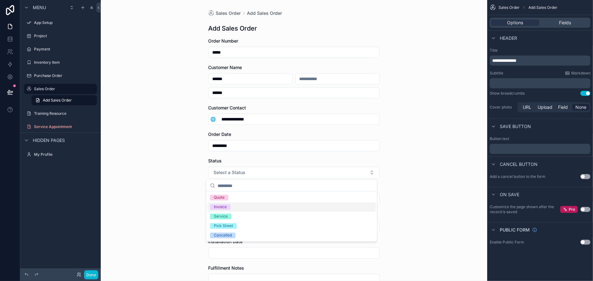
click at [225, 204] on div "Invoice" at bounding box center [220, 207] width 13 height 6
click at [226, 201] on input "scrollable content" at bounding box center [294, 199] width 171 height 9
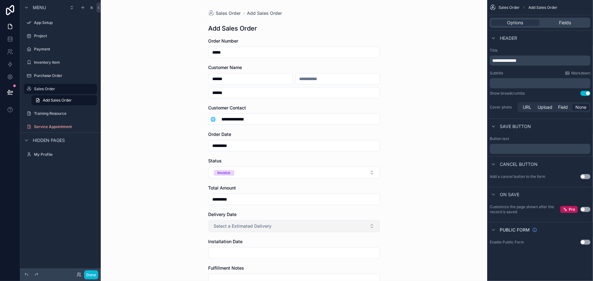
type input "*********"
click at [241, 225] on span "Select a Estimated Delivery" at bounding box center [243, 226] width 58 height 6
click at [231, 184] on span "2 Weeks" at bounding box center [221, 184] width 23 height 6
click at [236, 248] on input "scrollable content" at bounding box center [294, 252] width 171 height 9
click at [324, 132] on button "scrollable content" at bounding box center [325, 130] width 11 height 11
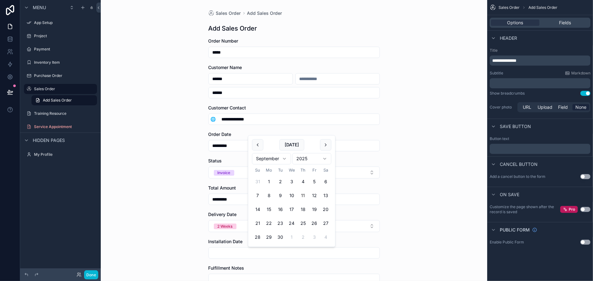
click at [303, 195] on button "11" at bounding box center [302, 195] width 11 height 11
type input "*********"
click at [156, 235] on div "**********" at bounding box center [294, 140] width 386 height 281
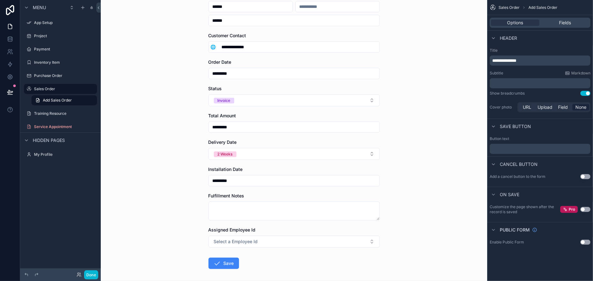
scroll to position [100, 0]
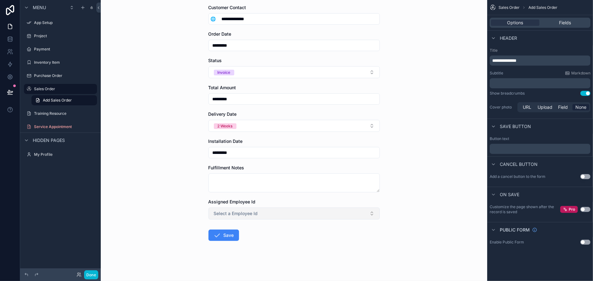
click at [224, 215] on span "Select a Employee Id" at bounding box center [236, 213] width 44 height 6
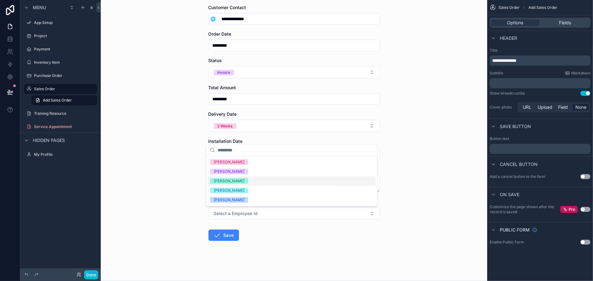
click at [231, 180] on span "Melissa" at bounding box center [229, 181] width 38 height 6
click at [249, 160] on div "Andrew" at bounding box center [292, 161] width 168 height 9
click at [216, 237] on icon "scrollable content" at bounding box center [218, 235] width 8 height 8
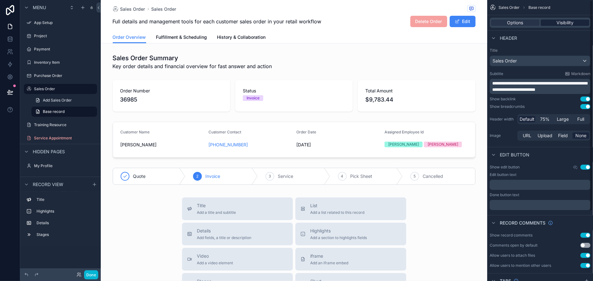
click at [566, 23] on span "Visibility" at bounding box center [564, 23] width 17 height 6
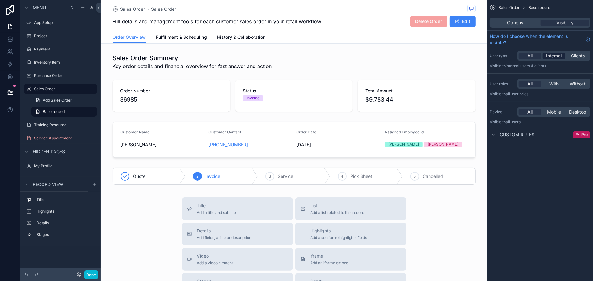
click at [557, 56] on span "Internal" at bounding box center [553, 56] width 15 height 6
click at [573, 54] on span "Clients" at bounding box center [578, 56] width 14 height 6
click at [524, 55] on div "All" at bounding box center [530, 56] width 23 height 6
click at [510, 20] on span "Options" at bounding box center [515, 23] width 16 height 6
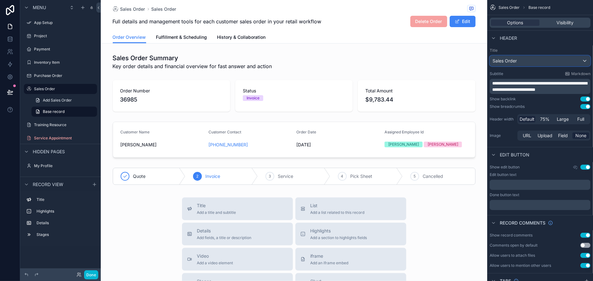
click at [529, 60] on div "Sales Order" at bounding box center [540, 61] width 100 height 10
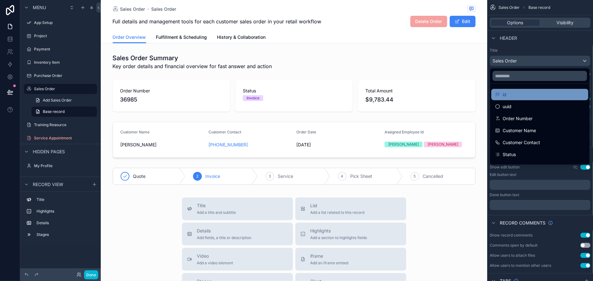
click at [524, 95] on div "id" at bounding box center [539, 95] width 89 height 8
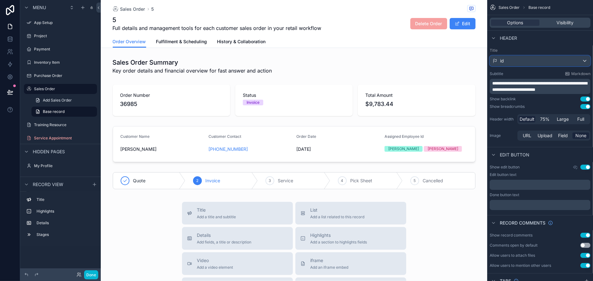
click at [518, 60] on div "id" at bounding box center [540, 61] width 100 height 10
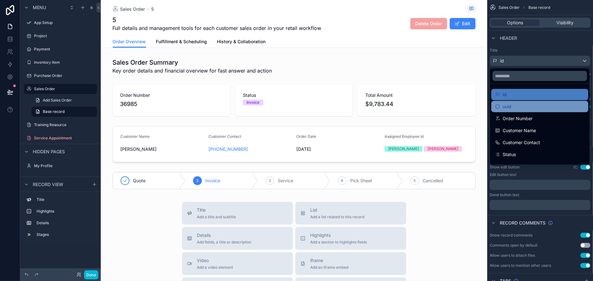
click at [518, 106] on div "uuid" at bounding box center [539, 107] width 89 height 8
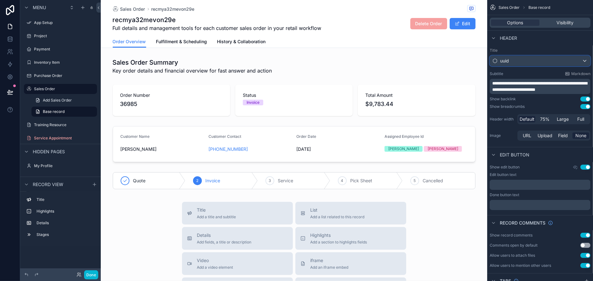
click at [518, 60] on div "uuid" at bounding box center [540, 61] width 100 height 10
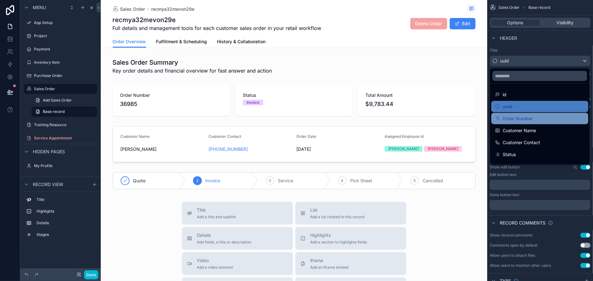
click at [521, 118] on span "Order Number" at bounding box center [518, 119] width 30 height 8
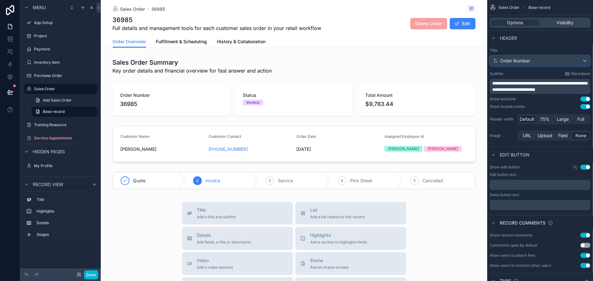
click at [517, 62] on span "Order Number" at bounding box center [515, 61] width 30 height 6
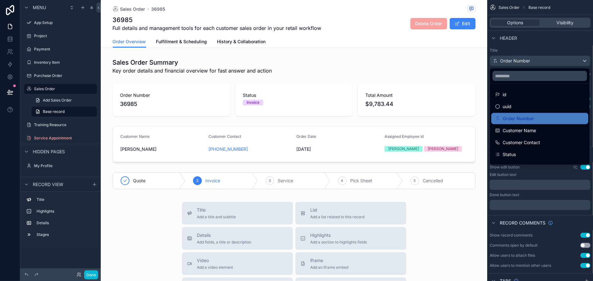
click at [517, 62] on div "scrollable content" at bounding box center [296, 140] width 593 height 281
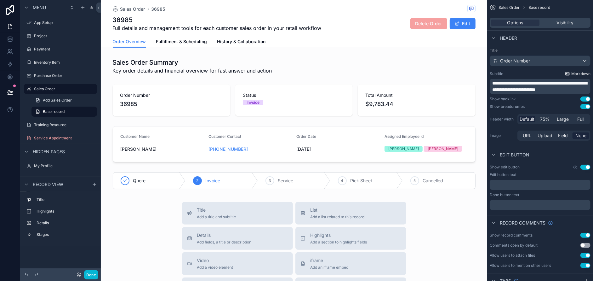
click at [574, 74] on span "Markdown" at bounding box center [580, 73] width 19 height 5
click at [549, 118] on span "75%" at bounding box center [544, 119] width 9 height 6
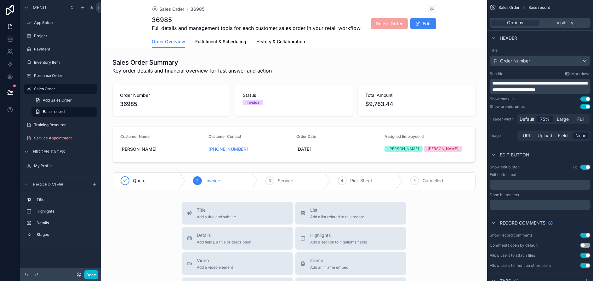
click at [549, 118] on span "75%" at bounding box center [544, 119] width 9 height 6
click at [581, 117] on span "Full" at bounding box center [581, 119] width 7 height 6
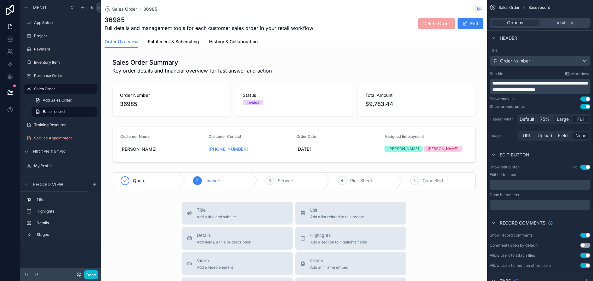
click at [560, 120] on span "Large" at bounding box center [563, 119] width 12 height 6
click at [529, 119] on span "Default" at bounding box center [527, 119] width 15 height 6
click at [546, 133] on span "Upload" at bounding box center [545, 135] width 15 height 6
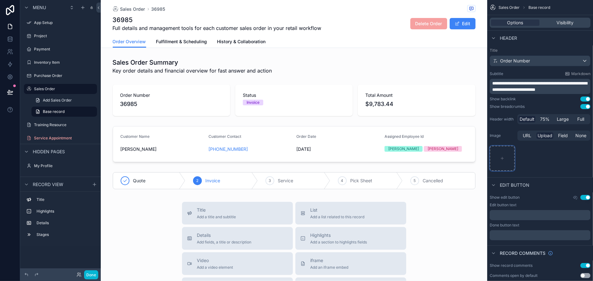
click at [505, 160] on div "scrollable content" at bounding box center [502, 157] width 25 height 25
type input "**********"
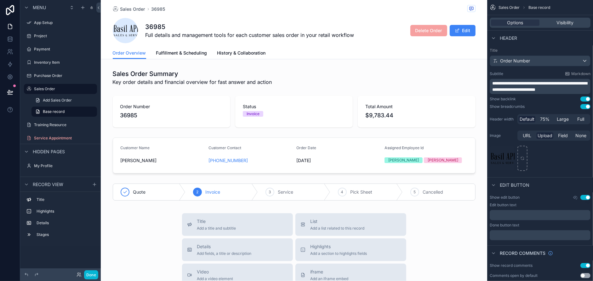
click at [122, 33] on span "scrollable content" at bounding box center [125, 30] width 25 height 25
click at [497, 154] on div "Black-logo---no-background .png" at bounding box center [502, 157] width 25 height 25
click at [562, 136] on span "Field" at bounding box center [563, 135] width 10 height 6
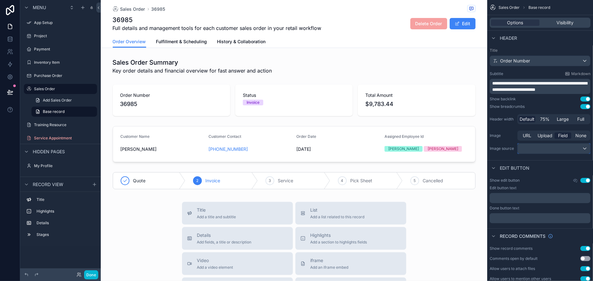
click at [558, 147] on div "scrollable content" at bounding box center [554, 148] width 72 height 10
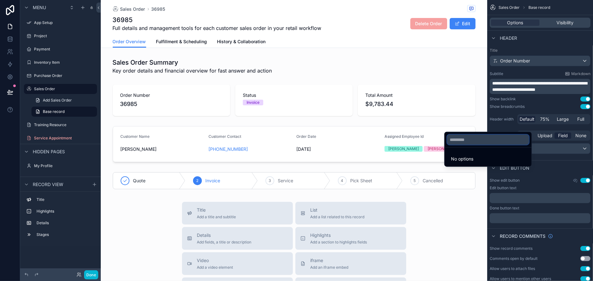
click at [468, 142] on input "text" at bounding box center [488, 139] width 82 height 10
click at [545, 164] on div "scrollable content" at bounding box center [296, 140] width 593 height 281
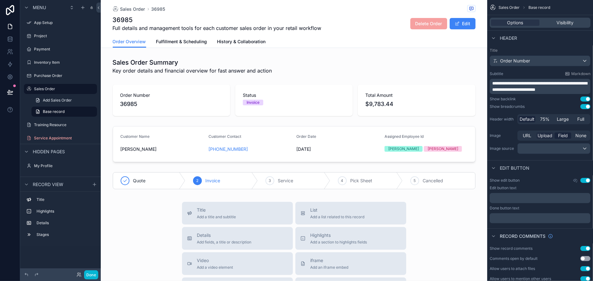
click at [541, 134] on span "Upload" at bounding box center [545, 135] width 15 height 6
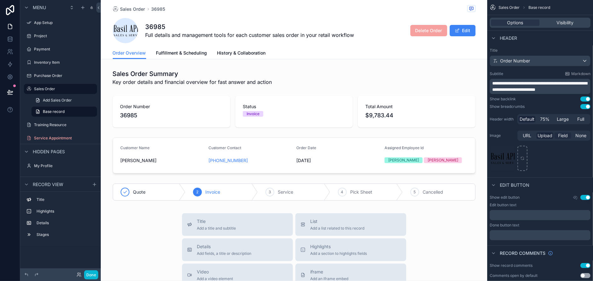
click at [562, 135] on span "Field" at bounding box center [563, 135] width 10 height 6
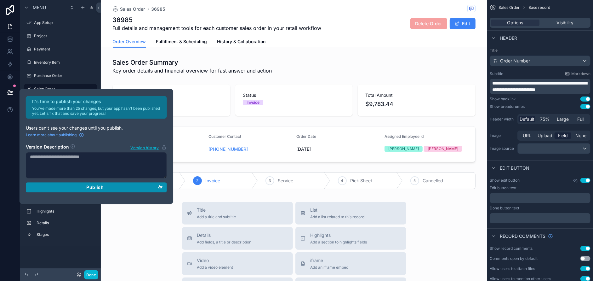
click at [115, 189] on div "Publish" at bounding box center [96, 187] width 133 height 6
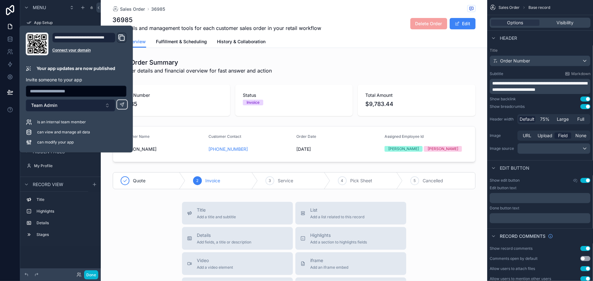
click at [56, 103] on span "Team Admin" at bounding box center [44, 105] width 26 height 6
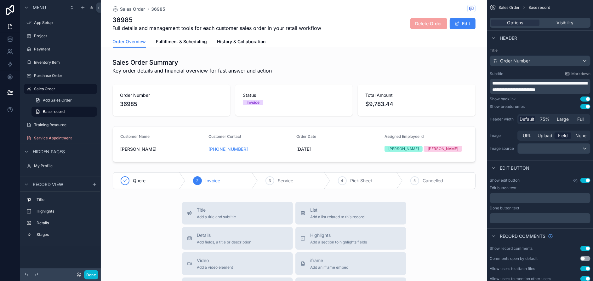
click at [36, 148] on span "Hidden pages" at bounding box center [49, 151] width 32 height 6
click at [35, 149] on span "Hidden pages" at bounding box center [49, 151] width 32 height 6
click at [37, 165] on label "My Profile" at bounding box center [59, 165] width 50 height 5
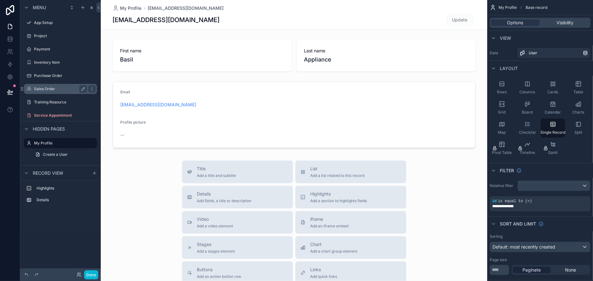
click at [51, 86] on div "Sales Order" at bounding box center [60, 89] width 53 height 8
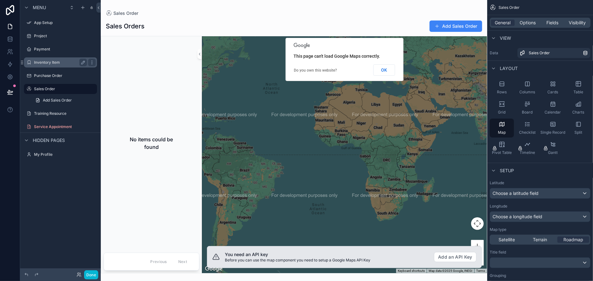
click at [41, 61] on label "Inventory Item" at bounding box center [59, 62] width 50 height 5
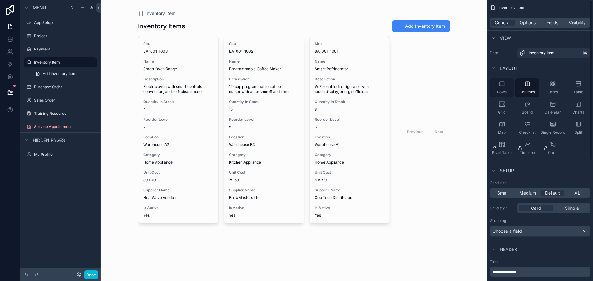
click at [500, 85] on icon "scrollable content" at bounding box center [502, 84] width 6 height 6
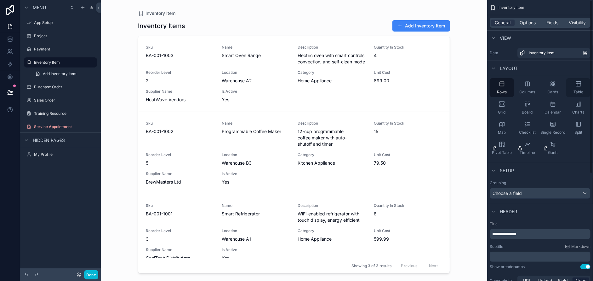
click at [576, 87] on div "Table" at bounding box center [578, 87] width 24 height 19
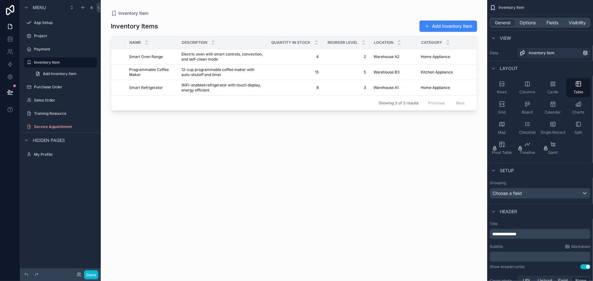
scroll to position [0, 33]
drag, startPoint x: 300, startPoint y: 112, endPoint x: 340, endPoint y: 113, distance: 40.0
click at [340, 113] on div "scrollable content" at bounding box center [294, 136] width 386 height 273
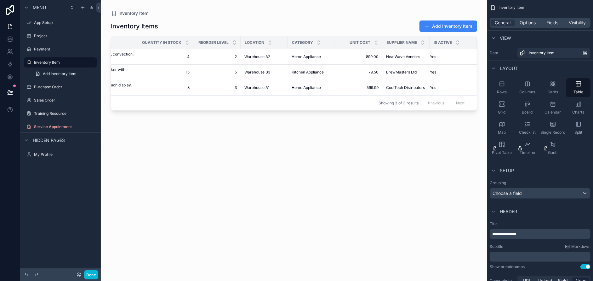
scroll to position [0, 0]
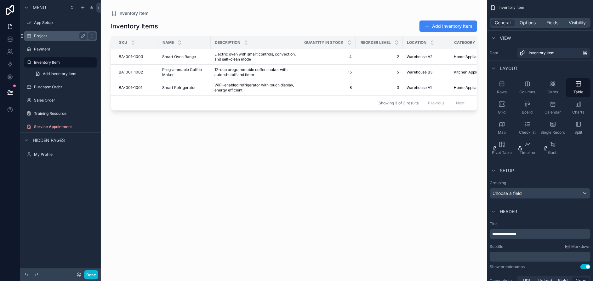
click at [47, 37] on label "Project" at bounding box center [59, 35] width 50 height 5
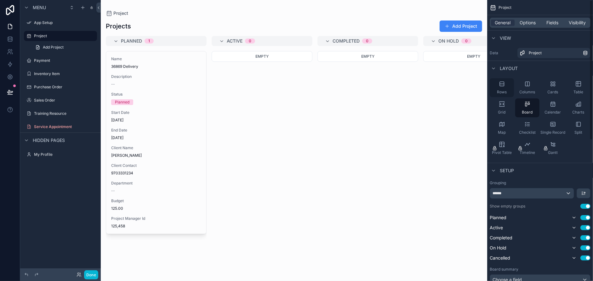
click at [504, 82] on icon "scrollable content" at bounding box center [502, 84] width 4 height 4
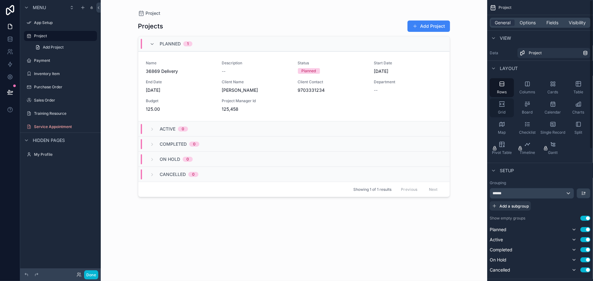
click at [497, 108] on div "Grid" at bounding box center [502, 107] width 24 height 19
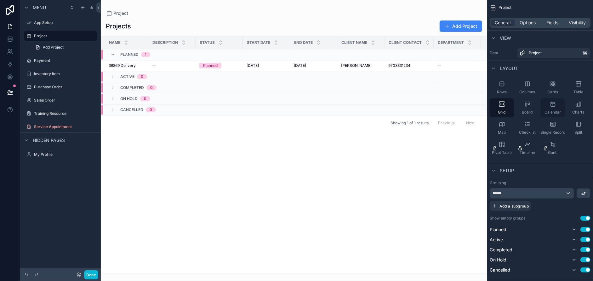
click at [555, 108] on div "Calendar" at bounding box center [553, 107] width 24 height 19
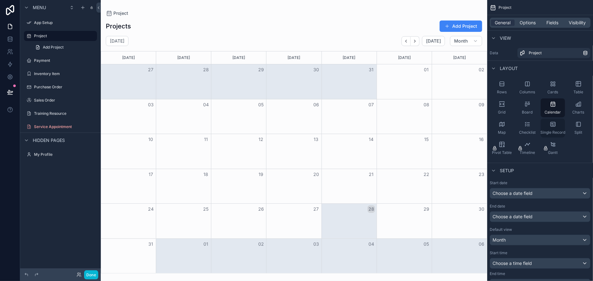
click at [553, 122] on icon "scrollable content" at bounding box center [552, 124] width 5 height 4
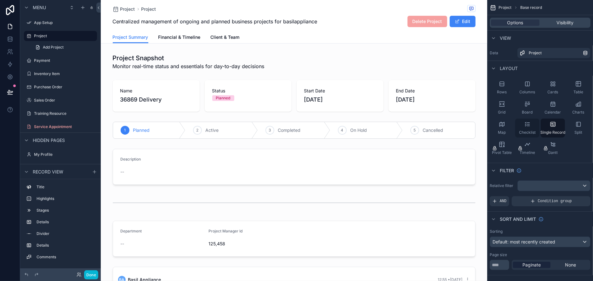
click at [529, 124] on icon "scrollable content" at bounding box center [528, 124] width 3 height 0
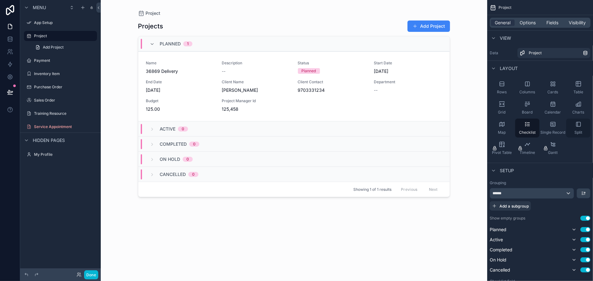
click at [573, 126] on div "Split" at bounding box center [578, 127] width 24 height 19
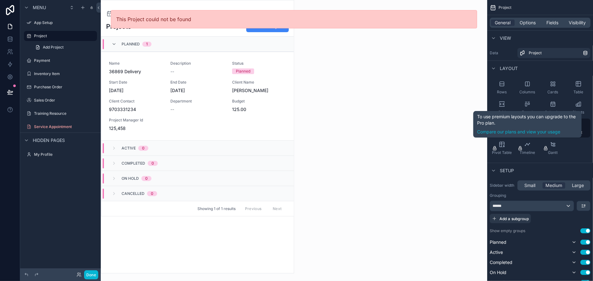
click at [521, 148] on icon "scrollable content" at bounding box center [520, 147] width 5 height 5
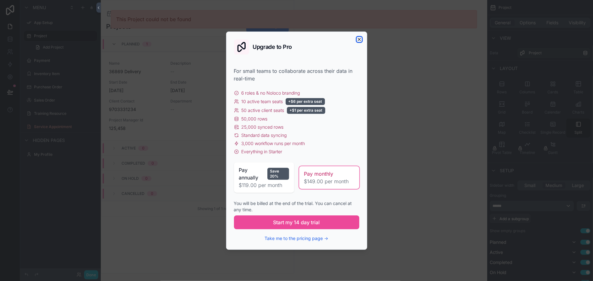
click at [360, 39] on icon "button" at bounding box center [359, 39] width 5 height 5
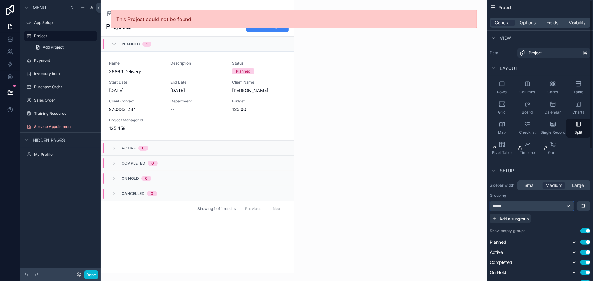
click at [533, 207] on div "******" at bounding box center [532, 206] width 84 height 10
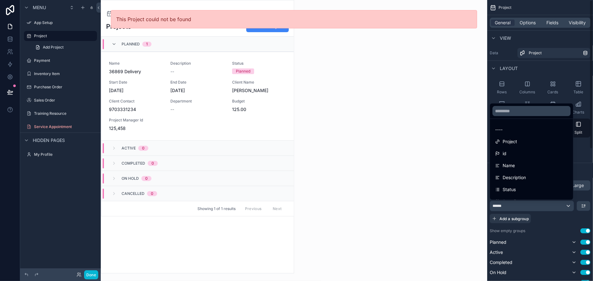
click at [46, 72] on div "scrollable content" at bounding box center [296, 140] width 593 height 281
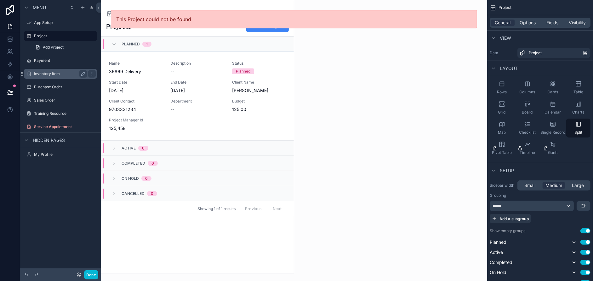
click at [46, 72] on label "Inventory Item" at bounding box center [59, 73] width 50 height 5
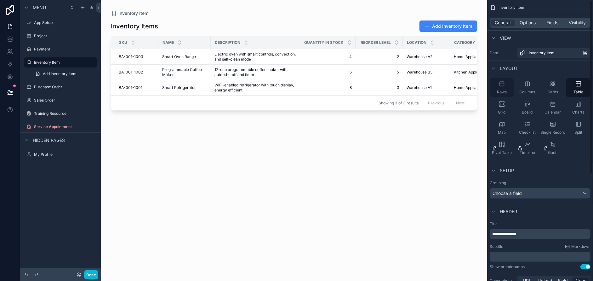
click at [502, 88] on div "Rows" at bounding box center [502, 87] width 24 height 19
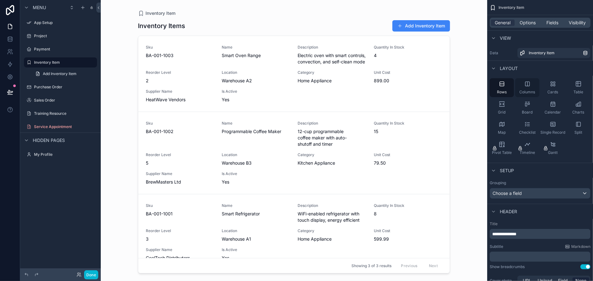
click at [527, 86] on icon "scrollable content" at bounding box center [527, 84] width 6 height 6
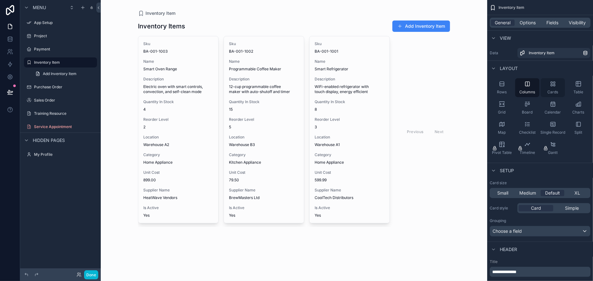
click at [553, 87] on div "Cards" at bounding box center [553, 87] width 24 height 19
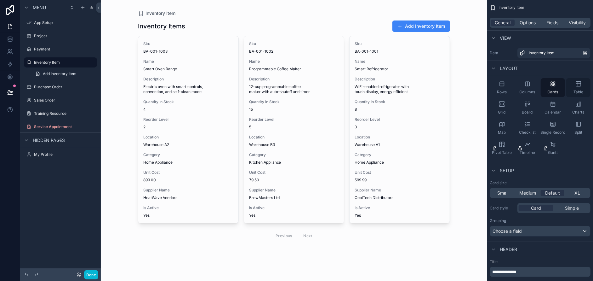
click at [582, 87] on div "Table" at bounding box center [578, 87] width 24 height 19
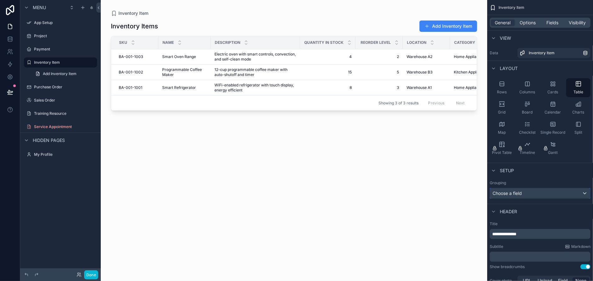
click at [552, 193] on div "Choose a field" at bounding box center [540, 193] width 100 height 10
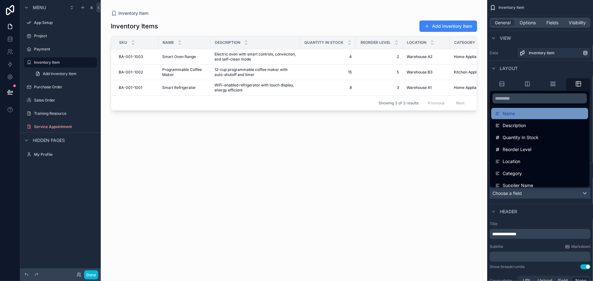
scroll to position [52, 0]
click at [550, 170] on div "Category" at bounding box center [539, 172] width 89 height 8
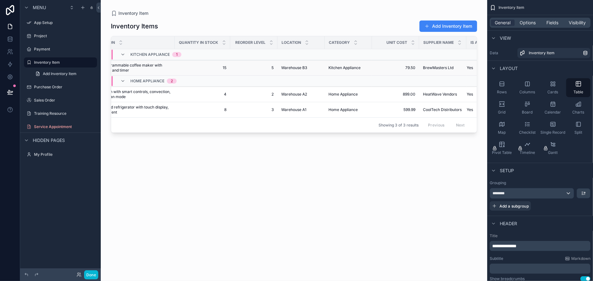
scroll to position [0, 126]
click at [522, 105] on div "Board" at bounding box center [527, 107] width 24 height 19
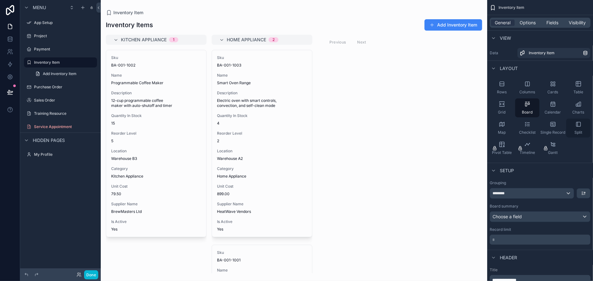
click at [581, 124] on icon "scrollable content" at bounding box center [578, 124] width 6 height 6
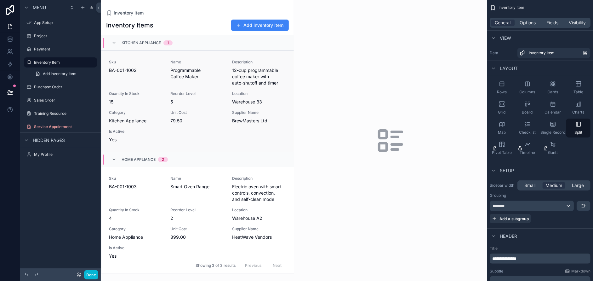
click at [170, 89] on div "Sku BA-001-1002 Name Programmable Coffee Maker Description 12-cup programmable …" at bounding box center [197, 101] width 177 height 83
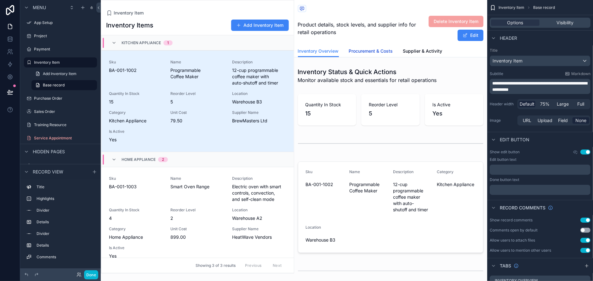
click at [374, 52] on span "Procurement & Costs" at bounding box center [371, 51] width 44 height 6
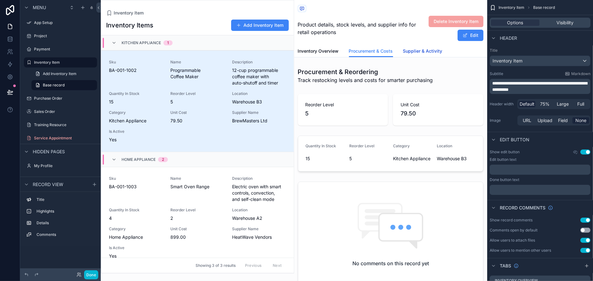
click at [423, 51] on span "Supplier & Activity" at bounding box center [422, 51] width 39 height 6
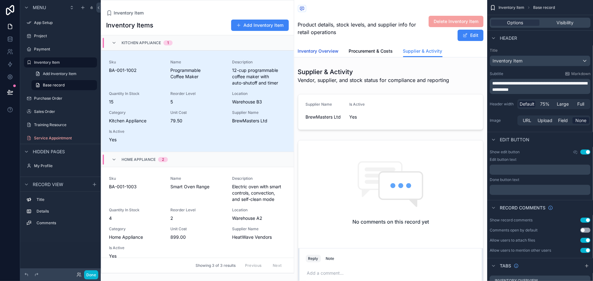
click at [330, 49] on span "Inventory Overview" at bounding box center [318, 51] width 41 height 6
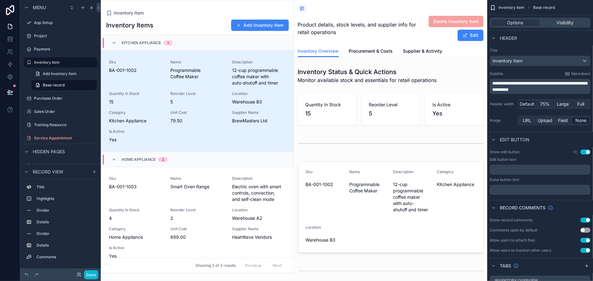
click at [228, 83] on div "Sku BA-001-1002 Name Programmable Coffee Maker Description 12-cup programmable …" at bounding box center [197, 101] width 177 height 83
click at [536, 58] on div "Inventory Item" at bounding box center [540, 61] width 100 height 10
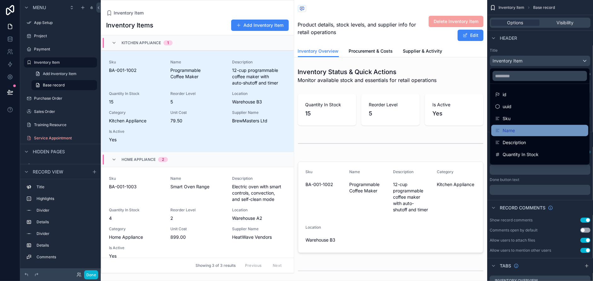
click at [525, 125] on div "Name" at bounding box center [539, 130] width 97 height 11
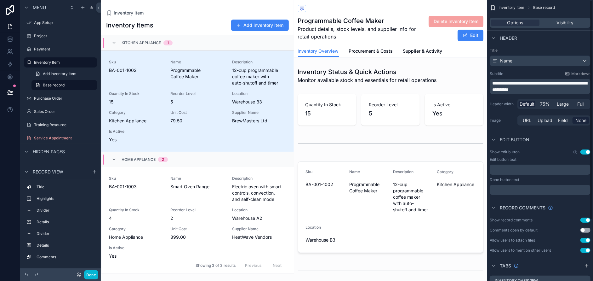
scroll to position [15, 0]
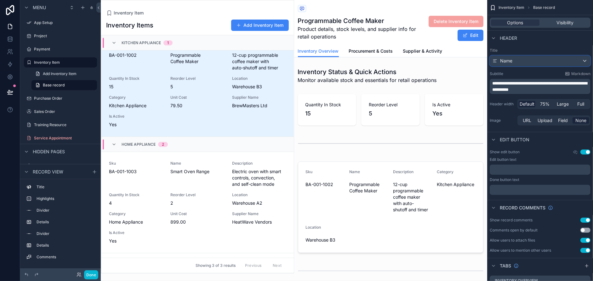
click at [517, 60] on div "Name" at bounding box center [540, 61] width 100 height 10
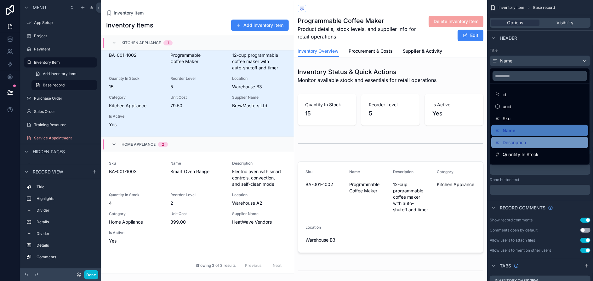
click at [510, 139] on span "Description" at bounding box center [514, 143] width 23 height 8
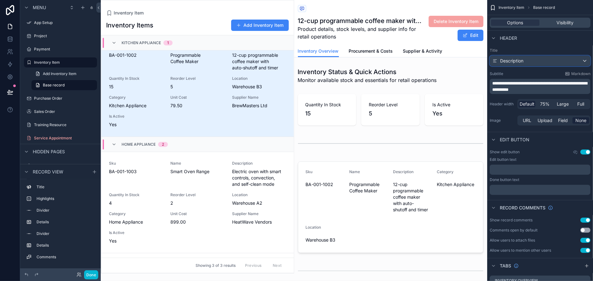
click at [515, 60] on span "Description" at bounding box center [511, 61] width 23 height 6
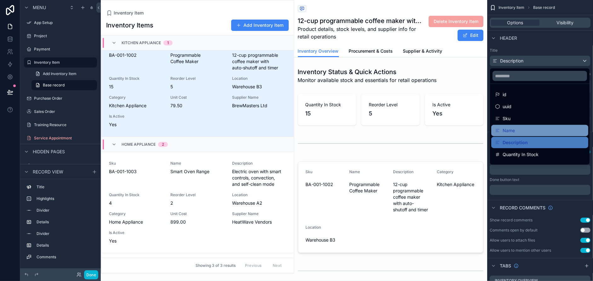
click at [517, 132] on div "Name" at bounding box center [539, 131] width 89 height 8
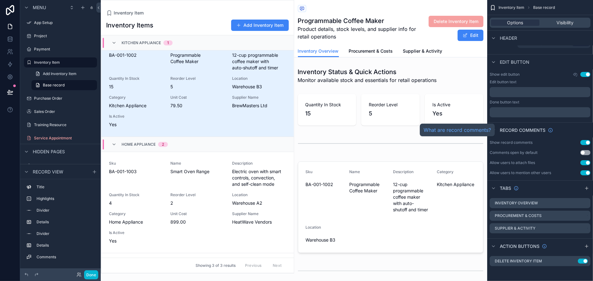
scroll to position [0, 0]
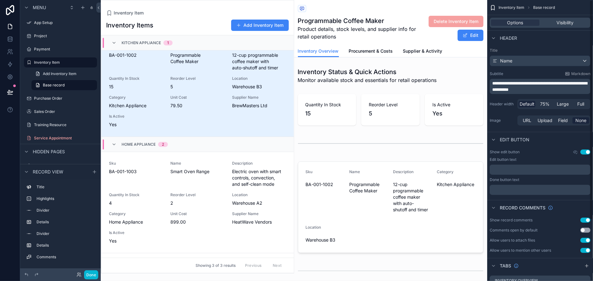
click at [587, 151] on button "Use setting" at bounding box center [585, 151] width 10 height 5
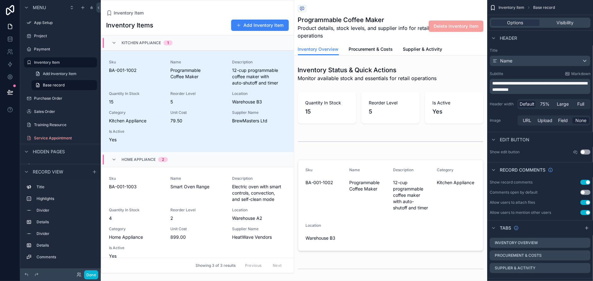
scroll to position [15, 0]
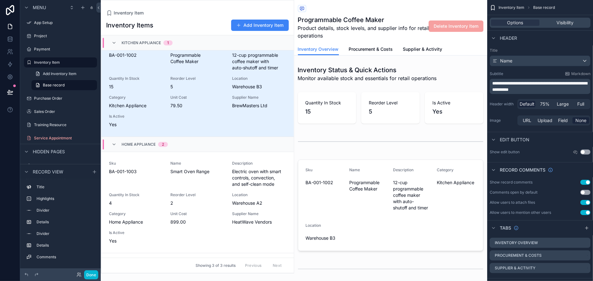
click at [520, 8] on span "Inventory Item" at bounding box center [512, 7] width 26 height 5
click at [538, 7] on span "Base record" at bounding box center [544, 7] width 22 height 5
click at [526, 240] on label "Inventory Overview" at bounding box center [516, 242] width 43 height 5
click at [509, 242] on label "Inventory Overview" at bounding box center [516, 242] width 43 height 5
click at [585, 242] on icon "scrollable content" at bounding box center [585, 242] width 5 height 5
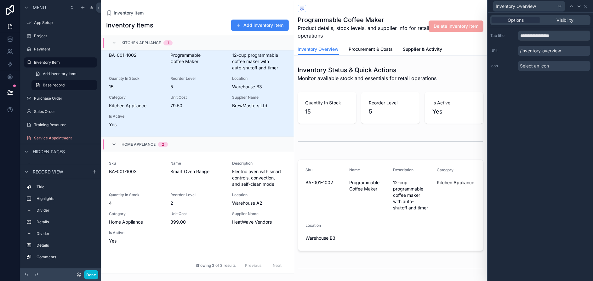
click at [169, 9] on div "Inventory Item Inventory Items Add Inventory Item Kitchen Appliance 1 Sku BA-00…" at bounding box center [197, 136] width 193 height 273
click at [559, 6] on div "Inventory Overview" at bounding box center [529, 6] width 72 height 10
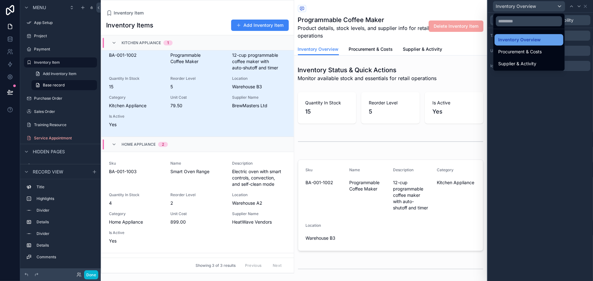
click at [532, 40] on span "Inventory Overview" at bounding box center [520, 40] width 43 height 8
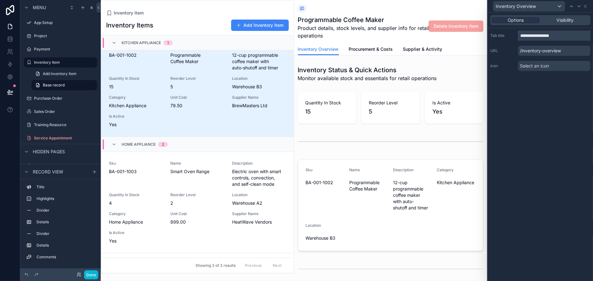
click at [532, 39] on input "**********" at bounding box center [554, 36] width 72 height 10
click at [530, 51] on p "/inventory-overview" at bounding box center [554, 51] width 72 height 10
click at [529, 64] on span "Select an icon" at bounding box center [534, 66] width 29 height 6
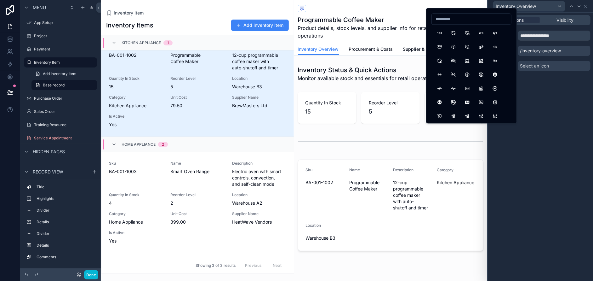
click at [543, 118] on div "**********" at bounding box center [540, 147] width 105 height 268
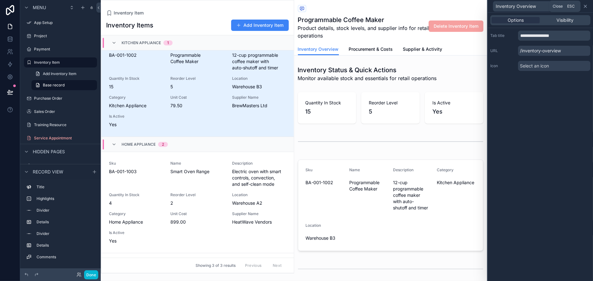
click at [586, 6] on icon at bounding box center [585, 6] width 5 height 5
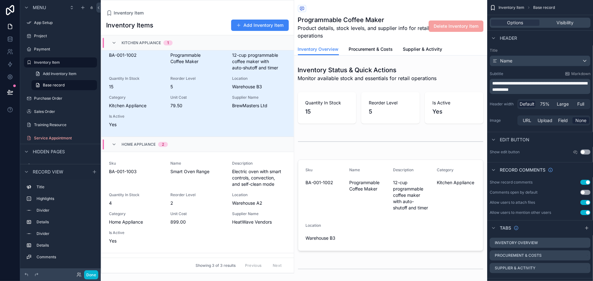
click at [581, 7] on div "Inventory Item Base record" at bounding box center [540, 7] width 106 height 15
click at [501, 37] on span "Header" at bounding box center [508, 38] width 17 height 6
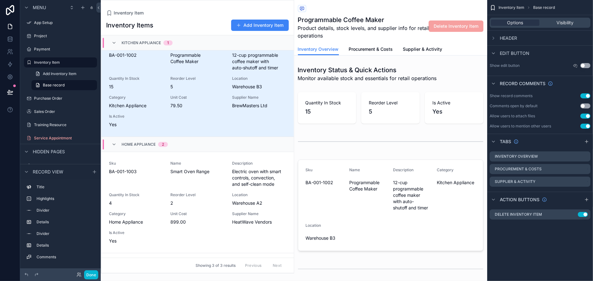
click at [504, 38] on span "Header" at bounding box center [508, 38] width 17 height 6
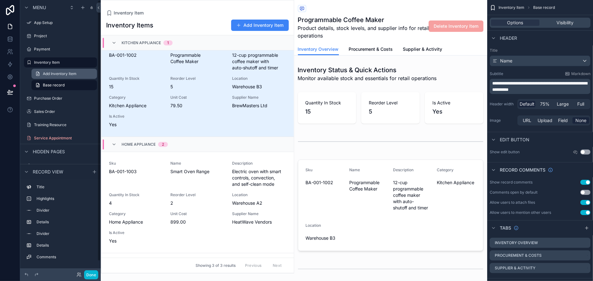
click at [44, 71] on span "Add Inventory Item" at bounding box center [60, 73] width 34 height 5
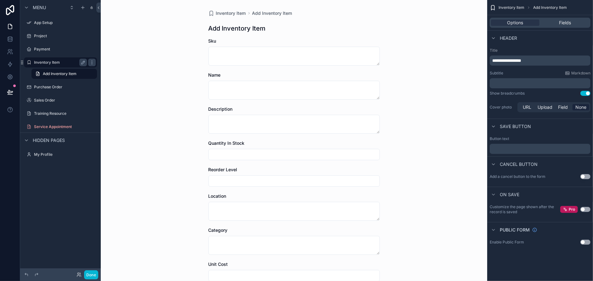
click at [44, 63] on label "Inventory Item" at bounding box center [59, 62] width 50 height 5
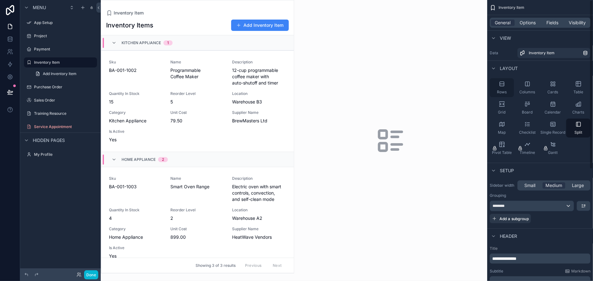
click at [506, 88] on div "Rows" at bounding box center [502, 87] width 24 height 19
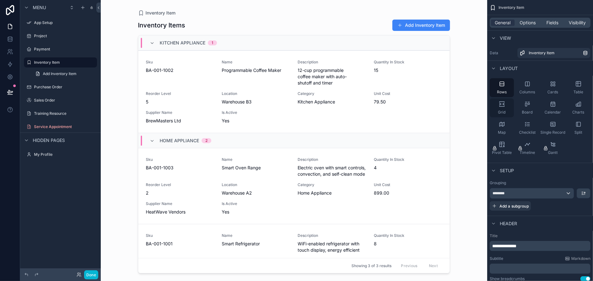
click at [505, 109] on div "Grid" at bounding box center [502, 107] width 24 height 19
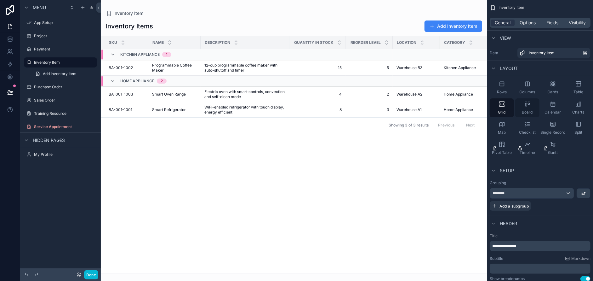
click at [529, 109] on div "Board" at bounding box center [527, 107] width 24 height 19
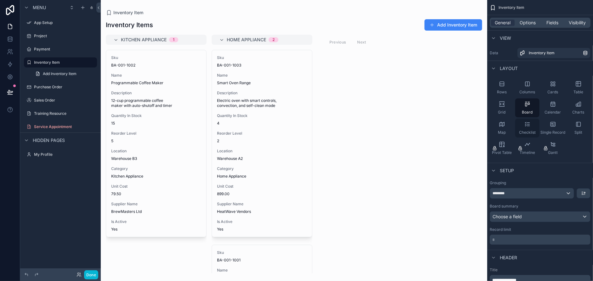
click at [526, 128] on div "Checklist" at bounding box center [527, 127] width 24 height 19
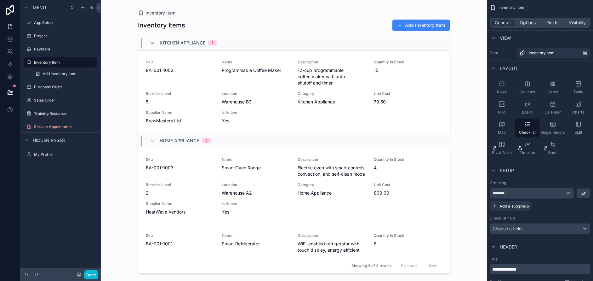
click at [152, 42] on icon "scrollable content" at bounding box center [152, 43] width 5 height 5
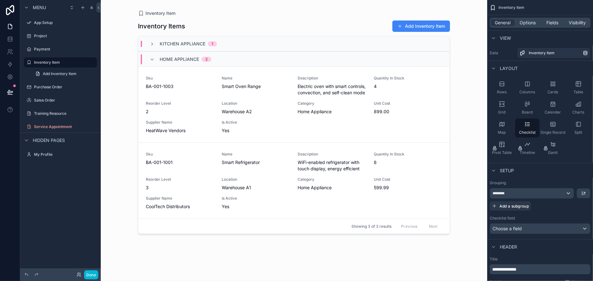
click at [152, 42] on icon "scrollable content" at bounding box center [152, 44] width 5 height 5
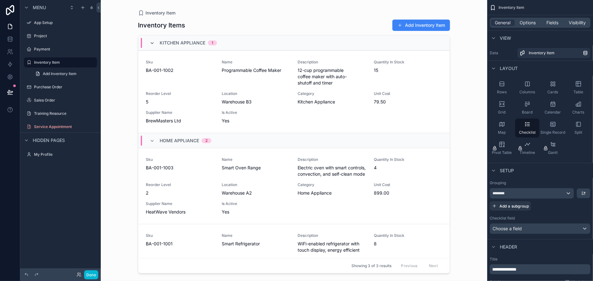
click at [152, 42] on icon "scrollable content" at bounding box center [152, 43] width 5 height 5
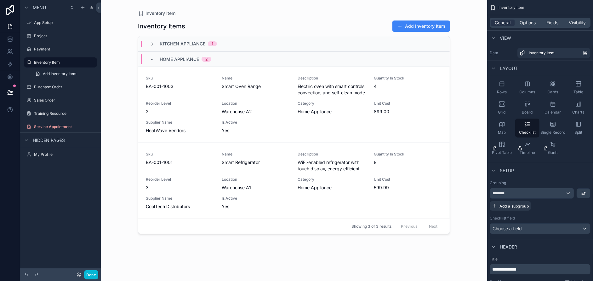
click at [152, 42] on icon "scrollable content" at bounding box center [152, 44] width 5 height 5
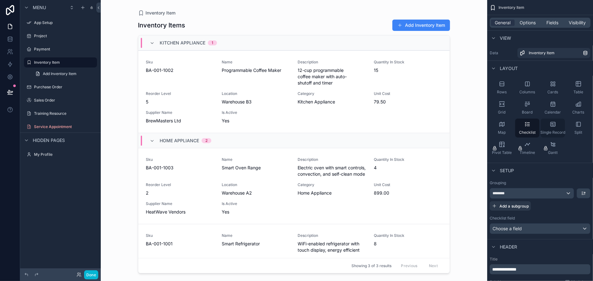
click at [559, 125] on div "Single Record" at bounding box center [553, 127] width 24 height 19
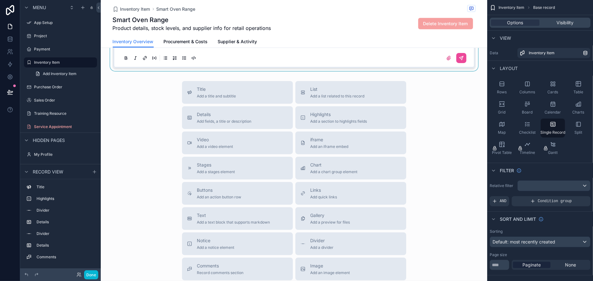
scroll to position [420, 0]
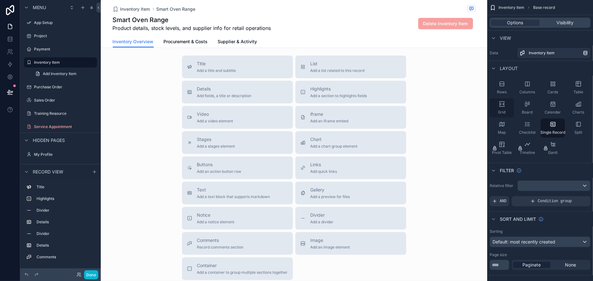
click at [507, 105] on div "Grid" at bounding box center [502, 107] width 24 height 19
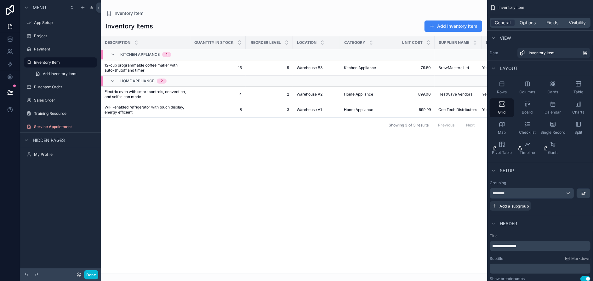
scroll to position [0, 0]
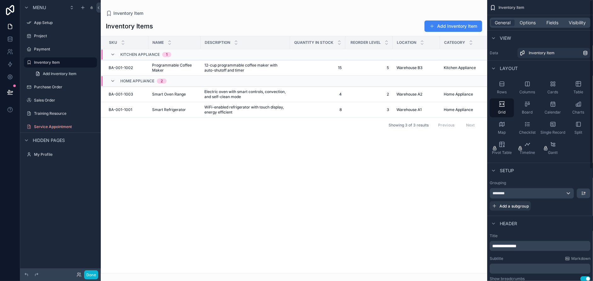
click at [499, 171] on div "Setup" at bounding box center [502, 171] width 24 height 8
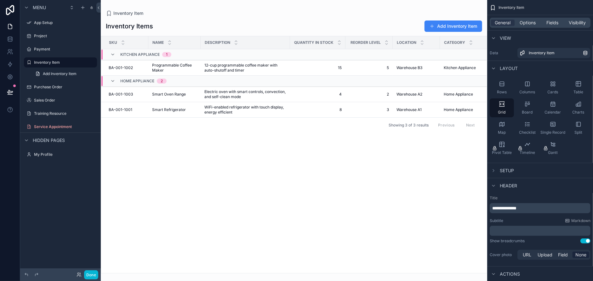
click at [500, 170] on span "Setup" at bounding box center [507, 170] width 14 height 6
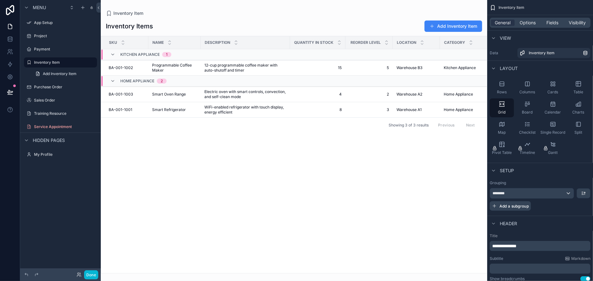
scroll to position [52, 0]
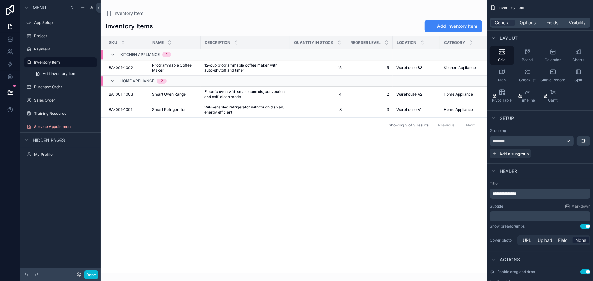
click at [510, 168] on span "Header" at bounding box center [508, 171] width 17 height 6
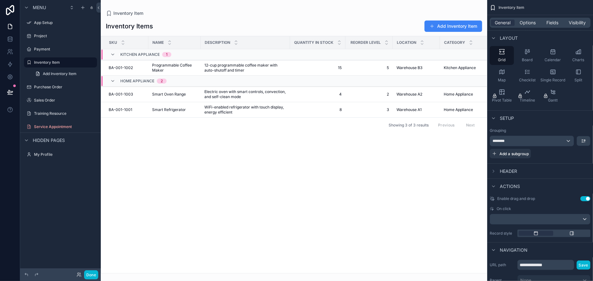
click at [510, 168] on span "Header" at bounding box center [508, 171] width 17 height 6
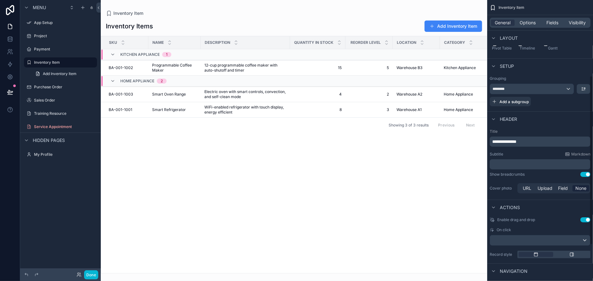
scroll to position [125, 0]
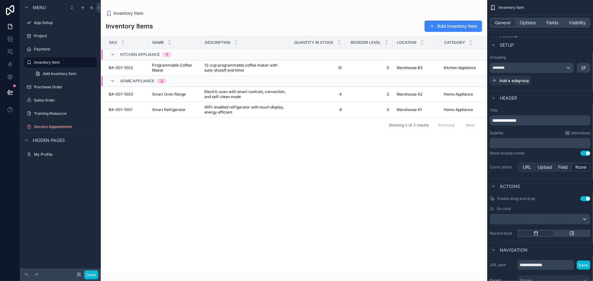
click at [515, 143] on p "﻿" at bounding box center [540, 143] width 97 height 6
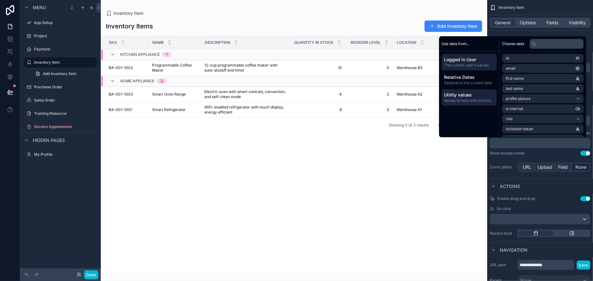
click at [462, 102] on span "Values to help with actions" at bounding box center [469, 100] width 50 height 5
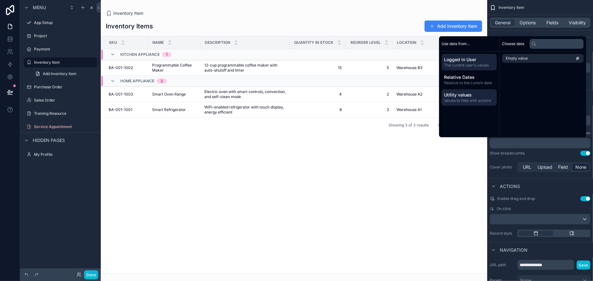
click at [463, 60] on span "Logged in User" at bounding box center [469, 59] width 50 height 6
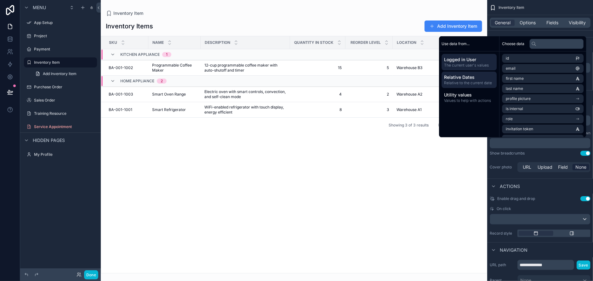
click at [462, 77] on span "Relative Dates" at bounding box center [469, 77] width 50 height 6
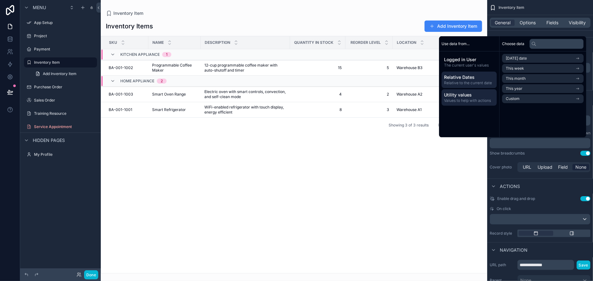
click at [459, 100] on span "Values to help with actions" at bounding box center [469, 100] width 50 height 5
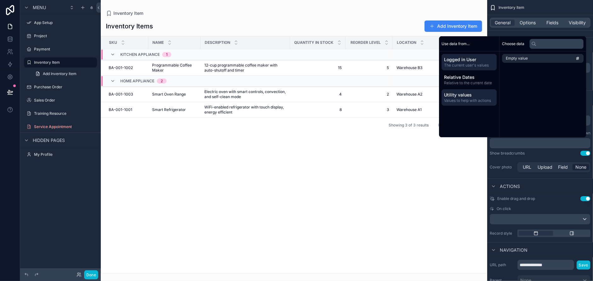
click at [452, 61] on span "Logged in User" at bounding box center [469, 59] width 50 height 6
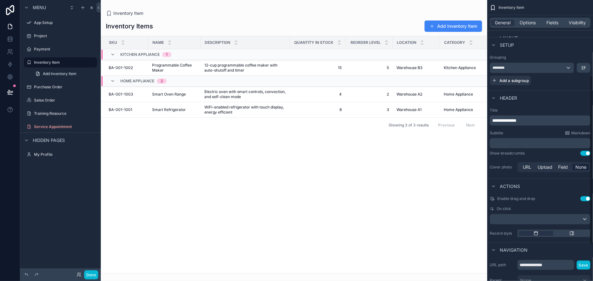
click at [554, 192] on div "Actions" at bounding box center [540, 185] width 106 height 15
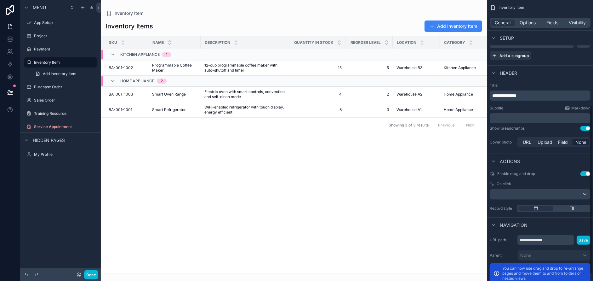
scroll to position [178, 0]
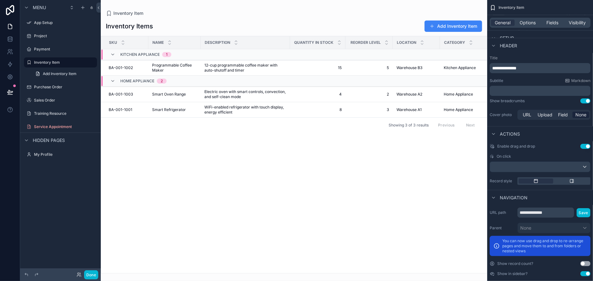
click at [582, 145] on button "Use setting" at bounding box center [585, 146] width 10 height 5
click at [539, 166] on div "scrollable content" at bounding box center [540, 167] width 100 height 10
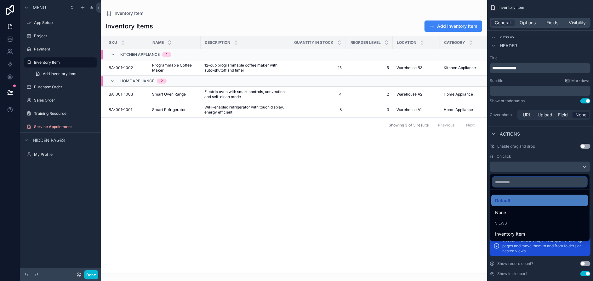
click at [554, 182] on input "scrollable content" at bounding box center [540, 182] width 94 height 10
type input "*"
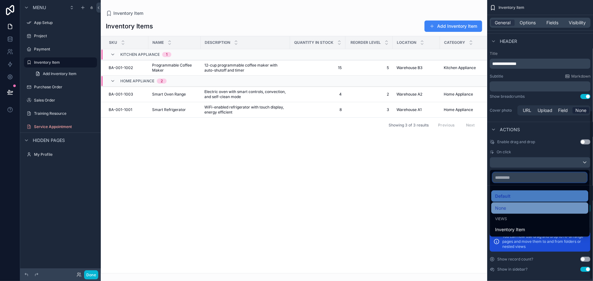
scroll to position [185, 0]
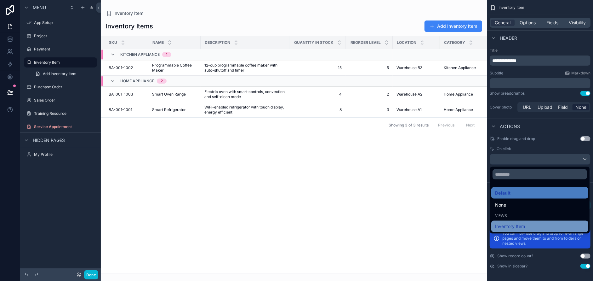
click at [523, 222] on span "Inventory Item" at bounding box center [510, 226] width 30 height 8
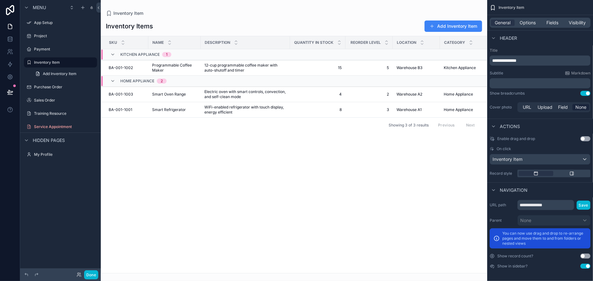
click at [508, 148] on span "On click" at bounding box center [504, 148] width 14 height 5
click at [558, 160] on div "Inventory Item" at bounding box center [540, 159] width 100 height 10
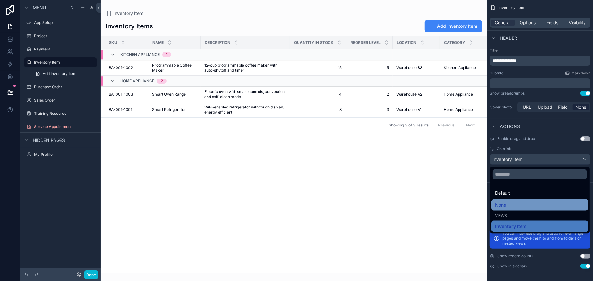
click at [539, 200] on div "None" at bounding box center [539, 204] width 97 height 11
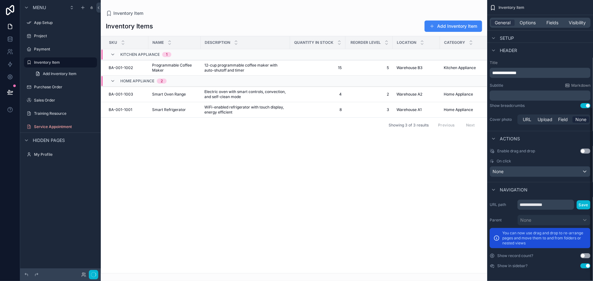
scroll to position [173, 0]
click at [505, 161] on span "On click" at bounding box center [504, 161] width 14 height 5
click at [505, 170] on div "None" at bounding box center [540, 172] width 100 height 10
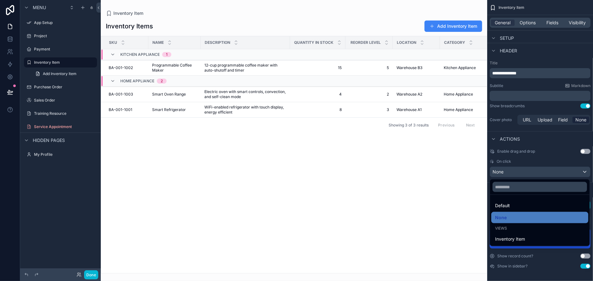
click at [516, 227] on div "Views" at bounding box center [539, 227] width 89 height 5
click at [503, 227] on span "Views" at bounding box center [501, 227] width 12 height 5
click at [505, 205] on span "Default" at bounding box center [502, 206] width 15 height 8
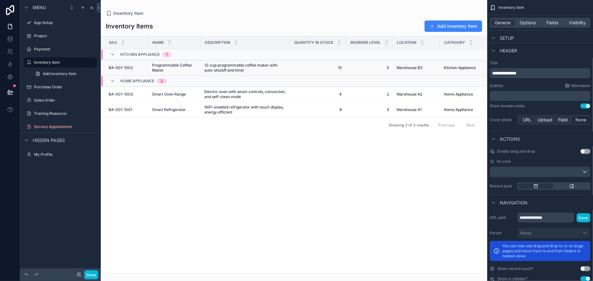
click at [413, 70] on span "Warehouse B3" at bounding box center [409, 67] width 26 height 5
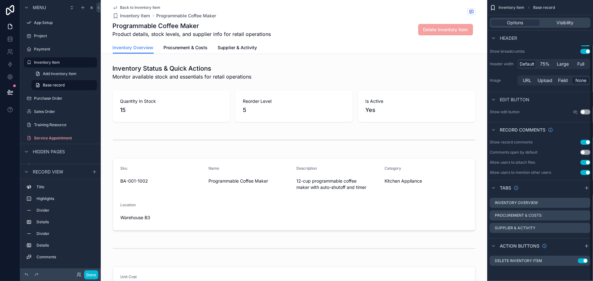
scroll to position [55, 0]
click at [189, 44] on span "Procurement & Costs" at bounding box center [186, 47] width 44 height 6
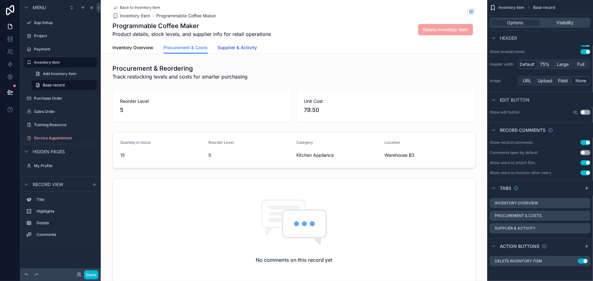
click at [242, 46] on span "Supplier & Activity" at bounding box center [237, 47] width 39 height 6
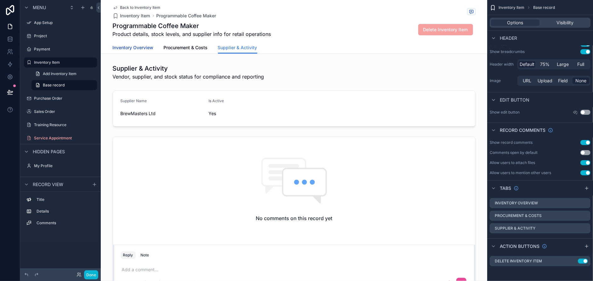
click at [134, 49] on span "Inventory Overview" at bounding box center [133, 47] width 41 height 6
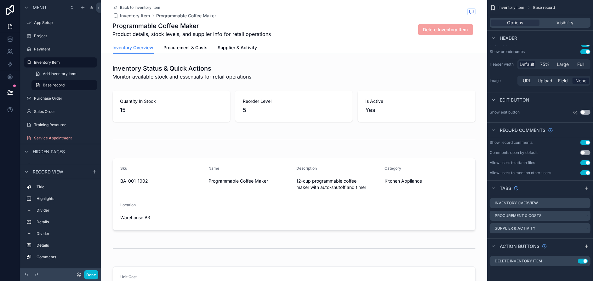
click at [498, 186] on div "Tabs" at bounding box center [504, 188] width 29 height 8
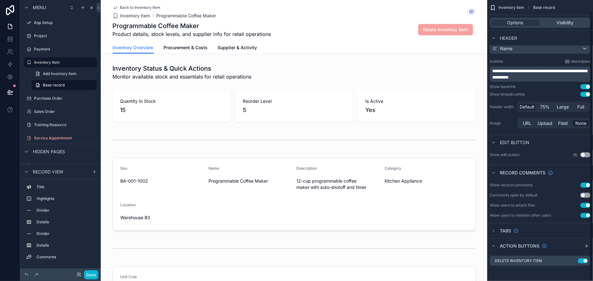
scroll to position [12, 0]
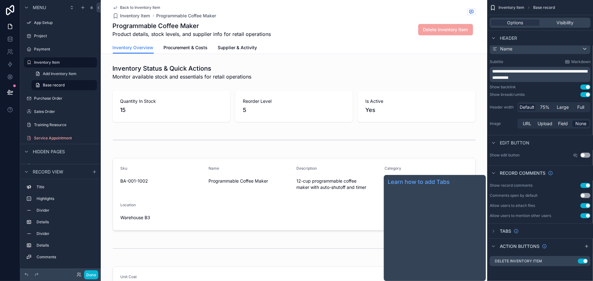
click at [504, 229] on span "Tabs" at bounding box center [505, 231] width 11 height 6
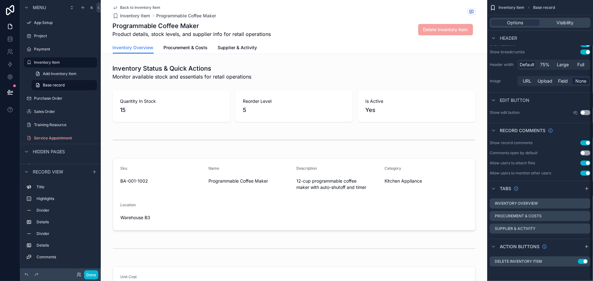
scroll to position [55, 0]
click at [514, 201] on label "Inventory Overview" at bounding box center [516, 202] width 43 height 5
click at [52, 86] on span "Base record" at bounding box center [54, 85] width 22 height 5
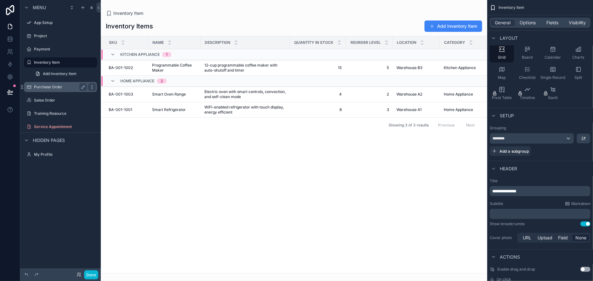
click at [92, 87] on icon "scrollable content" at bounding box center [92, 87] width 0 height 0
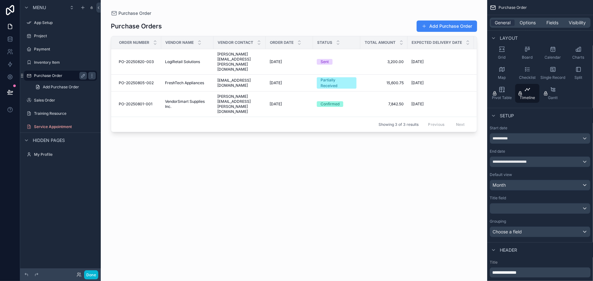
click at [44, 74] on label "Purchase Order" at bounding box center [59, 75] width 50 height 5
click at [527, 137] on div "**********" at bounding box center [540, 138] width 100 height 10
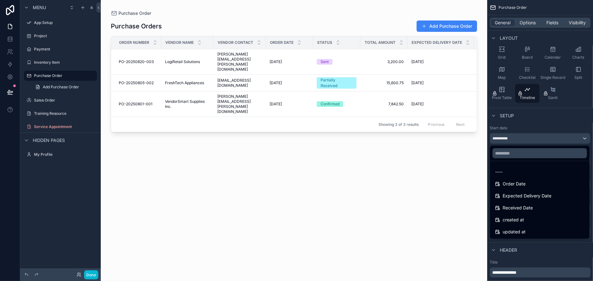
click at [527, 137] on div "scrollable content" at bounding box center [296, 140] width 593 height 281
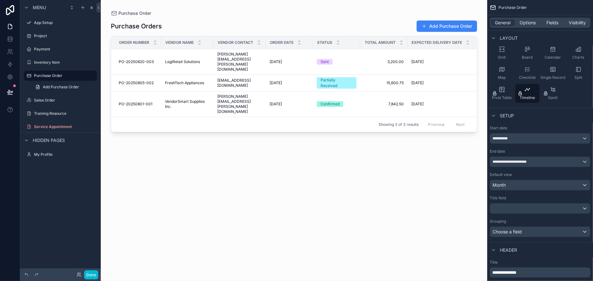
drag, startPoint x: 338, startPoint y: 107, endPoint x: 366, endPoint y: 108, distance: 28.4
click at [366, 108] on div "scrollable content" at bounding box center [294, 136] width 386 height 273
click at [9, 89] on icon at bounding box center [10, 92] width 6 height 6
click at [12, 89] on icon at bounding box center [10, 92] width 6 height 6
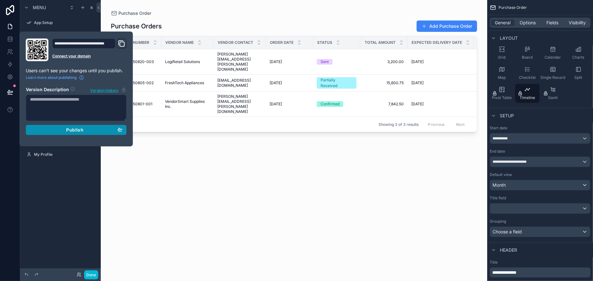
click at [64, 131] on div "Publish" at bounding box center [76, 130] width 93 height 6
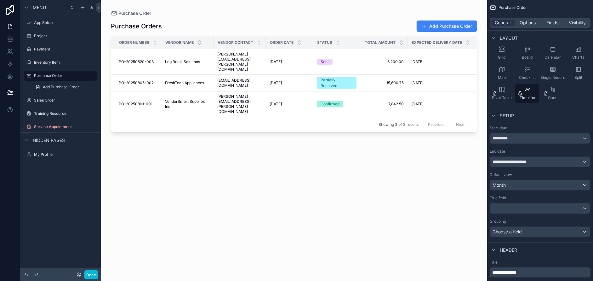
click at [191, 164] on div "Purchase Orders Add Purchase Order Order Number Vendor Name Vendor Contact Orde…" at bounding box center [294, 144] width 366 height 257
click at [10, 23] on icon at bounding box center [10, 26] width 6 height 6
click at [9, 27] on icon at bounding box center [10, 26] width 6 height 6
click at [41, 48] on label "Payment" at bounding box center [59, 49] width 50 height 5
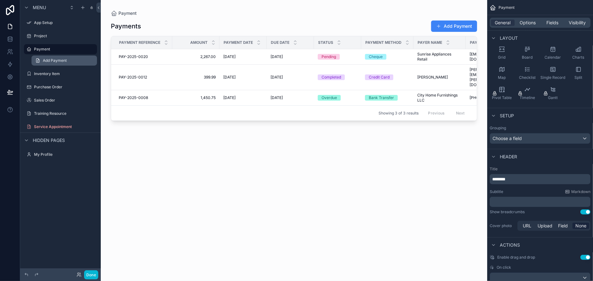
click at [53, 59] on span "Add Payment" at bounding box center [55, 60] width 24 height 5
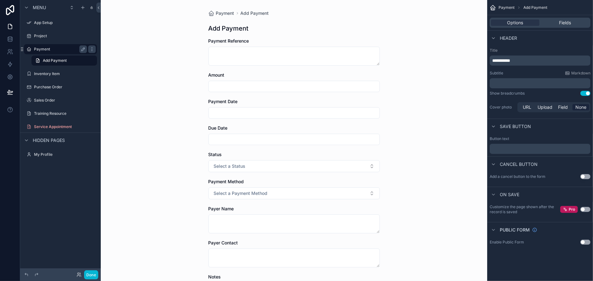
click at [43, 50] on label "Payment" at bounding box center [59, 49] width 50 height 5
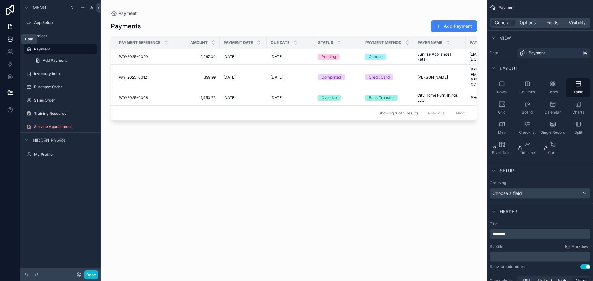
click at [9, 39] on icon at bounding box center [10, 39] width 6 height 6
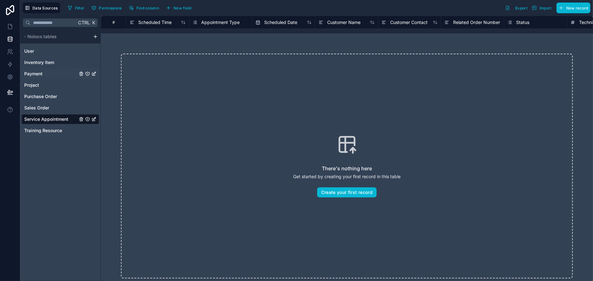
click at [38, 73] on span "Payment" at bounding box center [33, 74] width 18 height 6
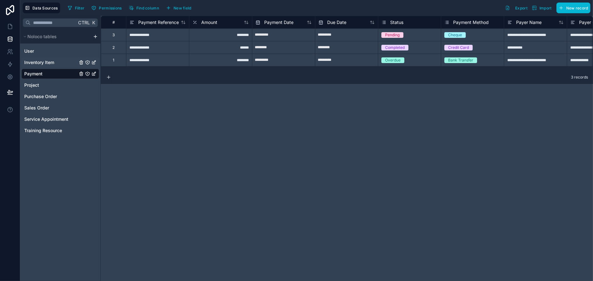
click at [34, 59] on span "Inventory Item" at bounding box center [39, 62] width 30 height 6
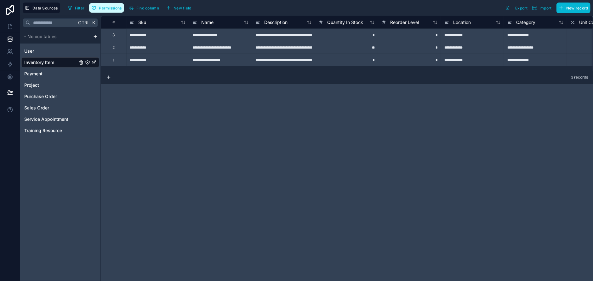
click at [110, 8] on span "Permissions" at bounding box center [110, 8] width 23 height 5
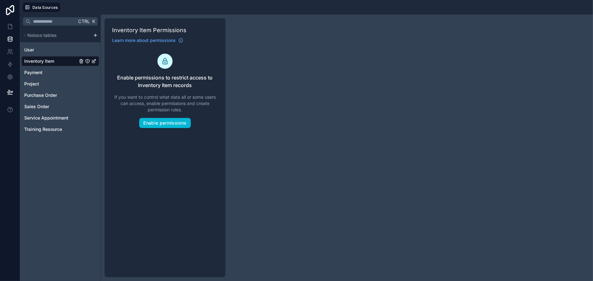
click at [34, 60] on span "Inventory Item" at bounding box center [39, 61] width 30 height 6
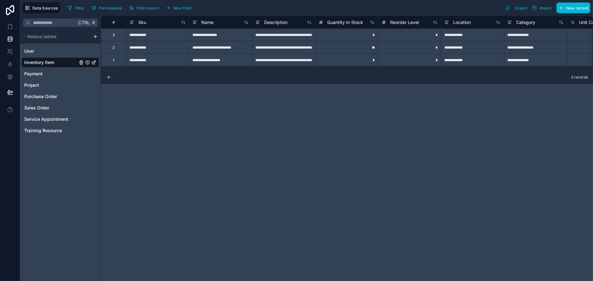
click at [158, 91] on div "**********" at bounding box center [347, 148] width 492 height 265
click at [9, 9] on icon at bounding box center [10, 10] width 8 height 10
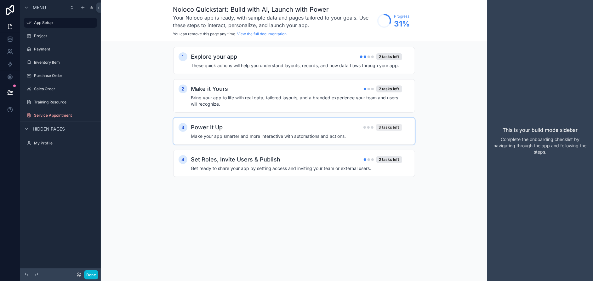
click at [385, 127] on div "3 tasks left" at bounding box center [389, 127] width 26 height 7
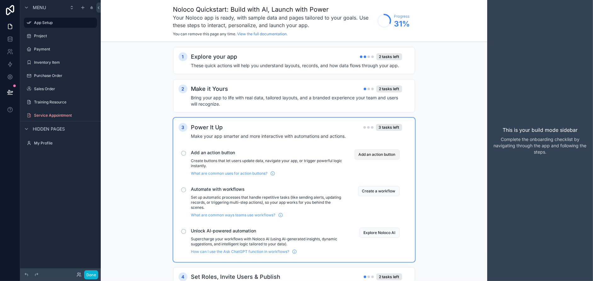
click at [369, 155] on button "Add an action button" at bounding box center [377, 154] width 45 height 10
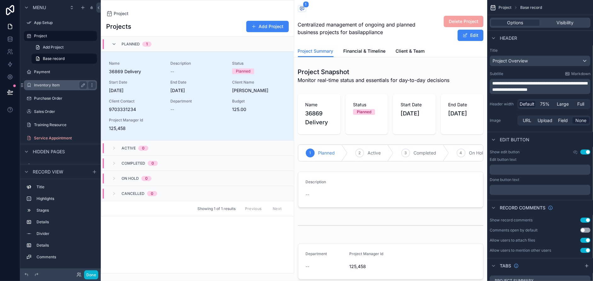
click at [46, 85] on label "Inventory Item" at bounding box center [59, 85] width 50 height 5
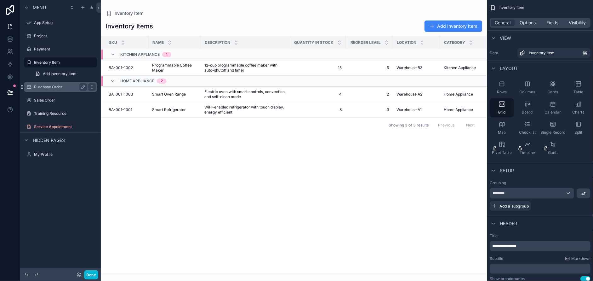
click at [92, 87] on icon "scrollable content" at bounding box center [92, 87] width 0 height 0
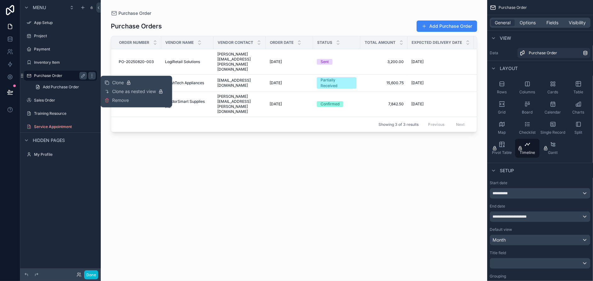
click at [47, 74] on label "Purchase Order" at bounding box center [59, 75] width 50 height 5
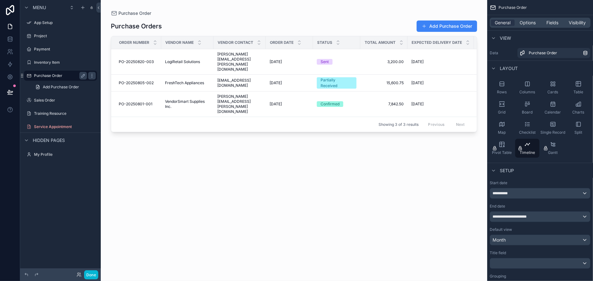
click at [47, 74] on label "Purchase Order" at bounding box center [59, 75] width 50 height 5
click at [9, 9] on icon at bounding box center [10, 10] width 8 height 10
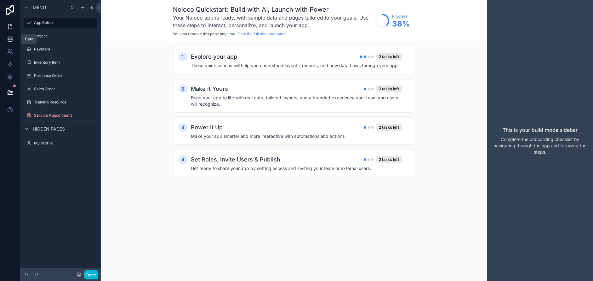
click at [9, 39] on icon at bounding box center [10, 39] width 6 height 6
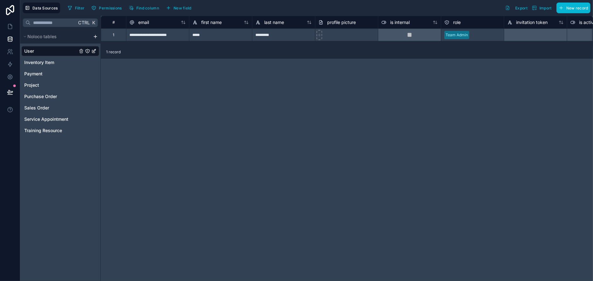
click at [94, 49] on icon "User" at bounding box center [93, 50] width 5 height 5
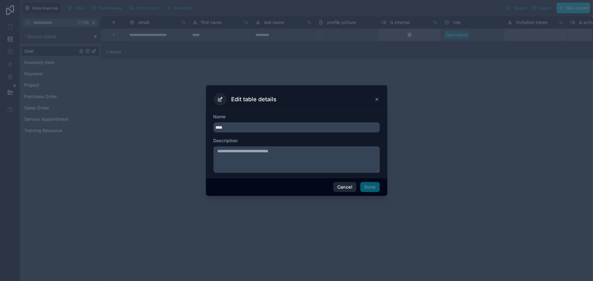
click at [342, 185] on button "Cancel" at bounding box center [344, 187] width 23 height 10
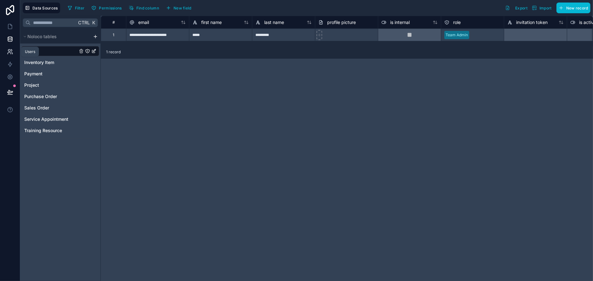
click at [8, 51] on icon at bounding box center [10, 51] width 6 height 6
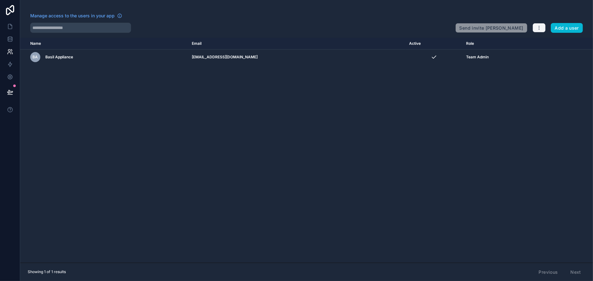
click at [535, 29] on button "button" at bounding box center [539, 27] width 13 height 9
click at [555, 43] on link "Manage roles" at bounding box center [551, 42] width 39 height 10
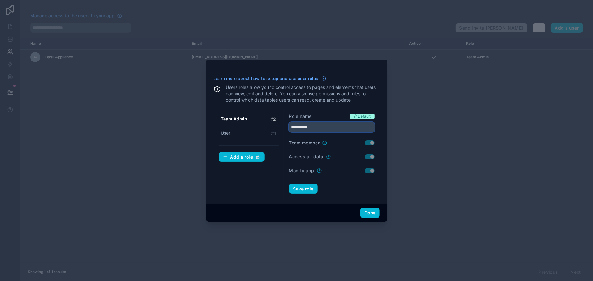
click at [298, 123] on input "**********" at bounding box center [332, 127] width 86 height 10
click at [250, 131] on div "User # 1" at bounding box center [249, 133] width 60 height 12
click at [229, 116] on span "Team Admin" at bounding box center [234, 119] width 26 height 6
click at [231, 131] on span "User" at bounding box center [225, 133] width 9 height 6
click at [234, 118] on span "Team Admin" at bounding box center [234, 119] width 26 height 6
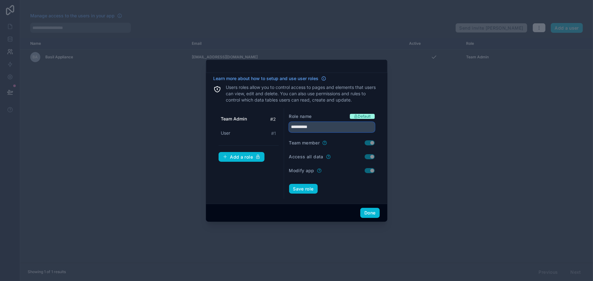
drag, startPoint x: 323, startPoint y: 128, endPoint x: 277, endPoint y: 127, distance: 46.0
click at [277, 127] on div "**********" at bounding box center [297, 153] width 166 height 91
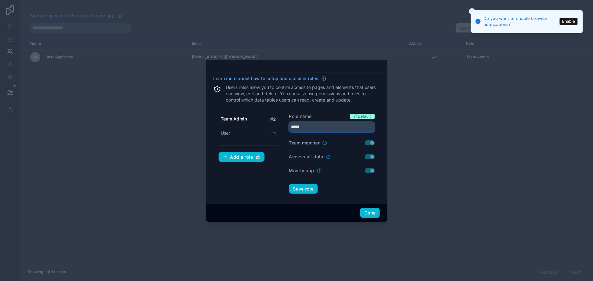
type input "*****"
click at [470, 10] on icon "Close toast" at bounding box center [472, 11] width 4 height 4
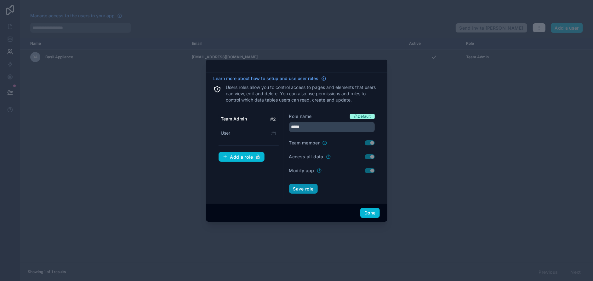
click at [302, 186] on button "Save role" at bounding box center [303, 189] width 29 height 10
click at [227, 131] on span "User" at bounding box center [225, 133] width 9 height 6
drag, startPoint x: 321, startPoint y: 125, endPoint x: 287, endPoint y: 123, distance: 34.7
click at [287, 123] on div "Role name Default **** Team member Use setting Access all data Use setting Modi…" at bounding box center [332, 153] width 96 height 91
type input "****"
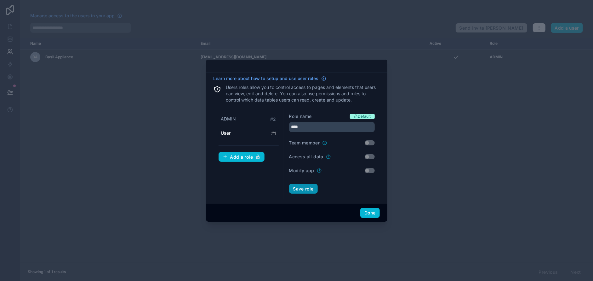
click at [302, 187] on button "Save role" at bounding box center [303, 189] width 29 height 10
click at [373, 211] on button "Done" at bounding box center [369, 213] width 19 height 10
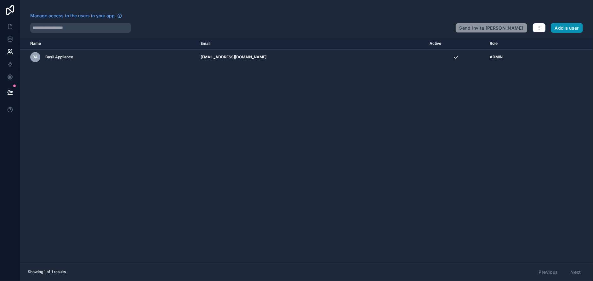
click at [566, 24] on button "Add a user" at bounding box center [567, 28] width 32 height 10
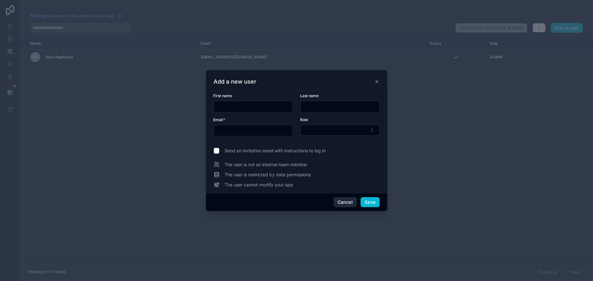
click at [349, 197] on button "Cancel" at bounding box center [345, 202] width 23 height 10
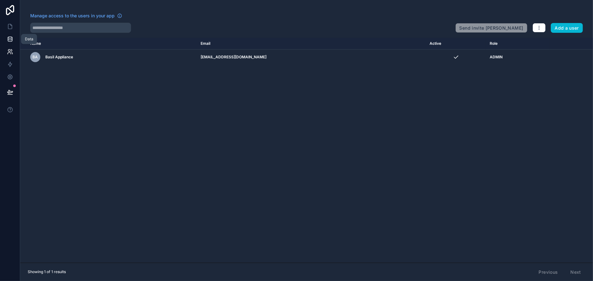
click at [9, 39] on icon at bounding box center [10, 39] width 6 height 6
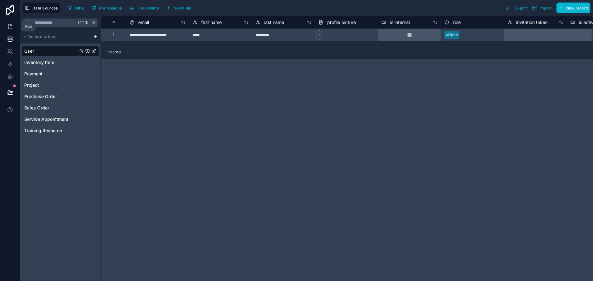
click at [9, 27] on icon at bounding box center [10, 26] width 6 height 6
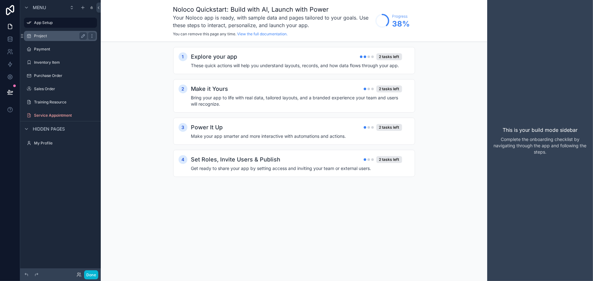
click at [51, 36] on label "Project" at bounding box center [59, 35] width 50 height 5
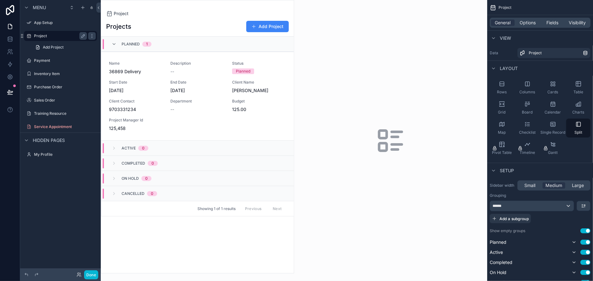
click at [51, 36] on label "Project" at bounding box center [59, 35] width 50 height 5
click at [10, 6] on icon at bounding box center [10, 10] width 8 height 10
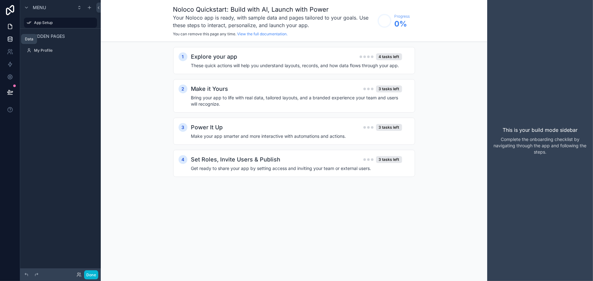
click at [9, 37] on icon at bounding box center [10, 39] width 6 height 6
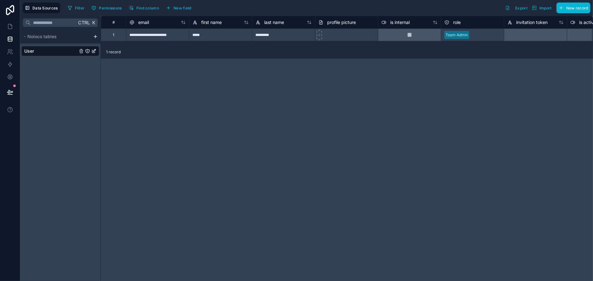
click at [40, 52] on div "User" at bounding box center [60, 51] width 78 height 10
click at [48, 51] on div "User" at bounding box center [60, 51] width 78 height 10
click at [404, 22] on span "is internal" at bounding box center [400, 22] width 20 height 6
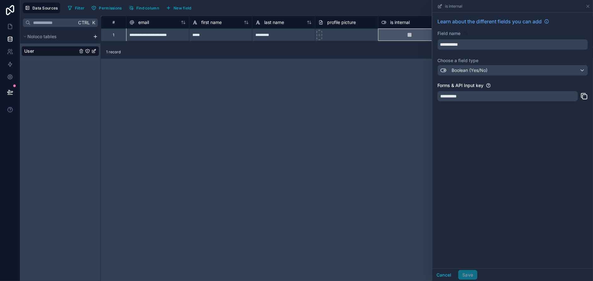
click at [404, 22] on span "is internal" at bounding box center [400, 22] width 20 height 6
click at [446, 277] on button "Cancel" at bounding box center [443, 275] width 23 height 10
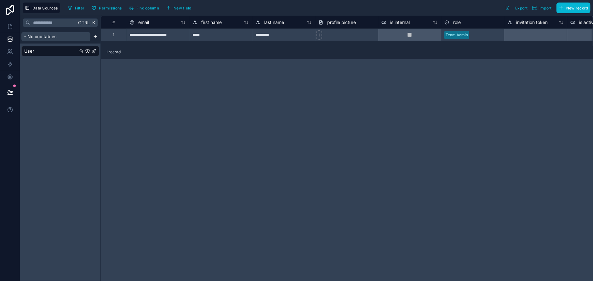
click at [44, 35] on span "Noloco tables" at bounding box center [41, 36] width 29 height 6
click at [40, 50] on div "User" at bounding box center [60, 51] width 78 height 10
click at [95, 37] on html "**********" at bounding box center [296, 140] width 593 height 281
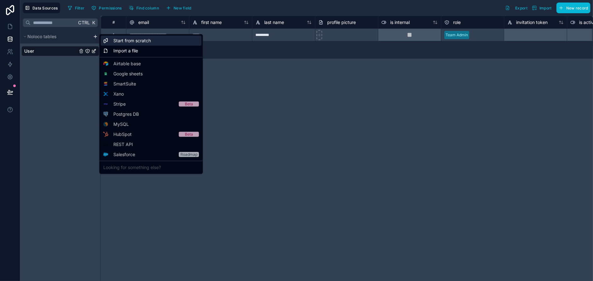
click at [145, 40] on span "Start from scratch" at bounding box center [131, 40] width 37 height 6
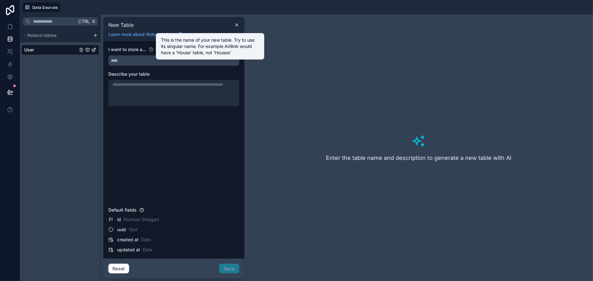
click at [151, 50] on icon at bounding box center [151, 49] width 5 height 5
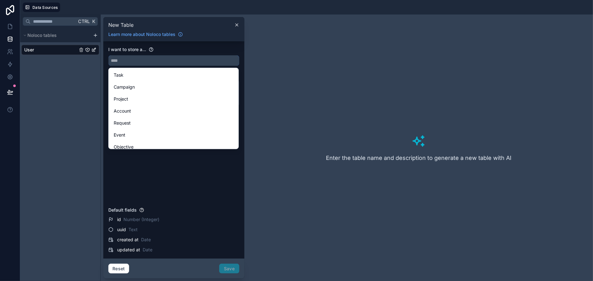
click at [145, 61] on input "text" at bounding box center [174, 60] width 130 height 10
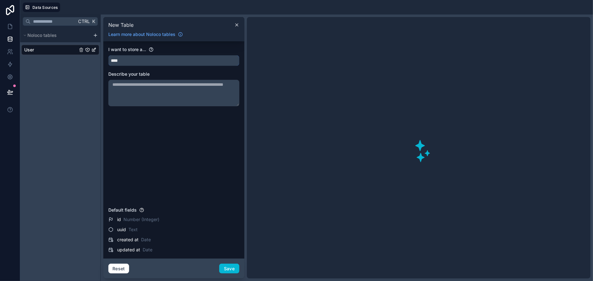
type input "*****"
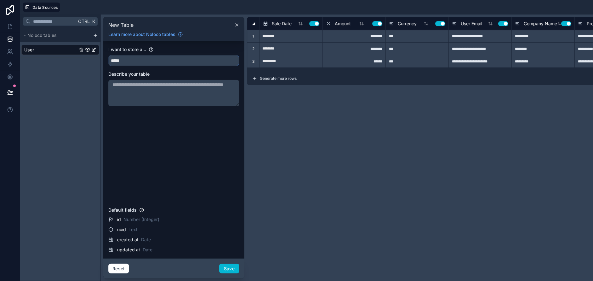
type input "**********"
type input "*********"
type input "**********"
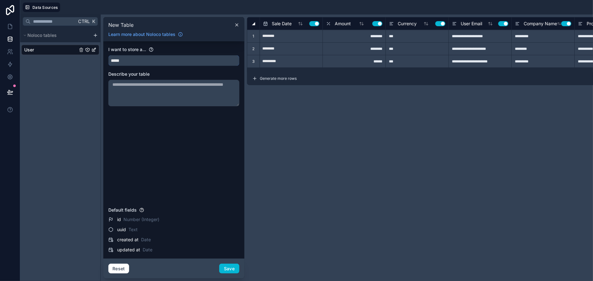
type input "*********"
type input "**********"
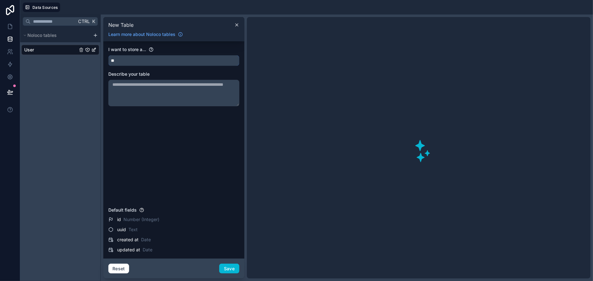
type input "*"
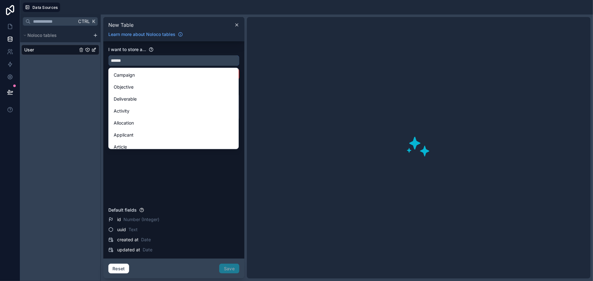
type input "*******"
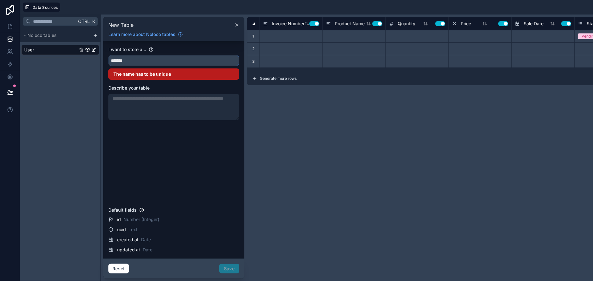
type input "********"
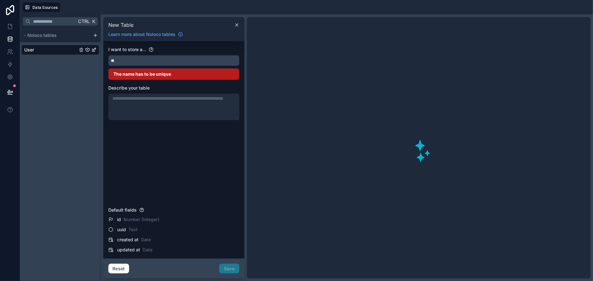
type input "*"
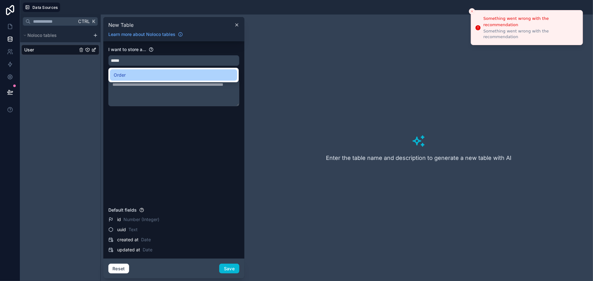
click at [141, 77] on div "Order" at bounding box center [174, 75] width 120 height 8
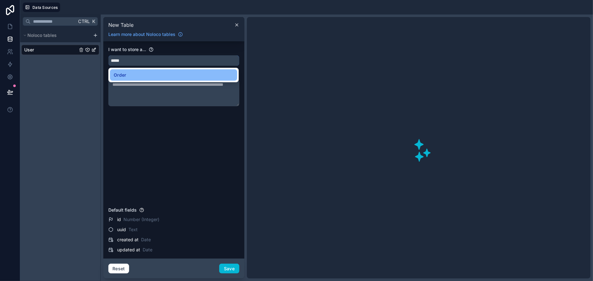
click at [140, 61] on input "*****" at bounding box center [174, 60] width 130 height 10
click at [140, 60] on input "*****" at bounding box center [174, 60] width 130 height 10
type input "*"
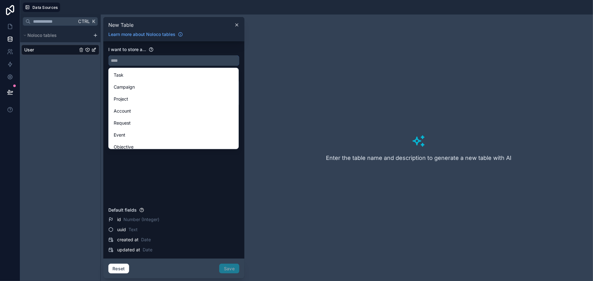
click at [211, 59] on input "text" at bounding box center [174, 60] width 130 height 10
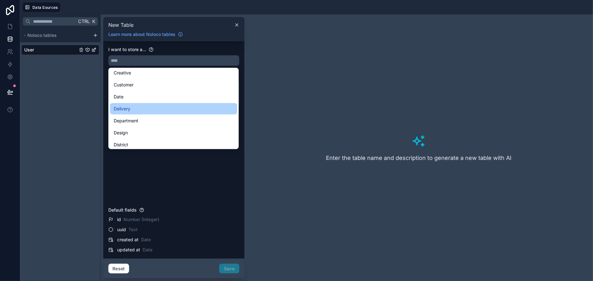
click at [135, 107] on div "Delivery" at bounding box center [174, 109] width 120 height 8
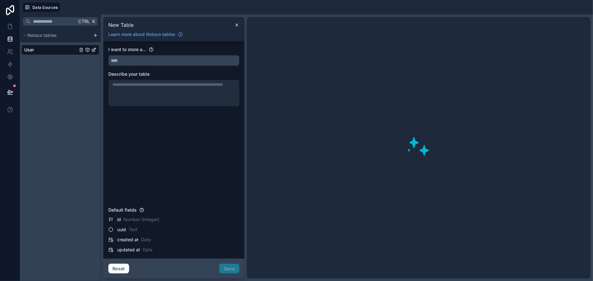
type input "********"
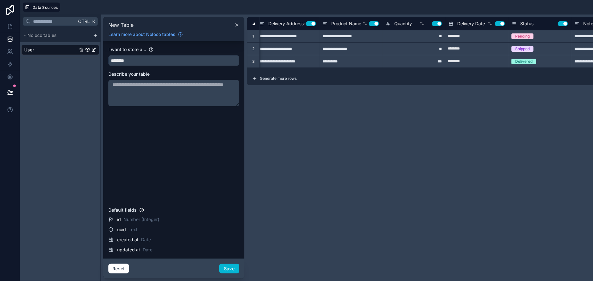
scroll to position [0, 0]
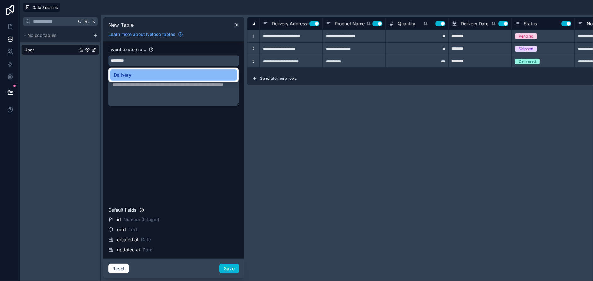
click at [149, 62] on input "********" at bounding box center [174, 60] width 130 height 10
drag, startPoint x: 150, startPoint y: 61, endPoint x: 104, endPoint y: 58, distance: 45.4
click at [104, 58] on div "I want to store a... ******** Describe your table Default fields id Number (Int…" at bounding box center [173, 149] width 141 height 217
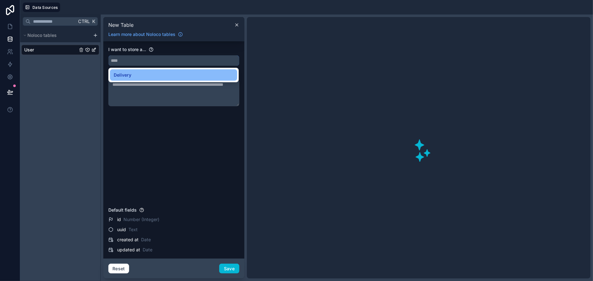
click at [160, 58] on input "text" at bounding box center [174, 60] width 130 height 10
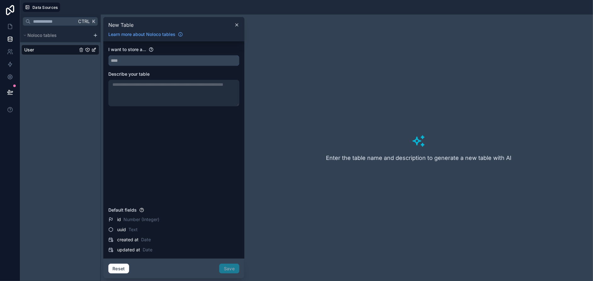
click at [222, 61] on input "text" at bounding box center [174, 60] width 130 height 10
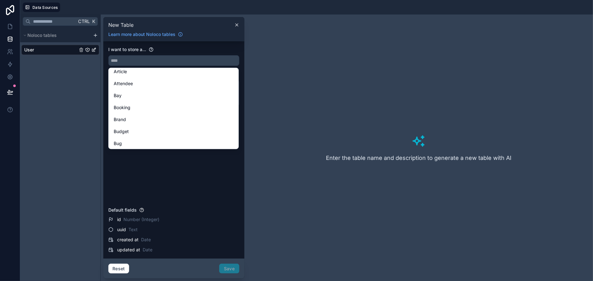
scroll to position [189, 0]
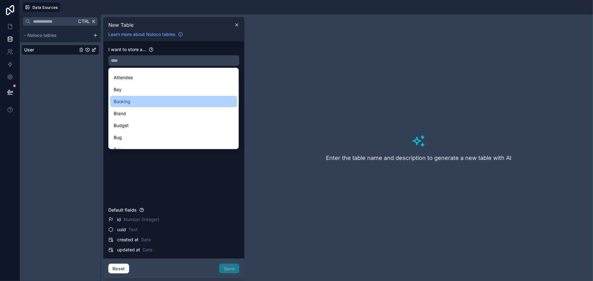
click at [158, 99] on div "Booking" at bounding box center [174, 102] width 120 height 8
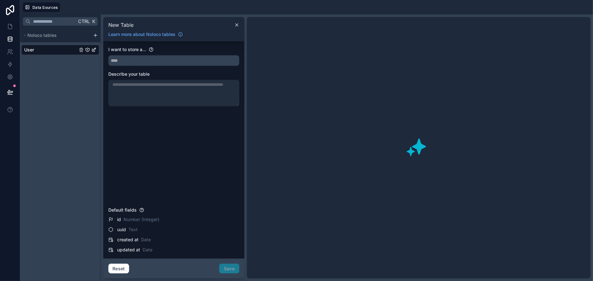
type input "*******"
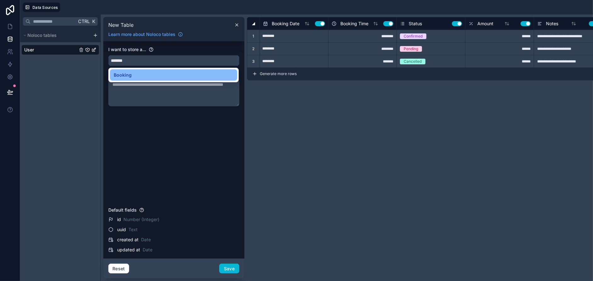
click at [153, 58] on input "*******" at bounding box center [174, 60] width 130 height 10
click at [48, 76] on div "Ctrl K Noloco tables User" at bounding box center [60, 147] width 81 height 266
click at [8, 37] on icon at bounding box center [10, 38] width 4 height 2
click at [9, 11] on icon at bounding box center [10, 10] width 13 height 10
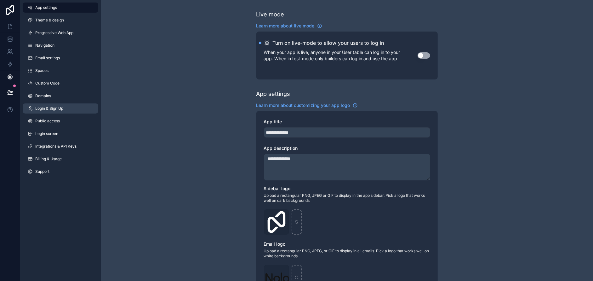
click at [55, 111] on link "Login & Sign Up" at bounding box center [61, 108] width 76 height 10
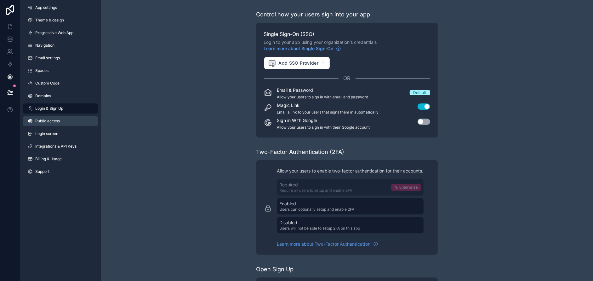
click at [51, 121] on span "Public access" at bounding box center [47, 120] width 25 height 5
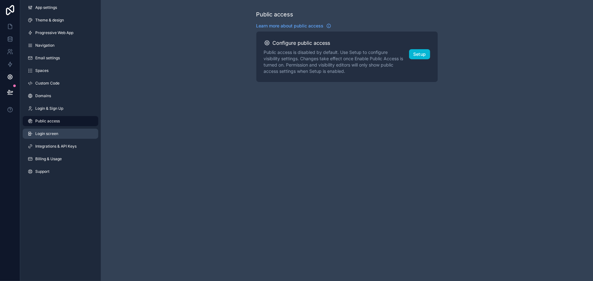
click at [48, 134] on span "Login screen" at bounding box center [46, 133] width 23 height 5
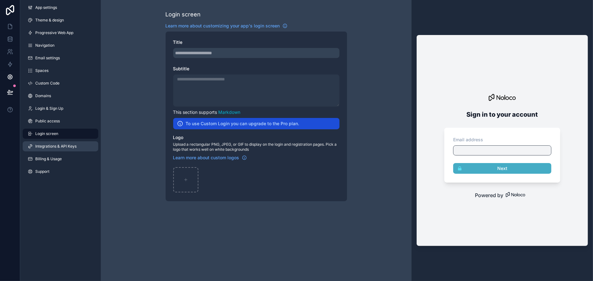
click at [48, 146] on span "Integrations & API Keys" at bounding box center [55, 146] width 41 height 5
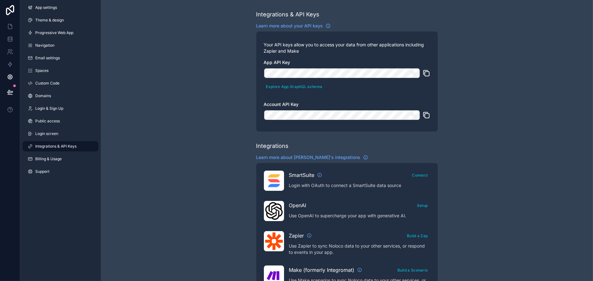
click at [414, 72] on icon "scrollable content" at bounding box center [414, 73] width 6 height 6
click at [183, 136] on div "Integrations & API Keys Learn more about your API keys Your API keys allow you …" at bounding box center [347, 280] width 492 height 561
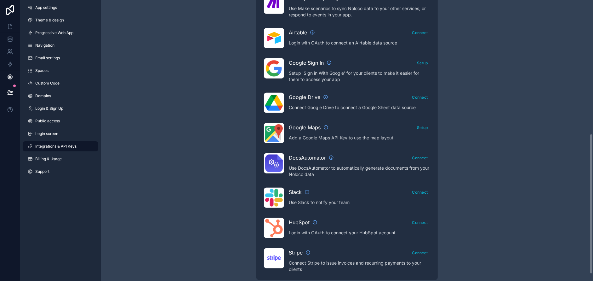
scroll to position [280, 0]
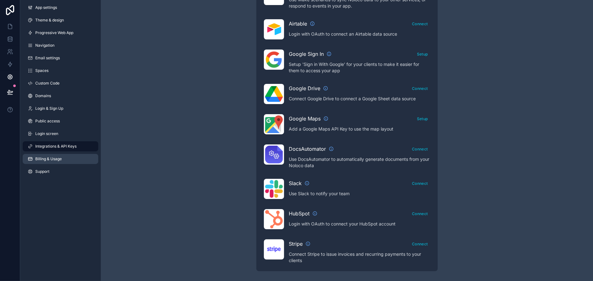
click at [34, 157] on link "Billing & Usage" at bounding box center [61, 159] width 76 height 10
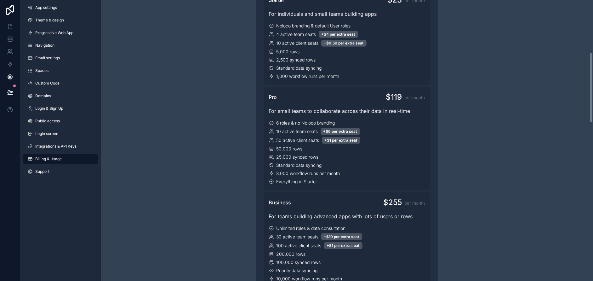
scroll to position [157, 0]
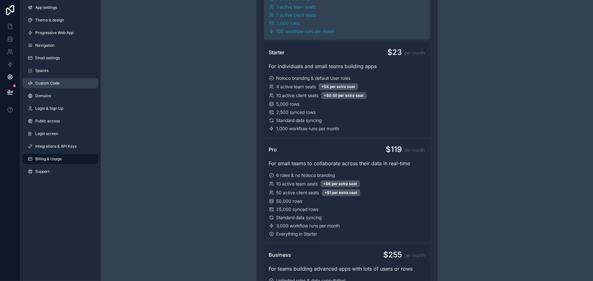
click at [45, 81] on span "Custom Code" at bounding box center [47, 83] width 24 height 5
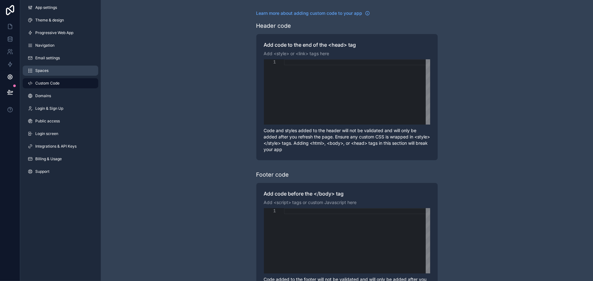
click at [48, 70] on span "Spaces" at bounding box center [41, 70] width 13 height 5
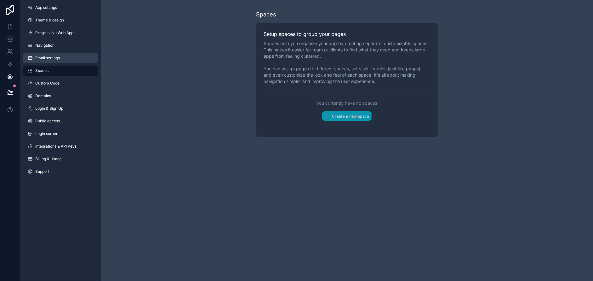
click at [39, 59] on span "Email settings" at bounding box center [47, 57] width 25 height 5
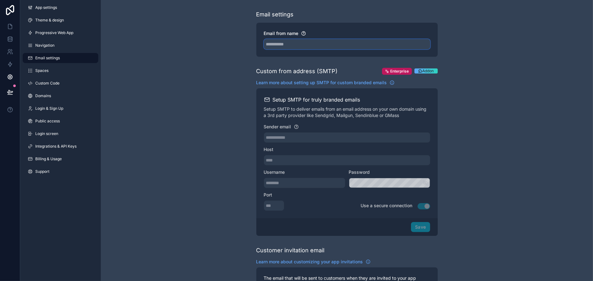
click at [297, 46] on input "Email from name" at bounding box center [347, 44] width 166 height 10
click at [43, 42] on link "Navigation" at bounding box center [61, 45] width 76 height 10
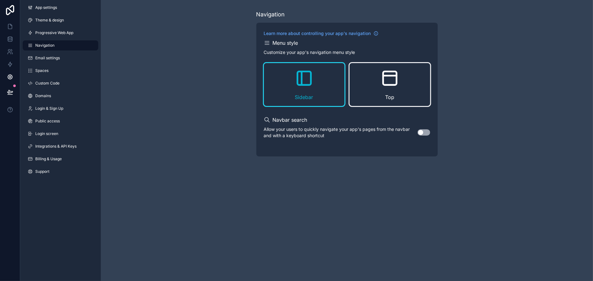
click at [388, 94] on span "Top" at bounding box center [389, 97] width 9 height 8
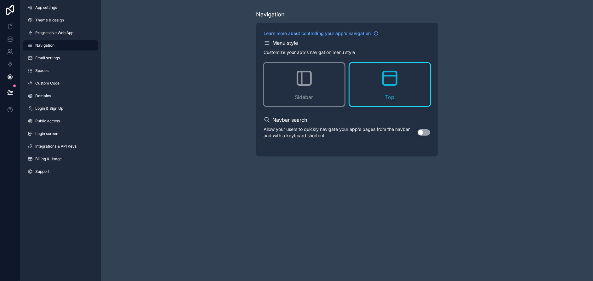
click at [419, 131] on button "Use setting" at bounding box center [424, 132] width 13 height 6
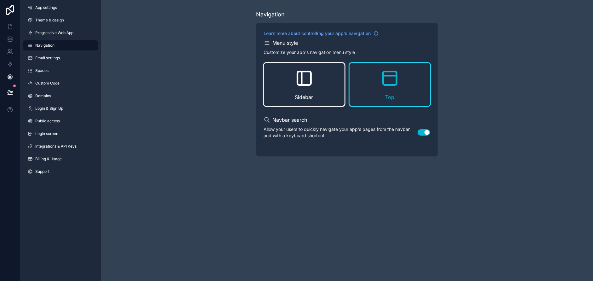
click at [302, 89] on div "Sidebar" at bounding box center [304, 84] width 81 height 43
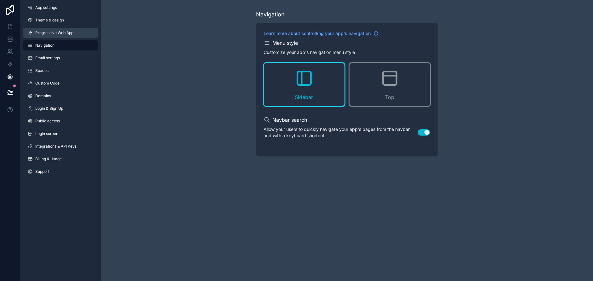
click at [60, 35] on link "Progressive Web App" at bounding box center [61, 33] width 76 height 10
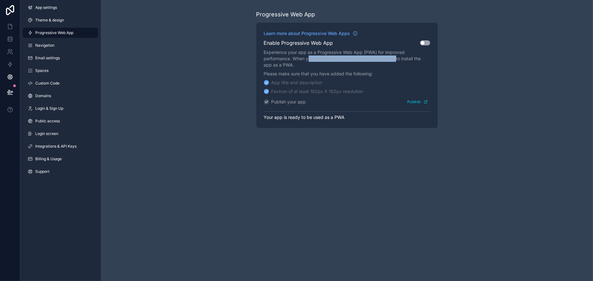
drag, startPoint x: 309, startPoint y: 59, endPoint x: 397, endPoint y: 59, distance: 88.2
click at [397, 59] on p "Experience your app as a Progressive Web App (PWA) for improved performance. Wh…" at bounding box center [347, 58] width 166 height 19
click at [422, 44] on button "Use setting" at bounding box center [425, 42] width 10 height 5
click at [55, 20] on span "Theme & design" at bounding box center [49, 20] width 29 height 5
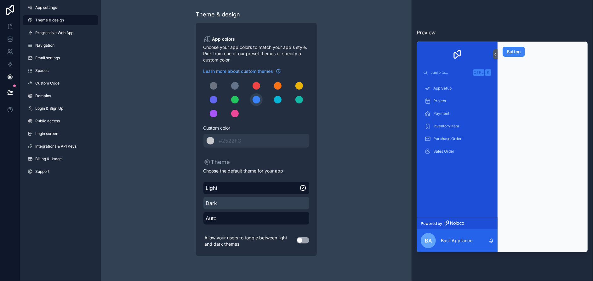
click at [276, 201] on span "Dark" at bounding box center [256, 203] width 101 height 8
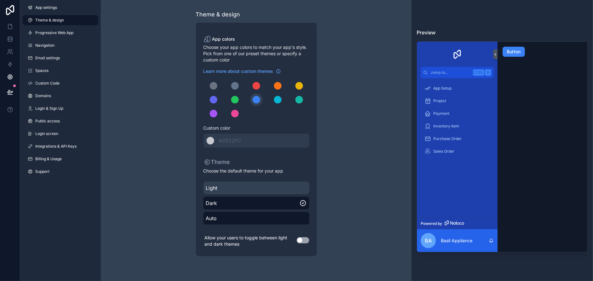
click at [279, 184] on span "Light" at bounding box center [256, 188] width 101 height 8
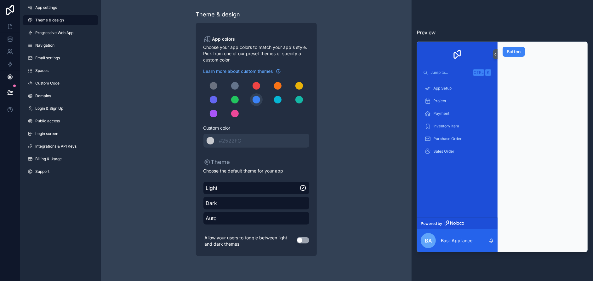
click at [301, 238] on button "Use setting" at bounding box center [303, 240] width 13 height 6
click at [251, 140] on div "******* #2522FC" at bounding box center [256, 141] width 106 height 14
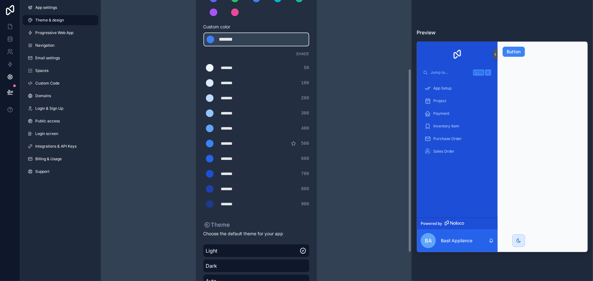
scroll to position [105, 0]
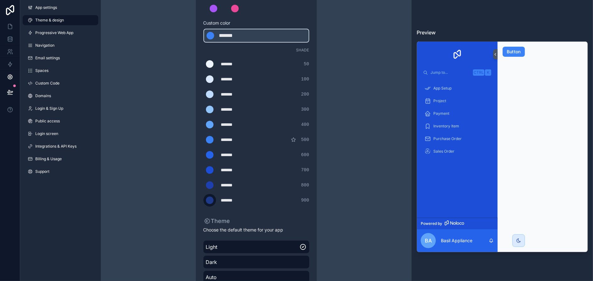
click at [206, 200] on div "scrollable content" at bounding box center [210, 200] width 8 height 8
click at [203, 200] on input "*******" at bounding box center [203, 200] width 0 height 0
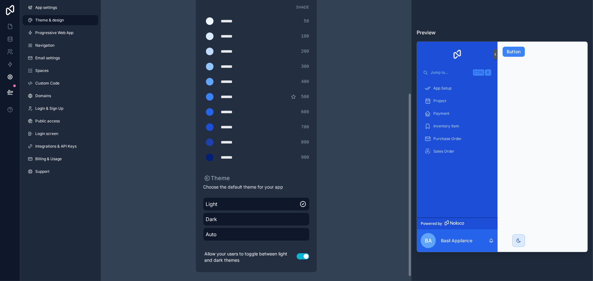
scroll to position [149, 0]
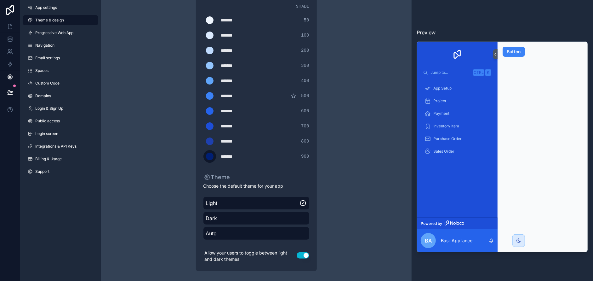
click at [210, 155] on div "scrollable content" at bounding box center [210, 156] width 8 height 8
click at [203, 156] on input "*******" at bounding box center [203, 156] width 0 height 0
click at [347, 180] on div "Theme & design App colors Choose your app colors to match your app's style. Pic…" at bounding box center [256, 66] width 311 height 430
click at [213, 157] on div "scrollable content" at bounding box center [210, 156] width 8 height 8
click at [203, 156] on input "*******" at bounding box center [203, 156] width 0 height 0
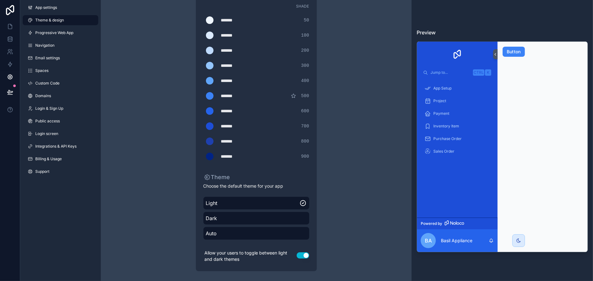
click at [166, 151] on div "Theme & design App colors Choose your app colors to match your app's style. Pic…" at bounding box center [256, 66] width 181 height 430
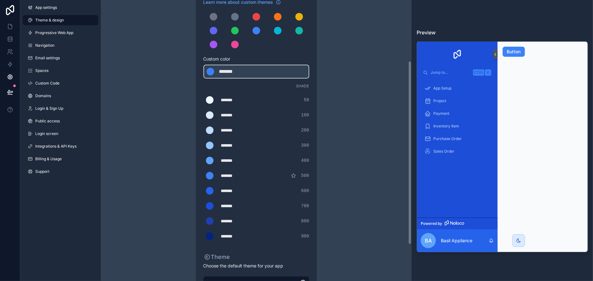
scroll to position [96, 0]
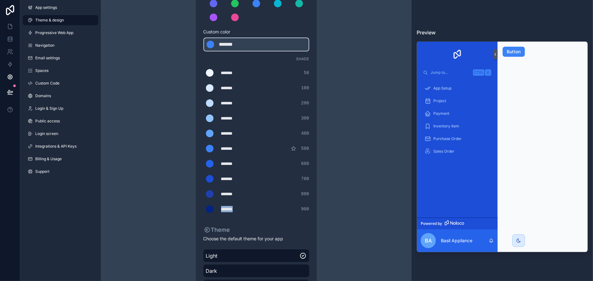
drag, startPoint x: 242, startPoint y: 208, endPoint x: 220, endPoint y: 207, distance: 22.1
click at [221, 207] on div "*******" at bounding box center [236, 209] width 31 height 6
type div "*******"
copy div "*******"
click at [245, 43] on div "*******" at bounding box center [234, 45] width 31 height 8
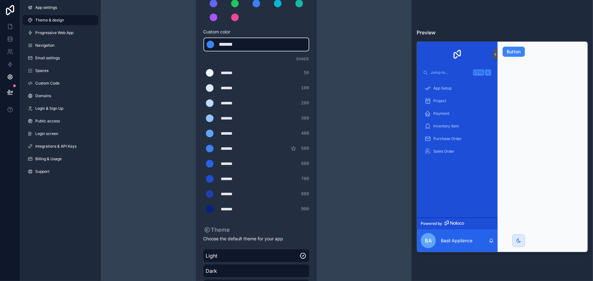
click at [245, 43] on div "*******" at bounding box center [234, 45] width 31 height 8
type div "*******"
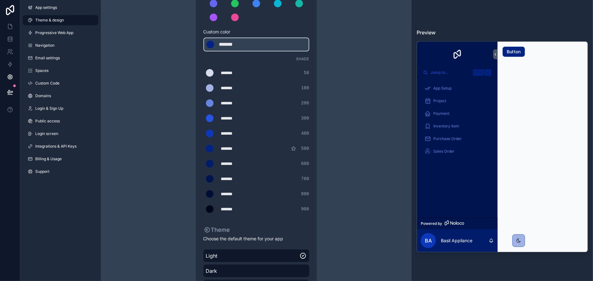
click at [155, 160] on div "Theme & design App colors Choose your app colors to match your app's style. Pic…" at bounding box center [256, 119] width 311 height 430
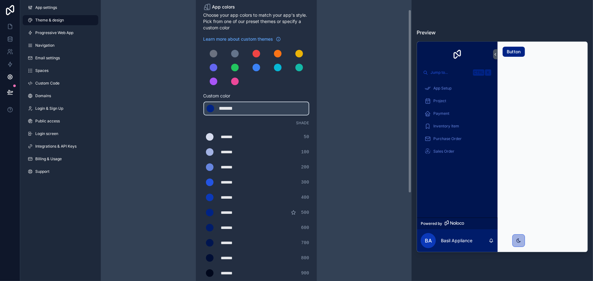
scroll to position [0, 0]
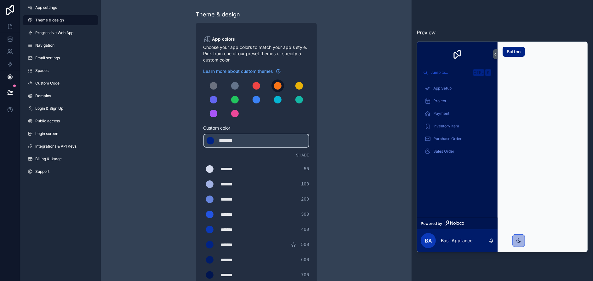
click at [280, 83] on div "scrollable content" at bounding box center [278, 86] width 8 height 8
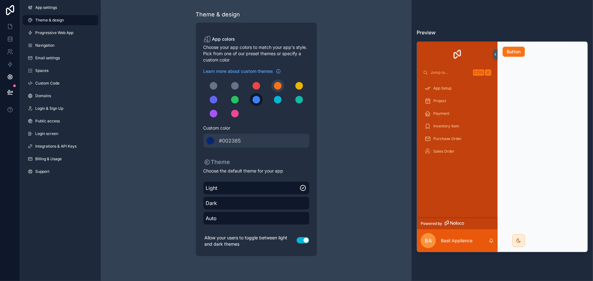
click at [256, 101] on div "scrollable content" at bounding box center [257, 100] width 8 height 8
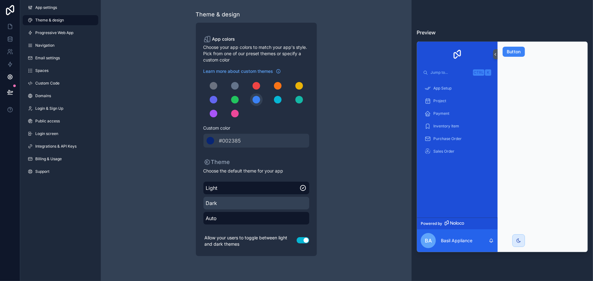
click at [260, 201] on span "Dark" at bounding box center [256, 203] width 101 height 8
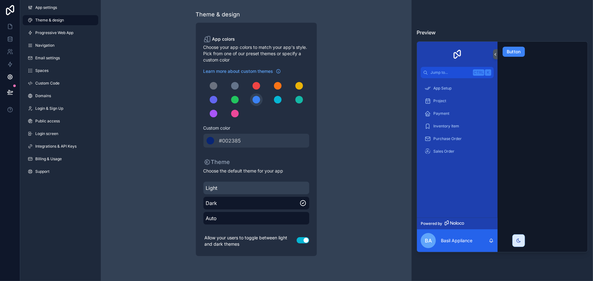
click at [258, 187] on span "Light" at bounding box center [256, 188] width 101 height 8
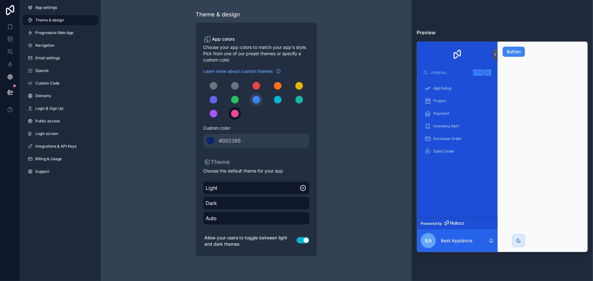
click at [235, 112] on div "scrollable content" at bounding box center [235, 114] width 8 height 8
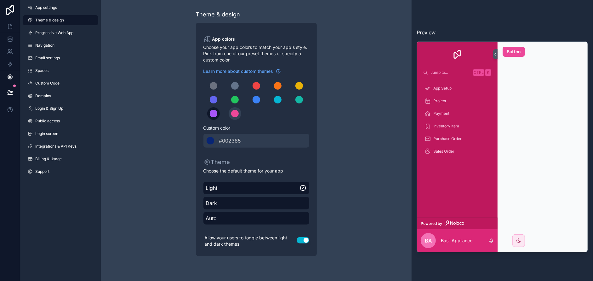
click at [214, 114] on div "scrollable content" at bounding box center [214, 114] width 8 height 8
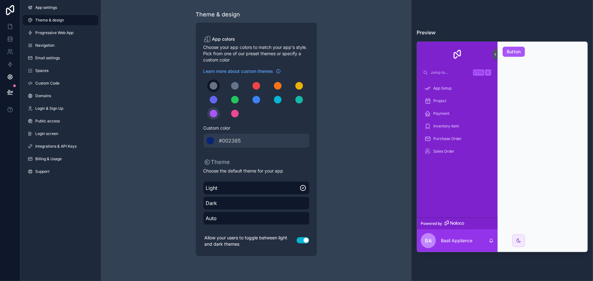
click at [216, 86] on div "scrollable content" at bounding box center [214, 86] width 8 height 8
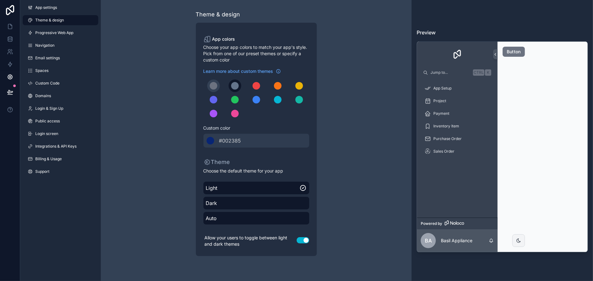
click at [233, 86] on div "scrollable content" at bounding box center [235, 86] width 8 height 8
click at [256, 85] on div "scrollable content" at bounding box center [257, 86] width 8 height 8
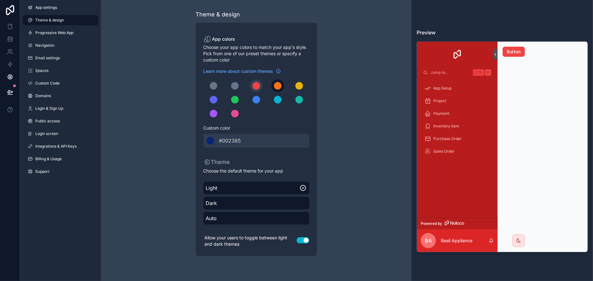
click at [276, 85] on div "scrollable content" at bounding box center [278, 86] width 8 height 8
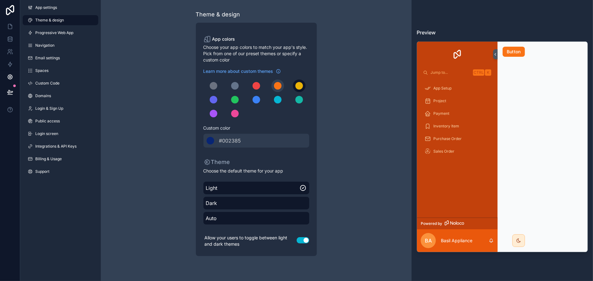
click at [299, 86] on div "scrollable content" at bounding box center [299, 86] width 8 height 8
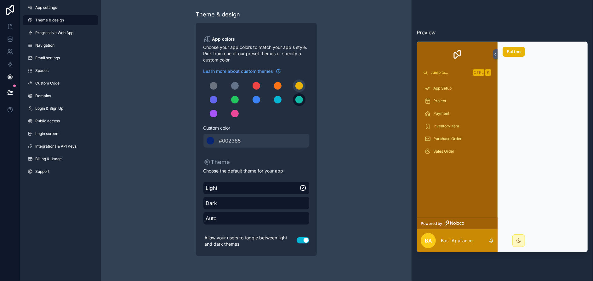
click at [295, 101] on div "scrollable content" at bounding box center [299, 100] width 8 height 8
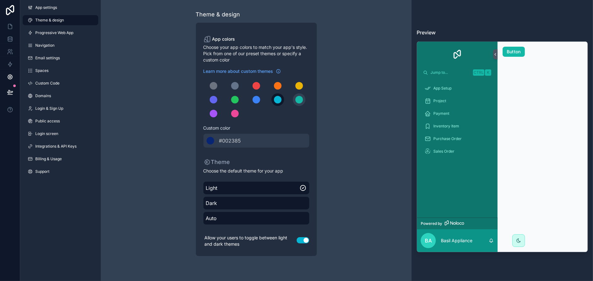
click at [274, 100] on div "scrollable content" at bounding box center [278, 100] width 8 height 8
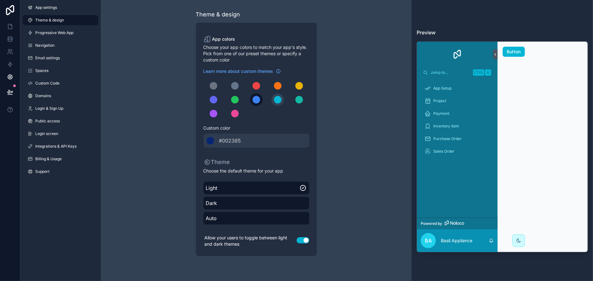
click at [255, 100] on div "scrollable content" at bounding box center [257, 100] width 8 height 8
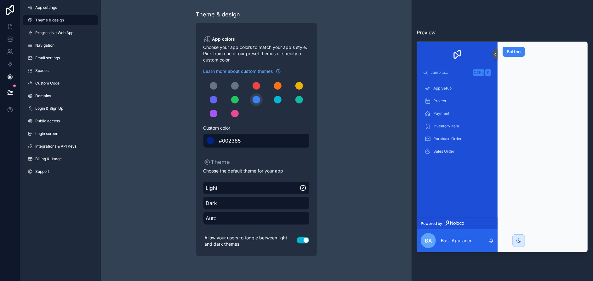
click at [208, 139] on div "scrollable content" at bounding box center [211, 141] width 8 height 8
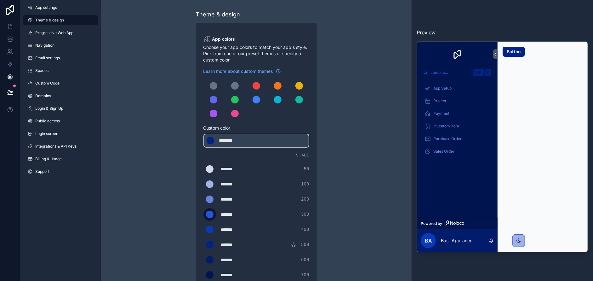
click at [209, 215] on div "scrollable content" at bounding box center [210, 214] width 8 height 8
click at [203, 214] on input "*******" at bounding box center [203, 214] width 0 height 0
click at [209, 215] on div "scrollable content" at bounding box center [210, 214] width 8 height 8
click at [203, 214] on input "*******" at bounding box center [203, 214] width 0 height 0
click at [167, 189] on div "Theme & design App colors Choose your app colors to match your app's style. Pic…" at bounding box center [256, 215] width 181 height 430
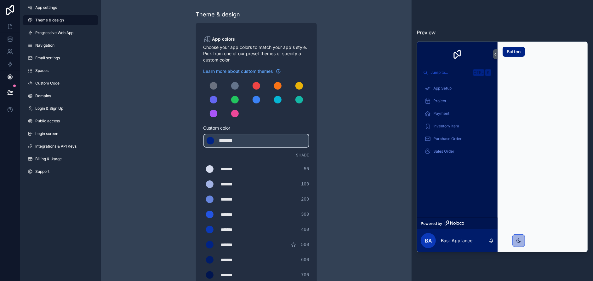
click at [232, 198] on div "*******" at bounding box center [236, 199] width 31 height 6
click at [237, 197] on div "*******" at bounding box center [236, 199] width 31 height 6
type div "*******"
copy div "******"
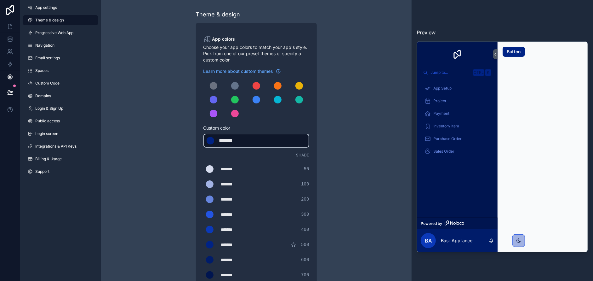
click at [244, 139] on div "*******" at bounding box center [234, 141] width 31 height 8
drag, startPoint x: 245, startPoint y: 139, endPoint x: 222, endPoint y: 140, distance: 23.0
click at [222, 140] on div "*******" at bounding box center [234, 141] width 31 height 8
type div "*******"
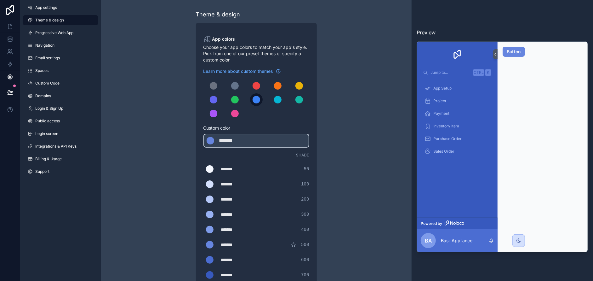
click at [255, 99] on div "scrollable content" at bounding box center [257, 100] width 8 height 8
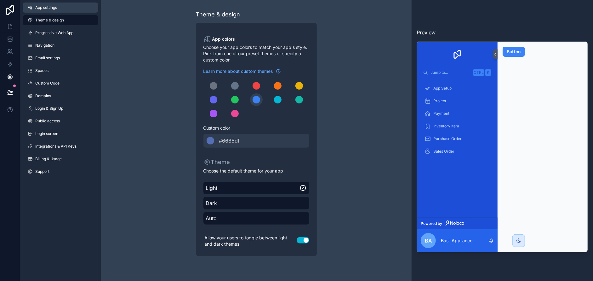
click at [39, 9] on span "App settings" at bounding box center [46, 7] width 22 height 5
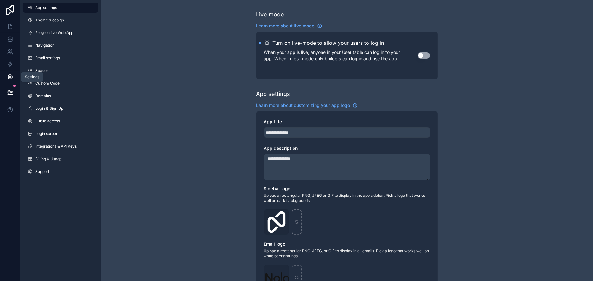
click at [11, 77] on icon at bounding box center [10, 77] width 2 height 2
click at [9, 29] on icon at bounding box center [10, 26] width 6 height 6
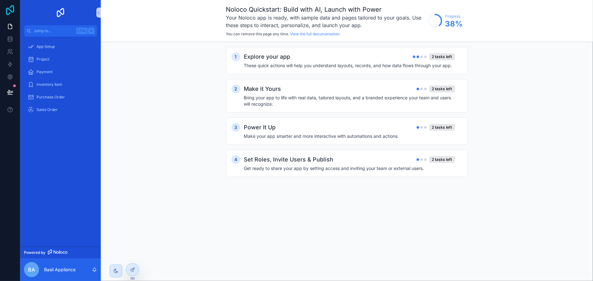
click at [10, 9] on icon at bounding box center [10, 10] width 8 height 10
